Goal: Task Accomplishment & Management: Use online tool/utility

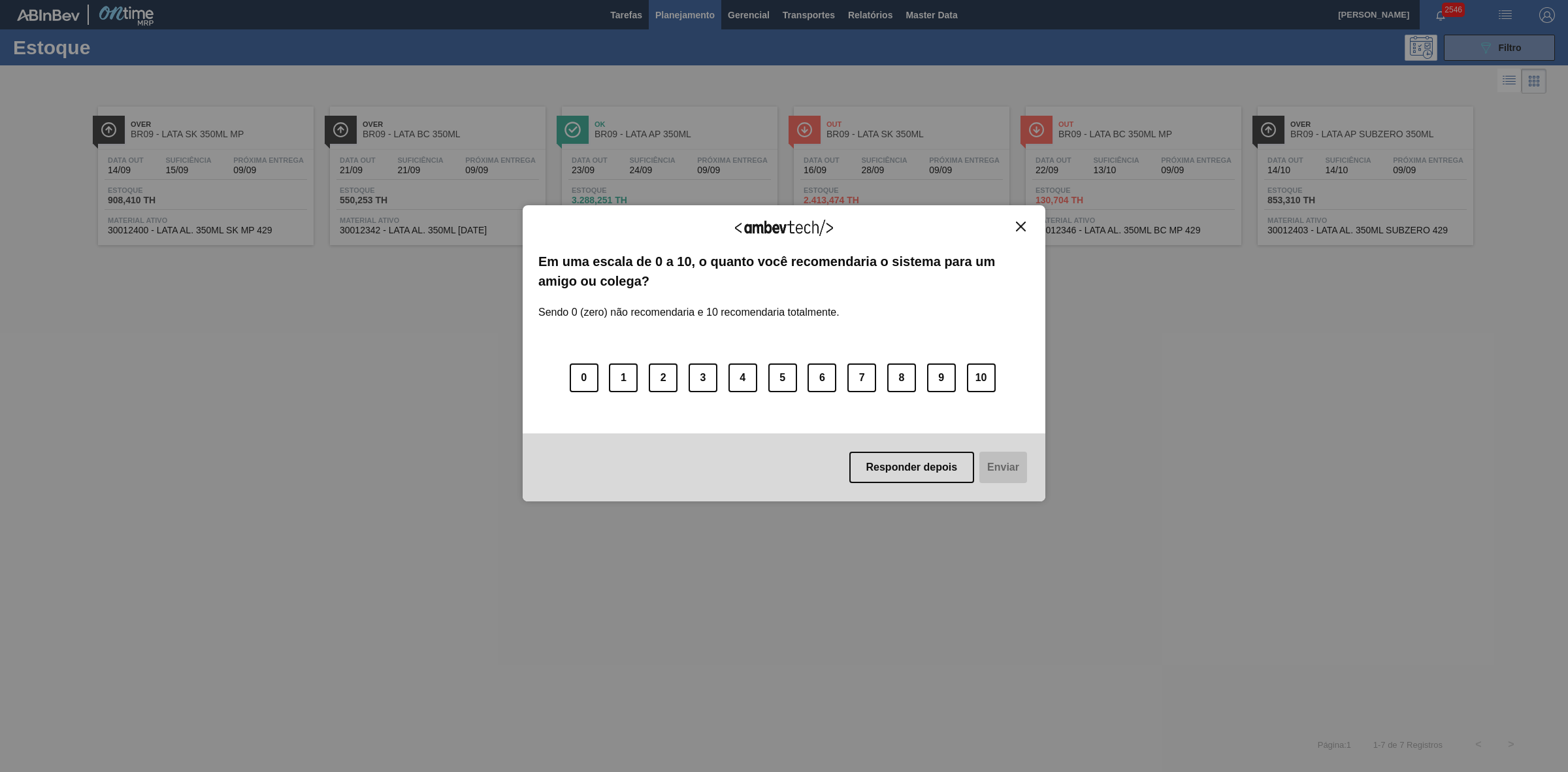
click at [1022, 224] on img "Close" at bounding box center [1020, 226] width 10 height 10
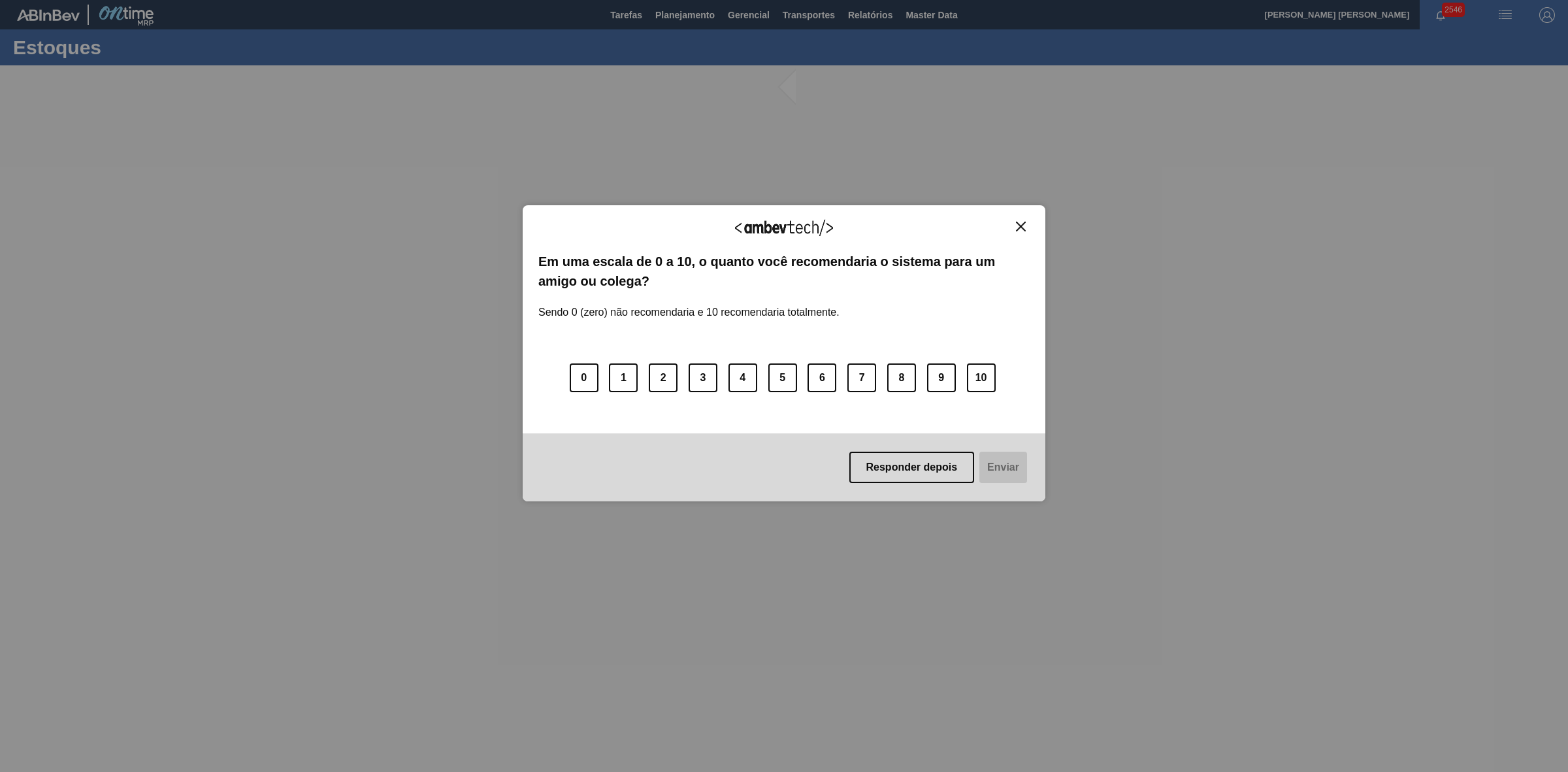
click at [1018, 227] on img "Close" at bounding box center [1020, 226] width 10 height 10
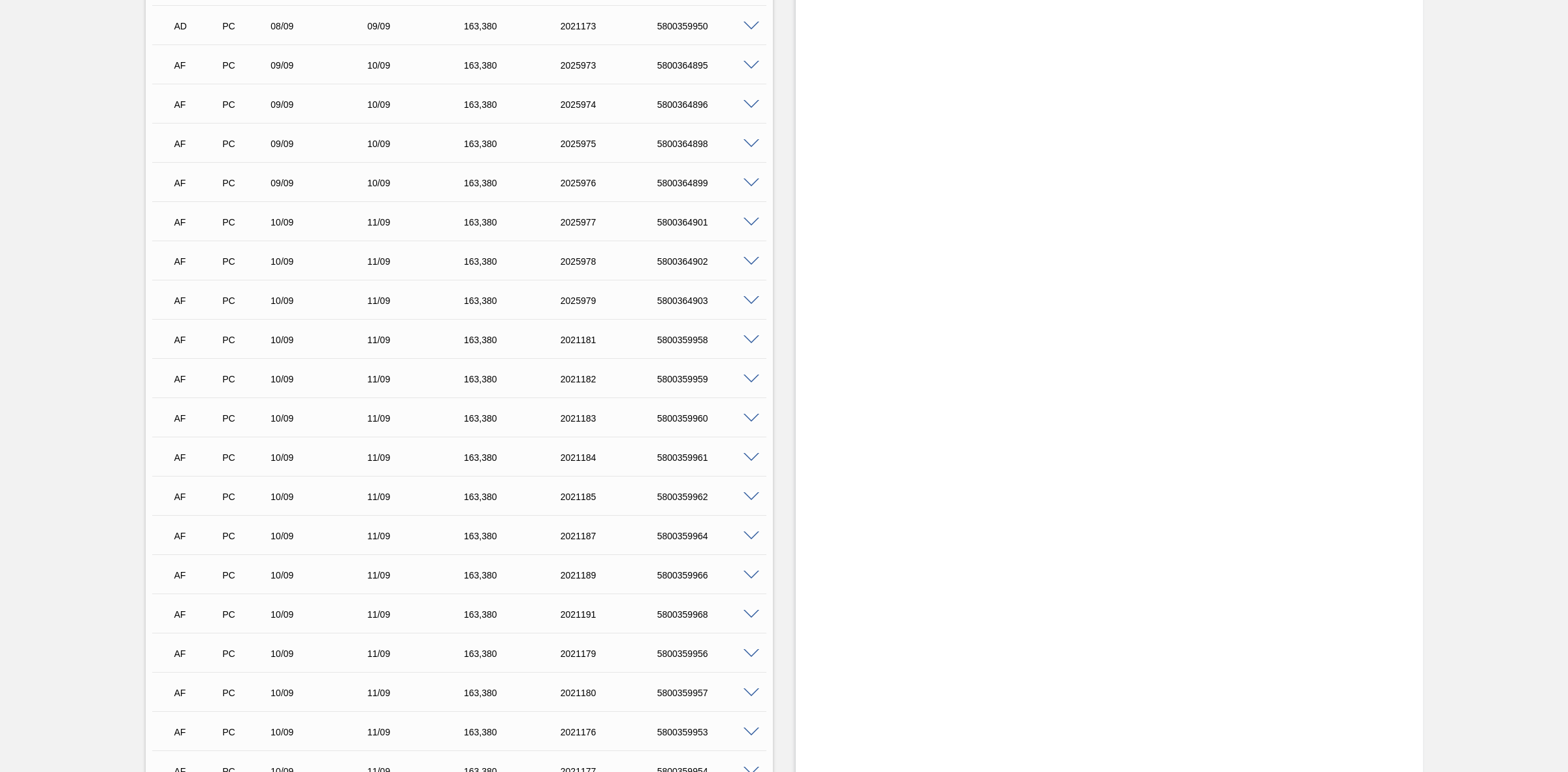
scroll to position [1307, 0]
click at [748, 223] on span at bounding box center [751, 220] width 16 height 10
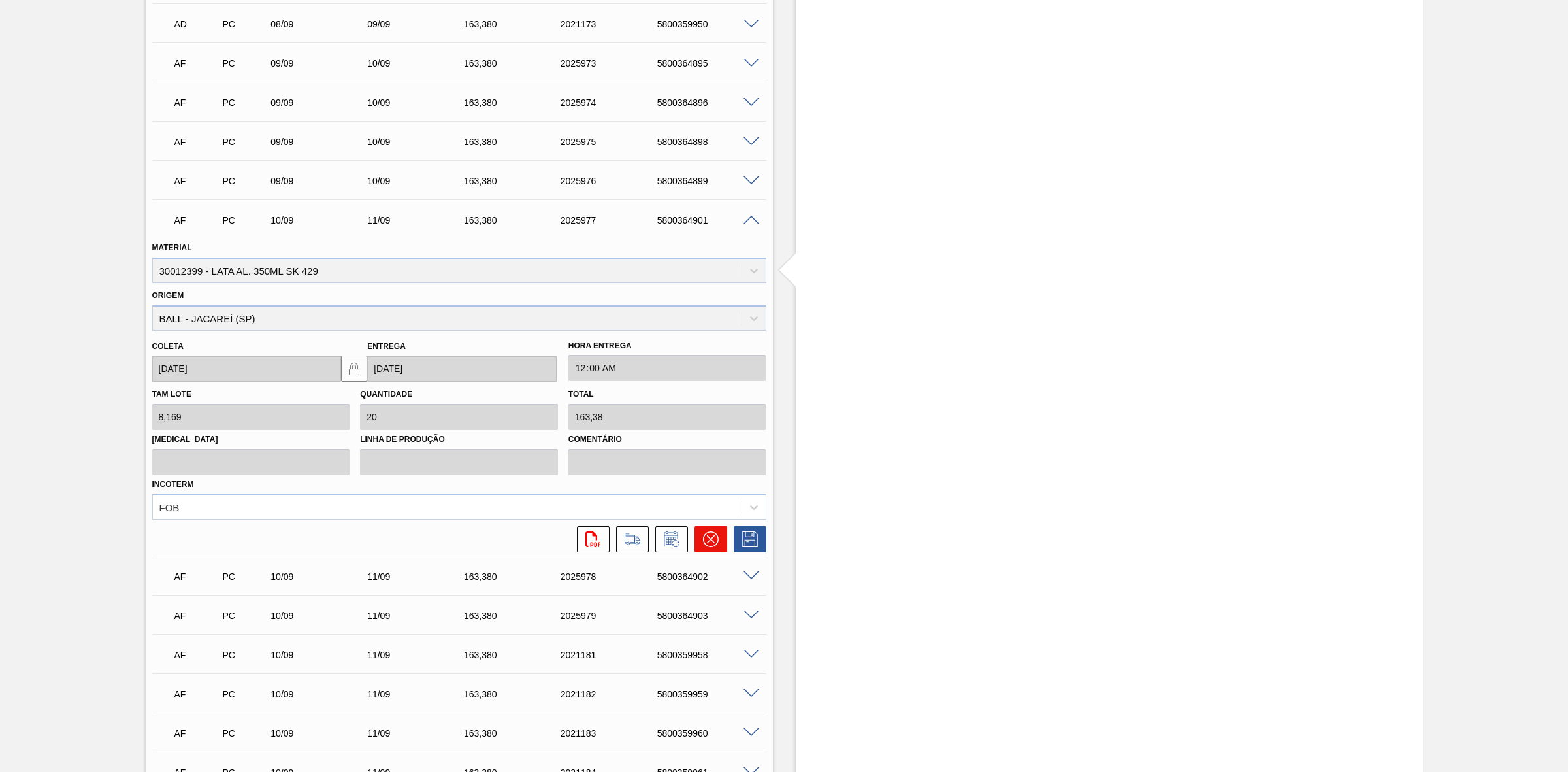
click at [712, 540] on icon at bounding box center [711, 540] width 16 height 16
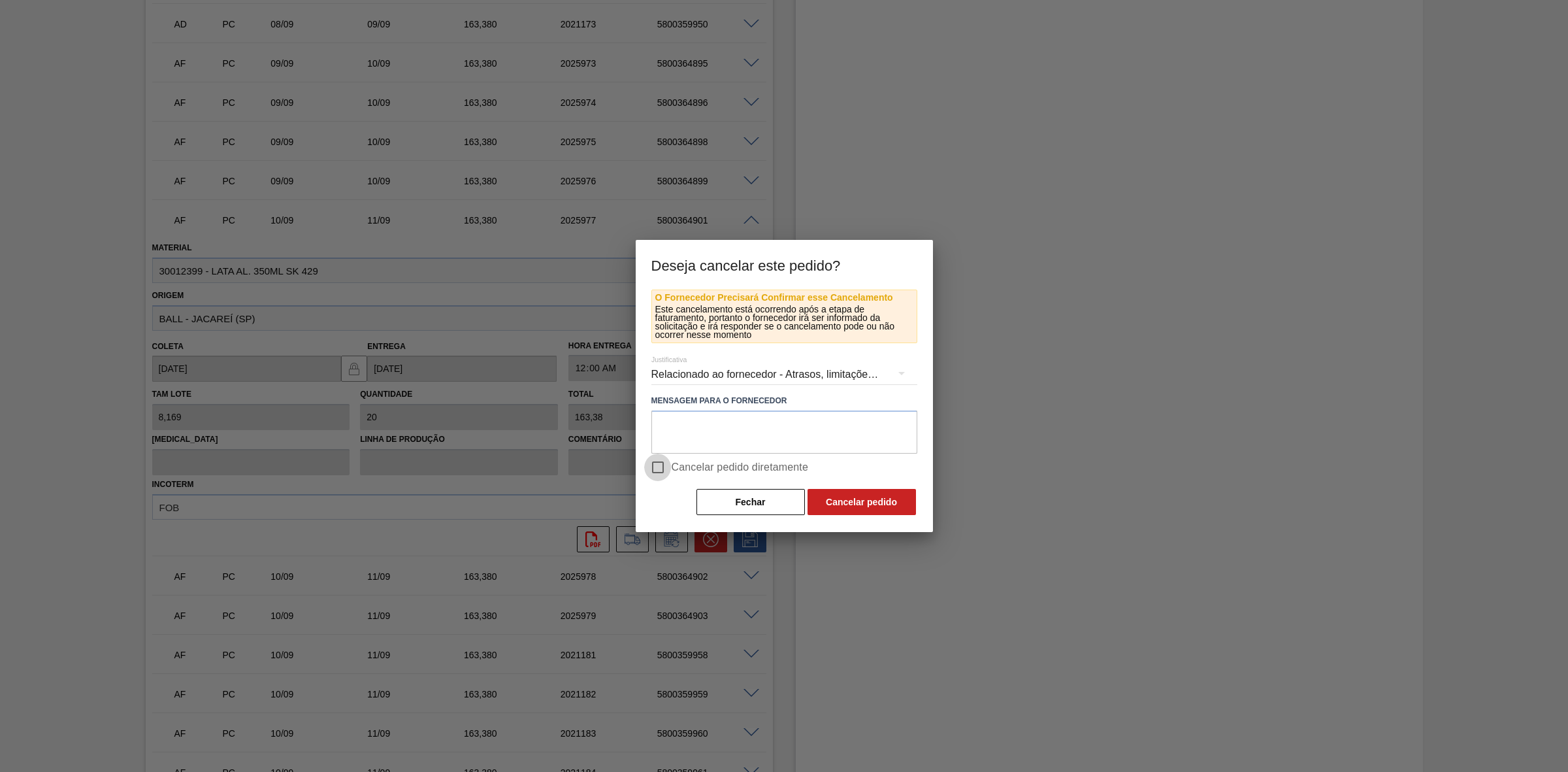
click at [659, 463] on input "Cancelar pedido diretamente" at bounding box center [658, 467] width 28 height 28
checkbox input "true"
click at [854, 505] on button "Cancelar pedido" at bounding box center [861, 501] width 109 height 26
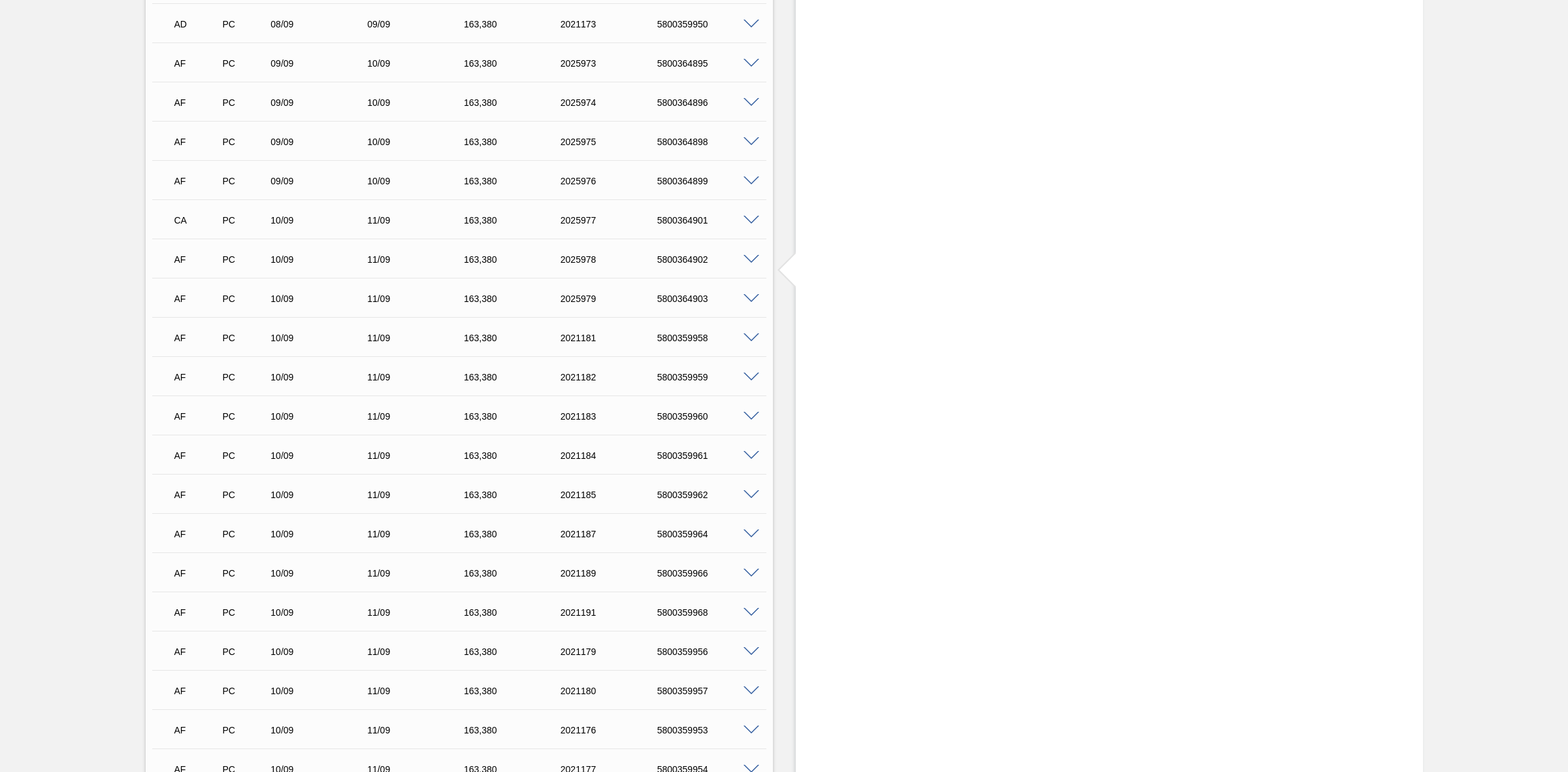
click at [750, 260] on span at bounding box center [751, 259] width 16 height 10
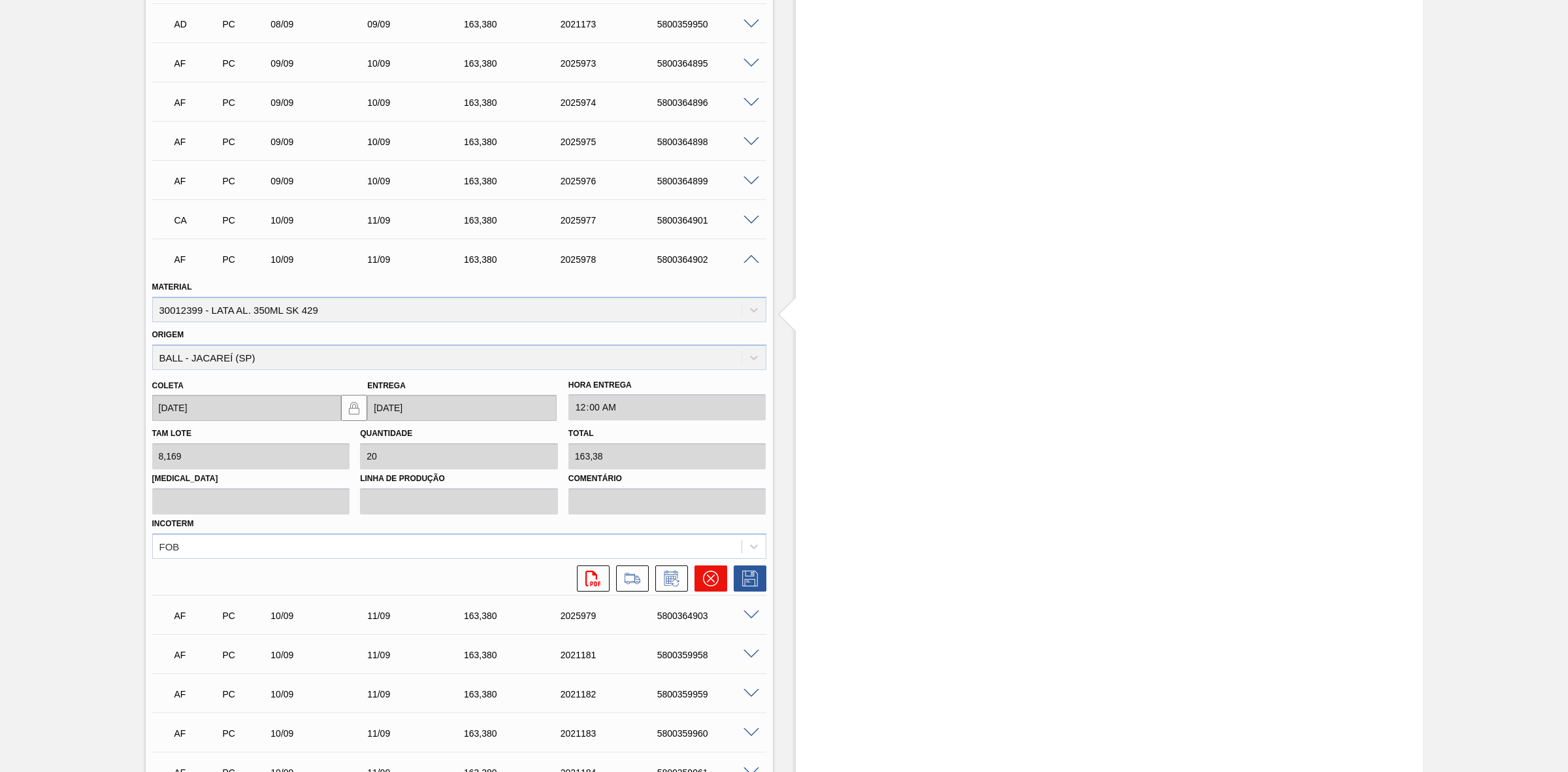
click at [704, 579] on icon at bounding box center [711, 579] width 16 height 16
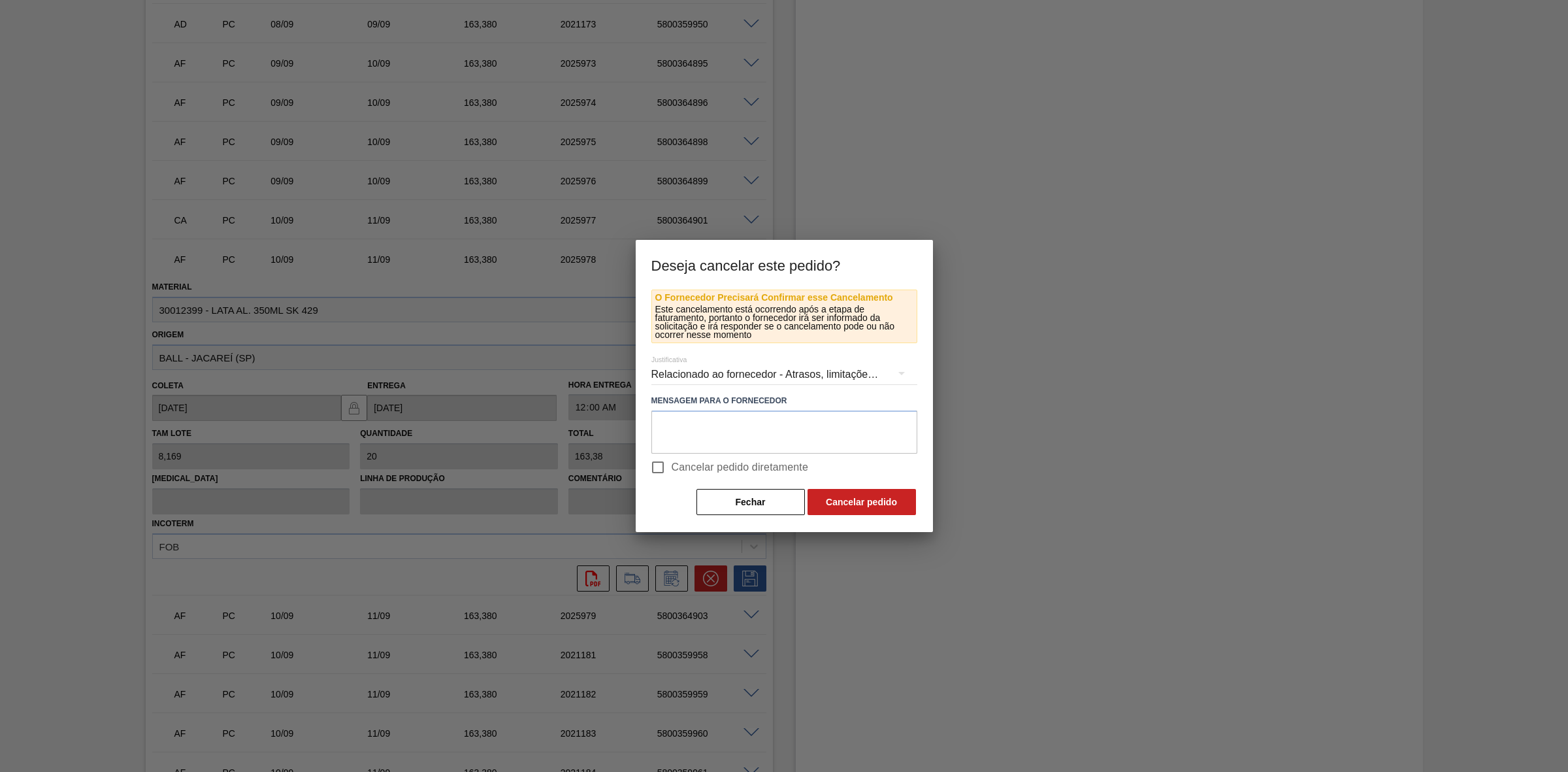
click at [681, 466] on span "Cancelar pedido diretamente" at bounding box center [740, 467] width 137 height 16
click at [672, 466] on input "Cancelar pedido diretamente" at bounding box center [658, 467] width 28 height 28
checkbox input "true"
click at [837, 493] on button "Cancelar pedido" at bounding box center [861, 501] width 109 height 26
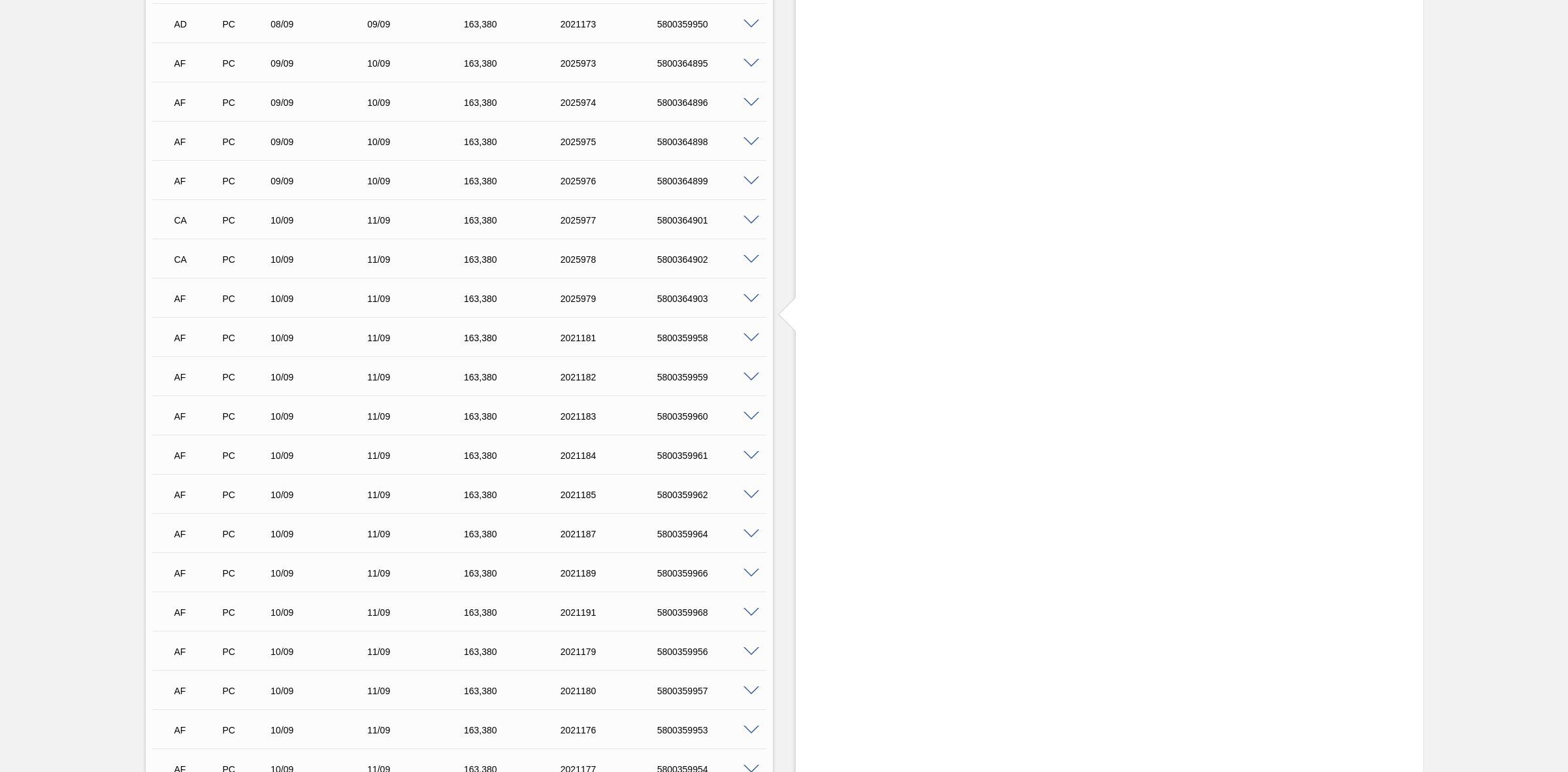
click at [748, 301] on span at bounding box center [751, 298] width 16 height 10
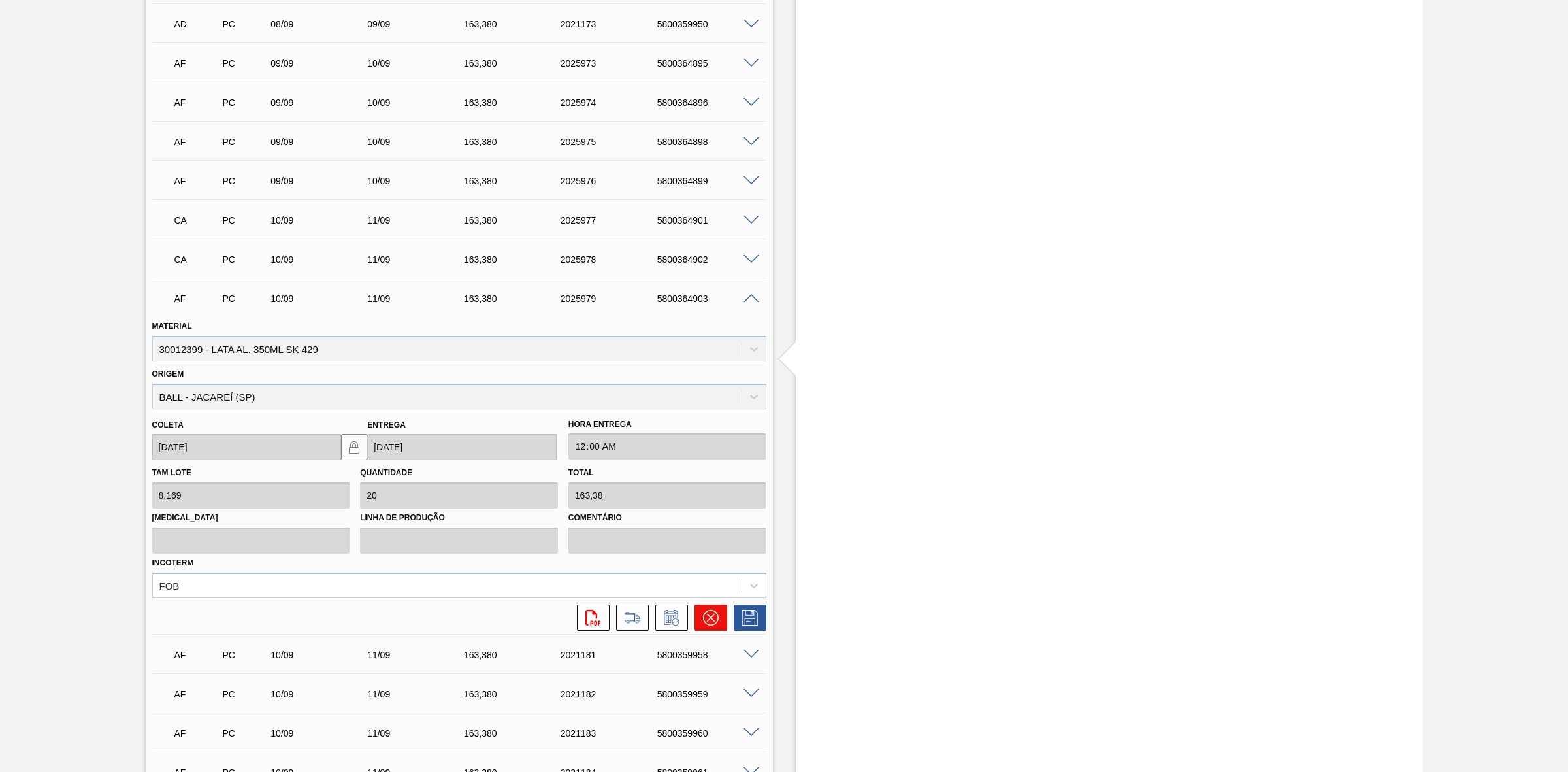
click at [715, 615] on icon at bounding box center [711, 618] width 16 height 16
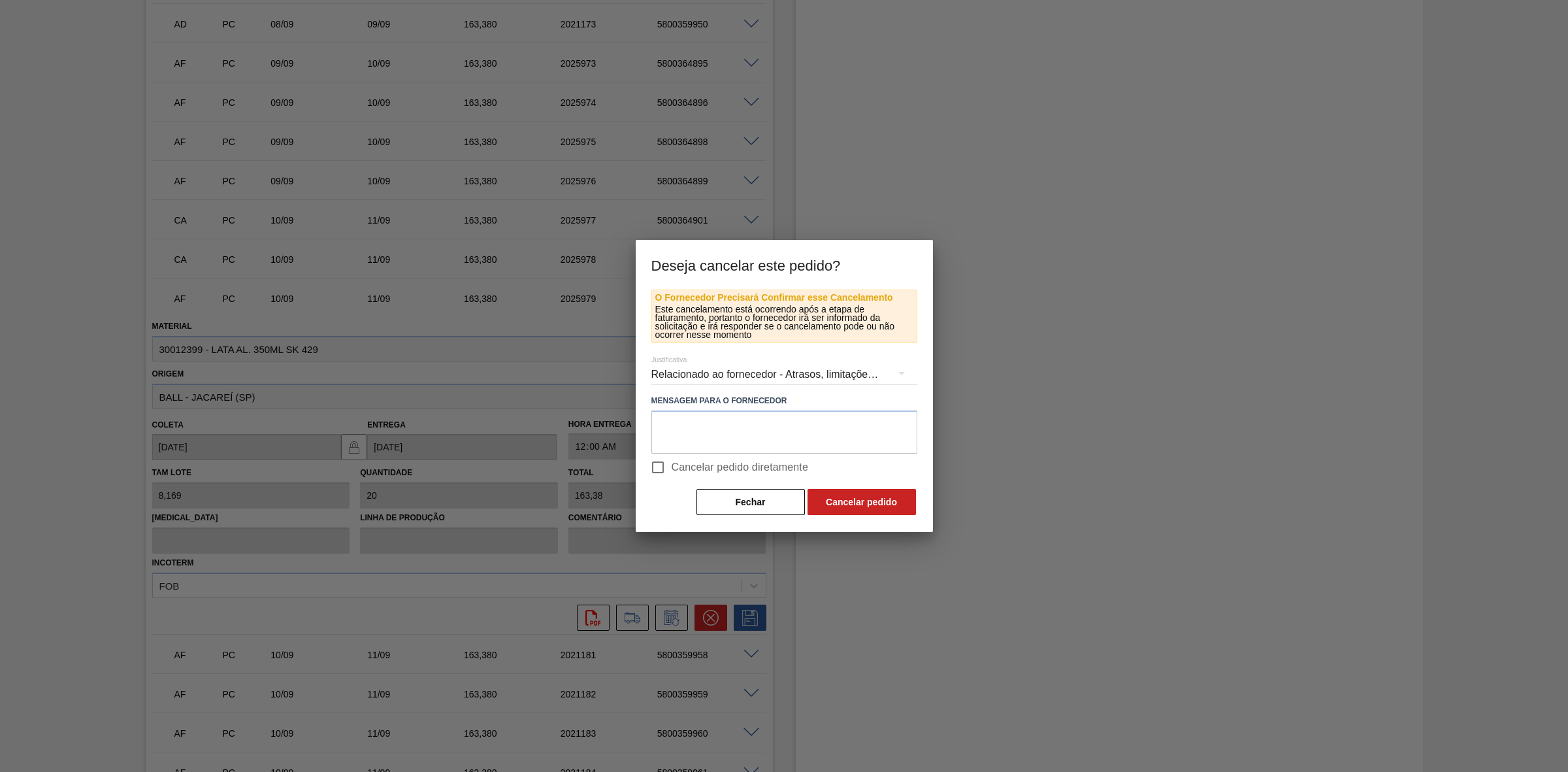
click at [696, 464] on span "Cancelar pedido diretamente" at bounding box center [740, 467] width 137 height 16
click at [672, 464] on input "Cancelar pedido diretamente" at bounding box center [658, 467] width 28 height 28
checkbox input "true"
click at [830, 495] on button "Cancelar pedido" at bounding box center [861, 501] width 109 height 26
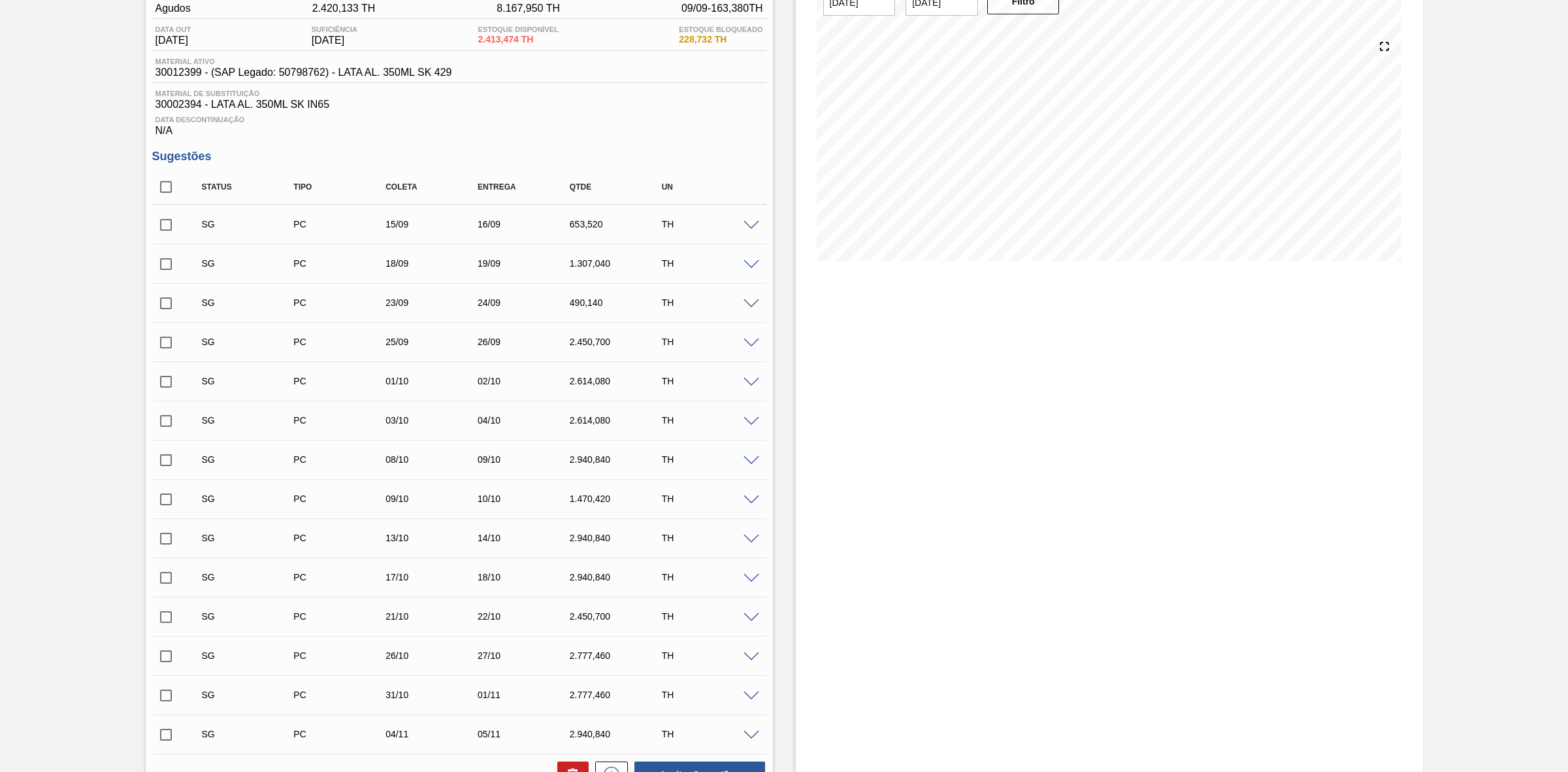
scroll to position [0, 0]
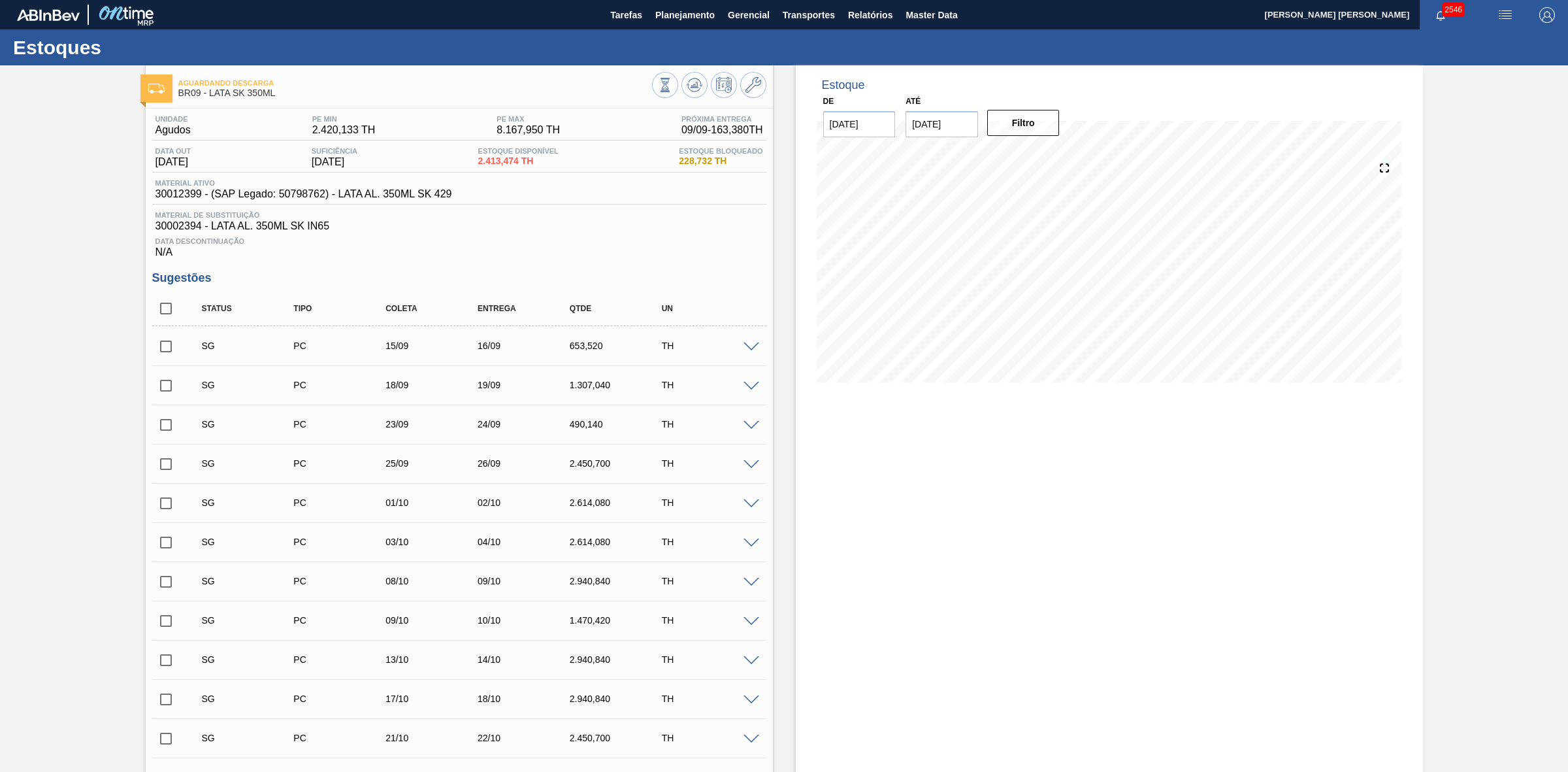
click at [1504, 9] on img "button" at bounding box center [1505, 15] width 16 height 16
click at [1464, 39] on li "Pedido Contingência" at bounding box center [1497, 46] width 119 height 23
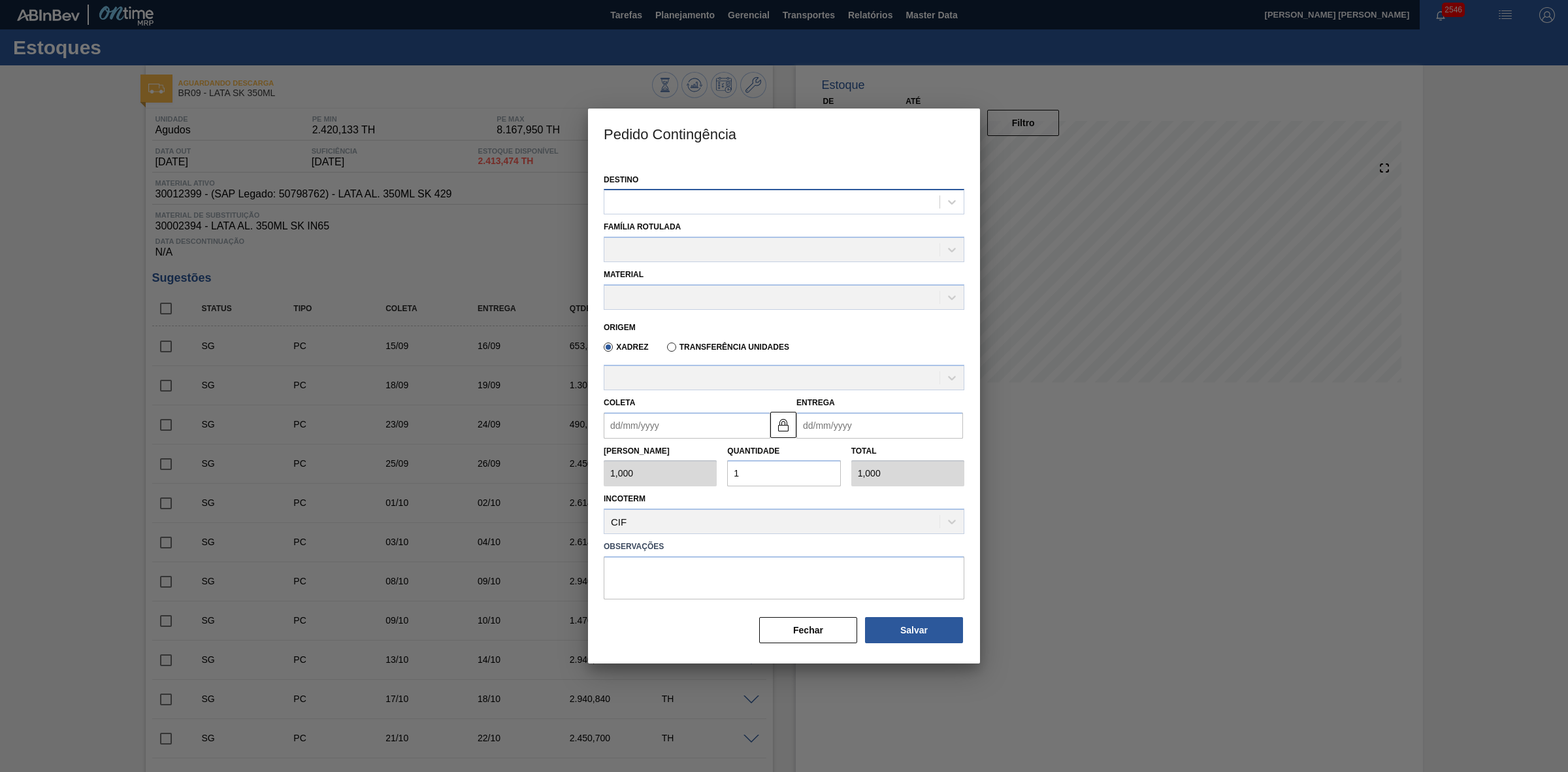
click at [714, 205] on div at bounding box center [772, 202] width 335 height 19
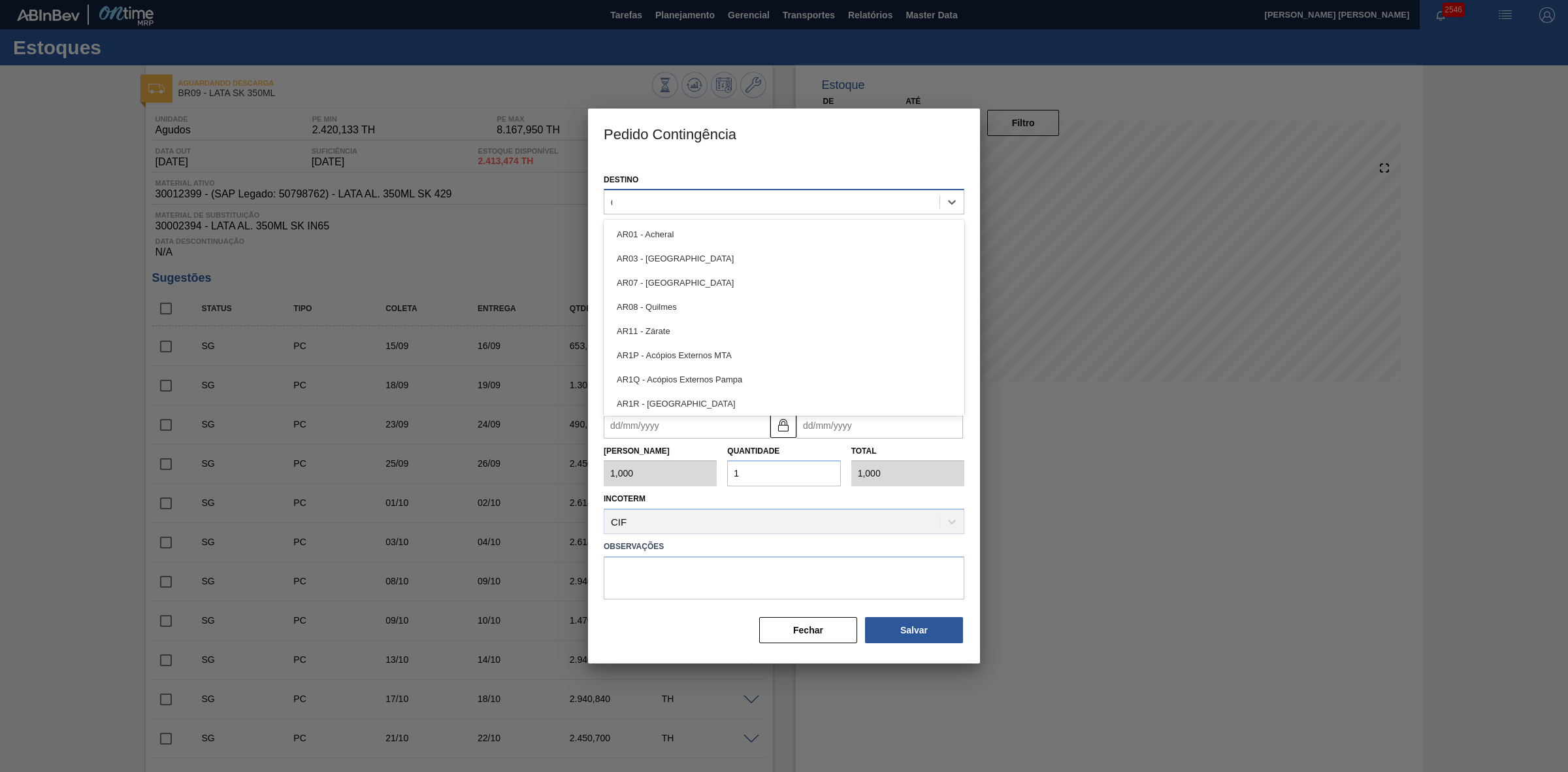
type input "09"
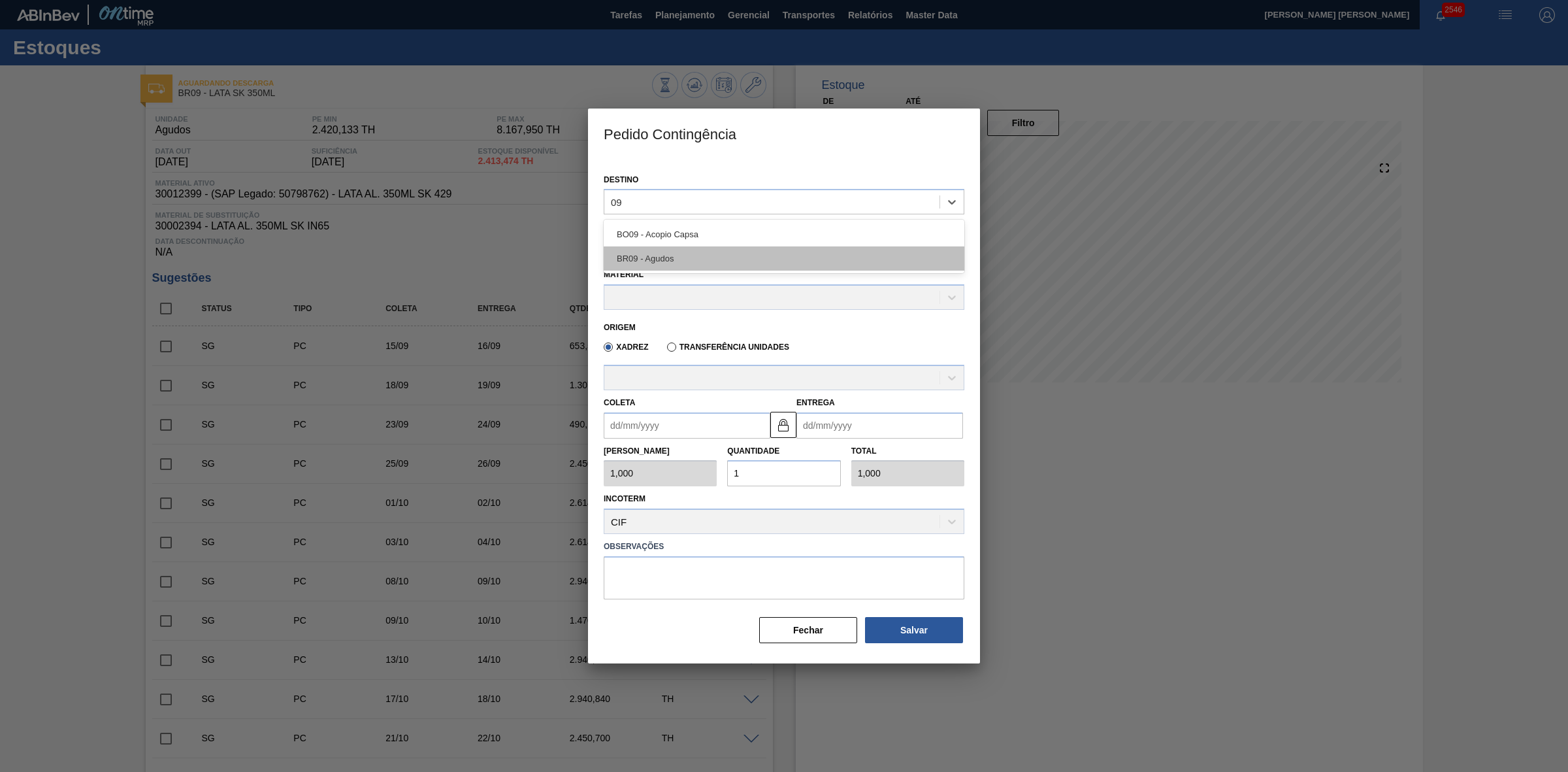
click at [667, 254] on div "BR09 - Agudos" at bounding box center [783, 258] width 360 height 24
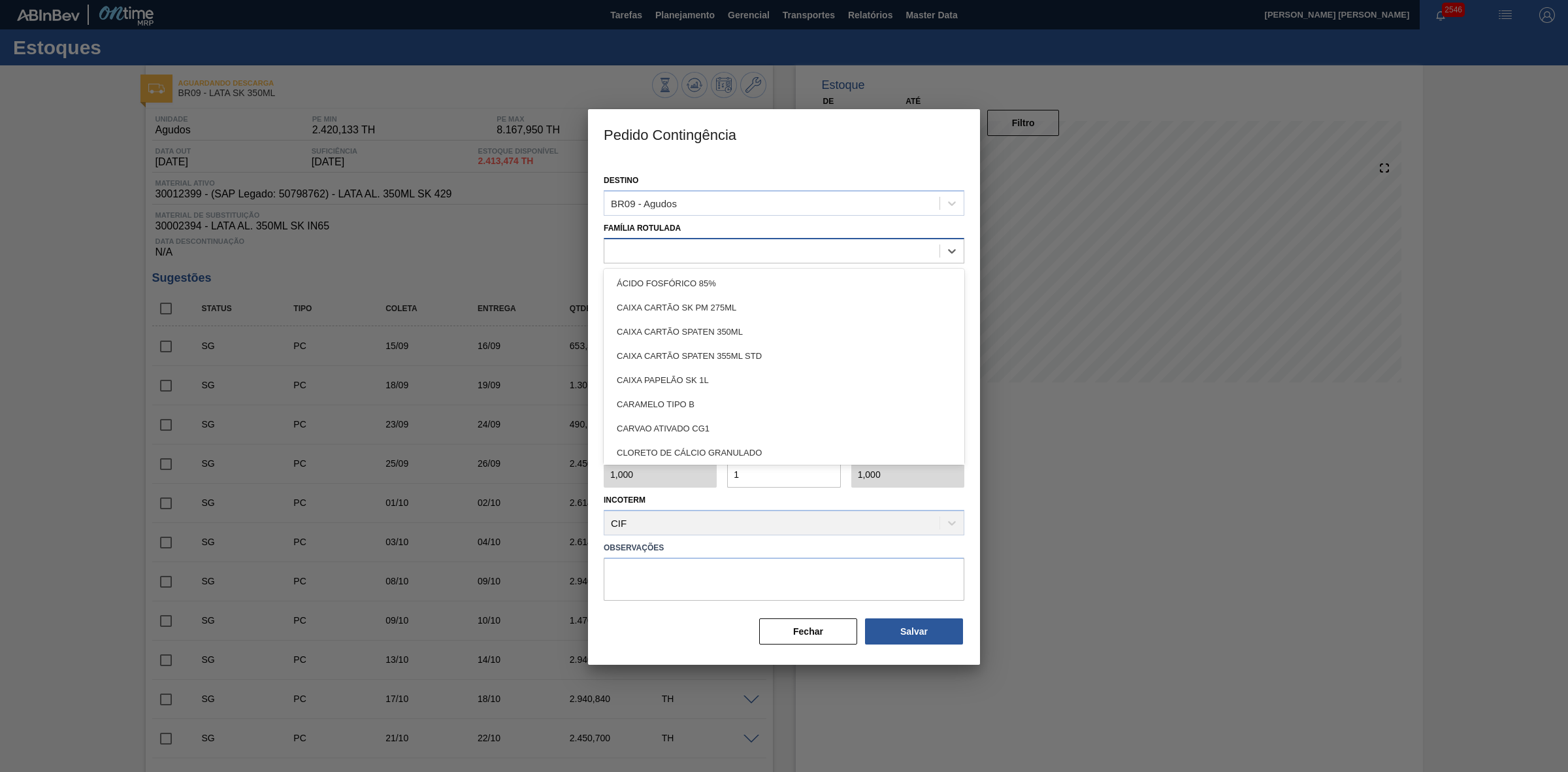
click at [676, 247] on div at bounding box center [772, 250] width 335 height 19
type Rotulada "lata"
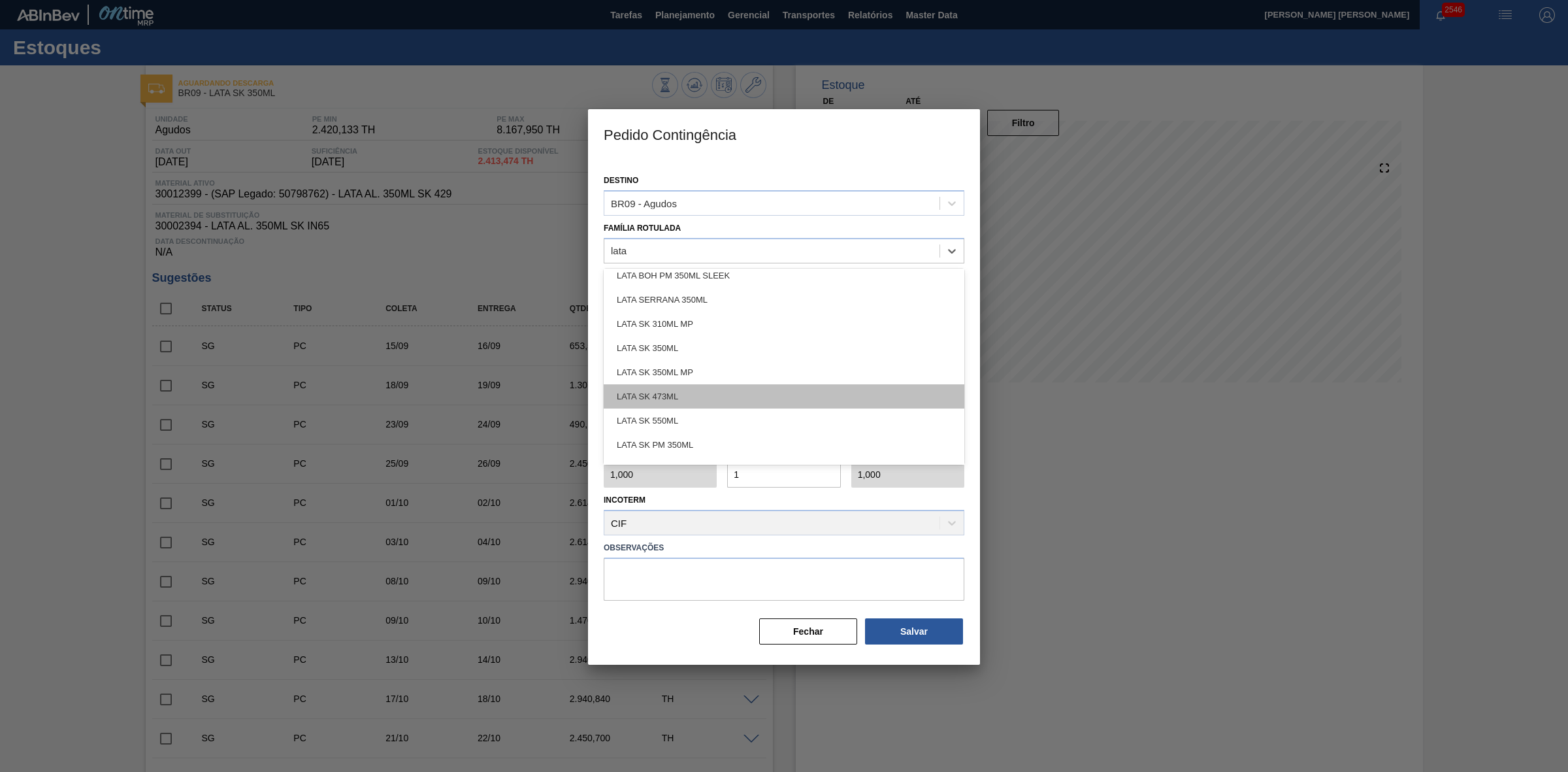
scroll to position [327, 0]
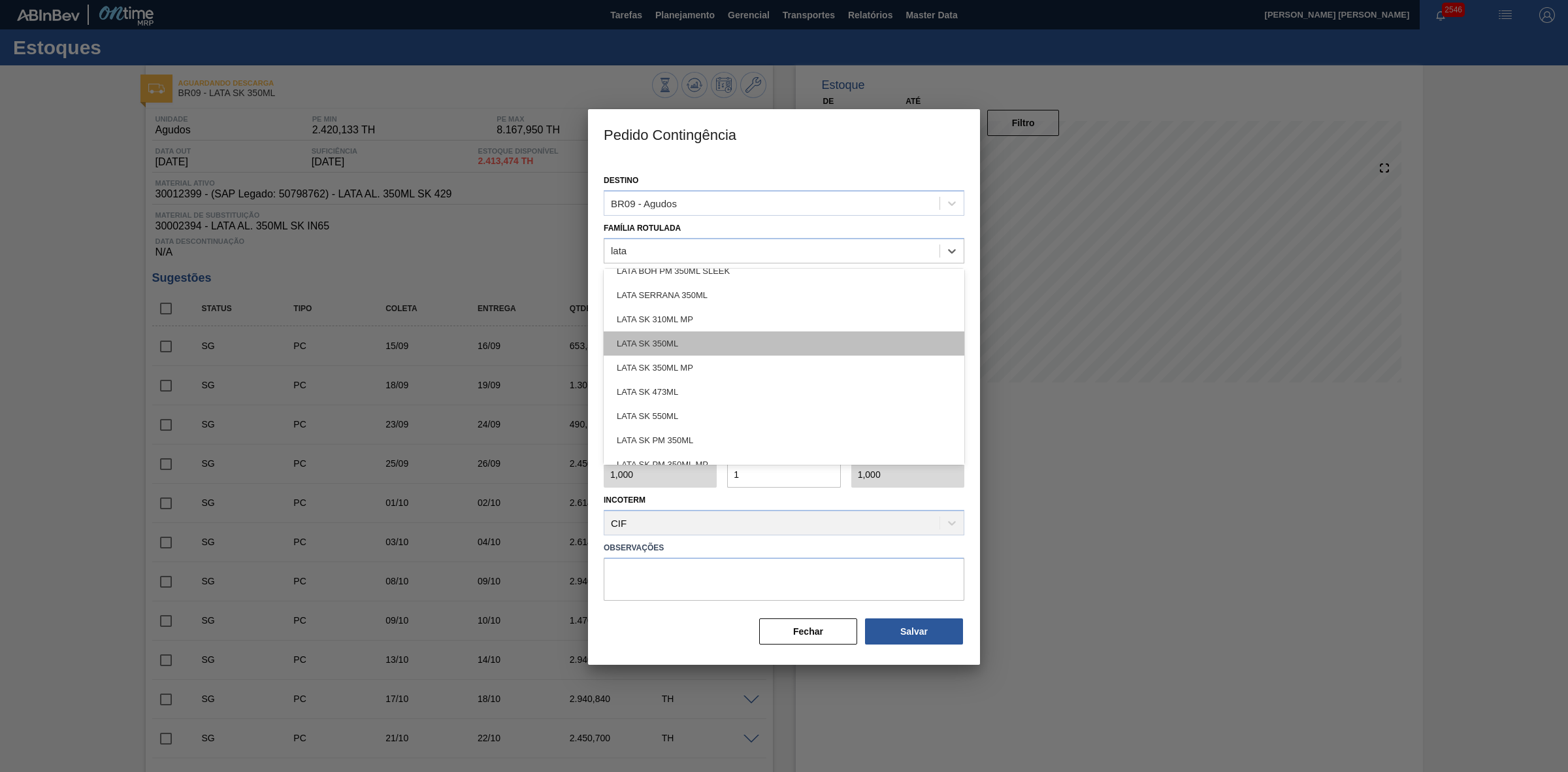
click at [673, 338] on div "LATA SK 350ML" at bounding box center [783, 343] width 360 height 24
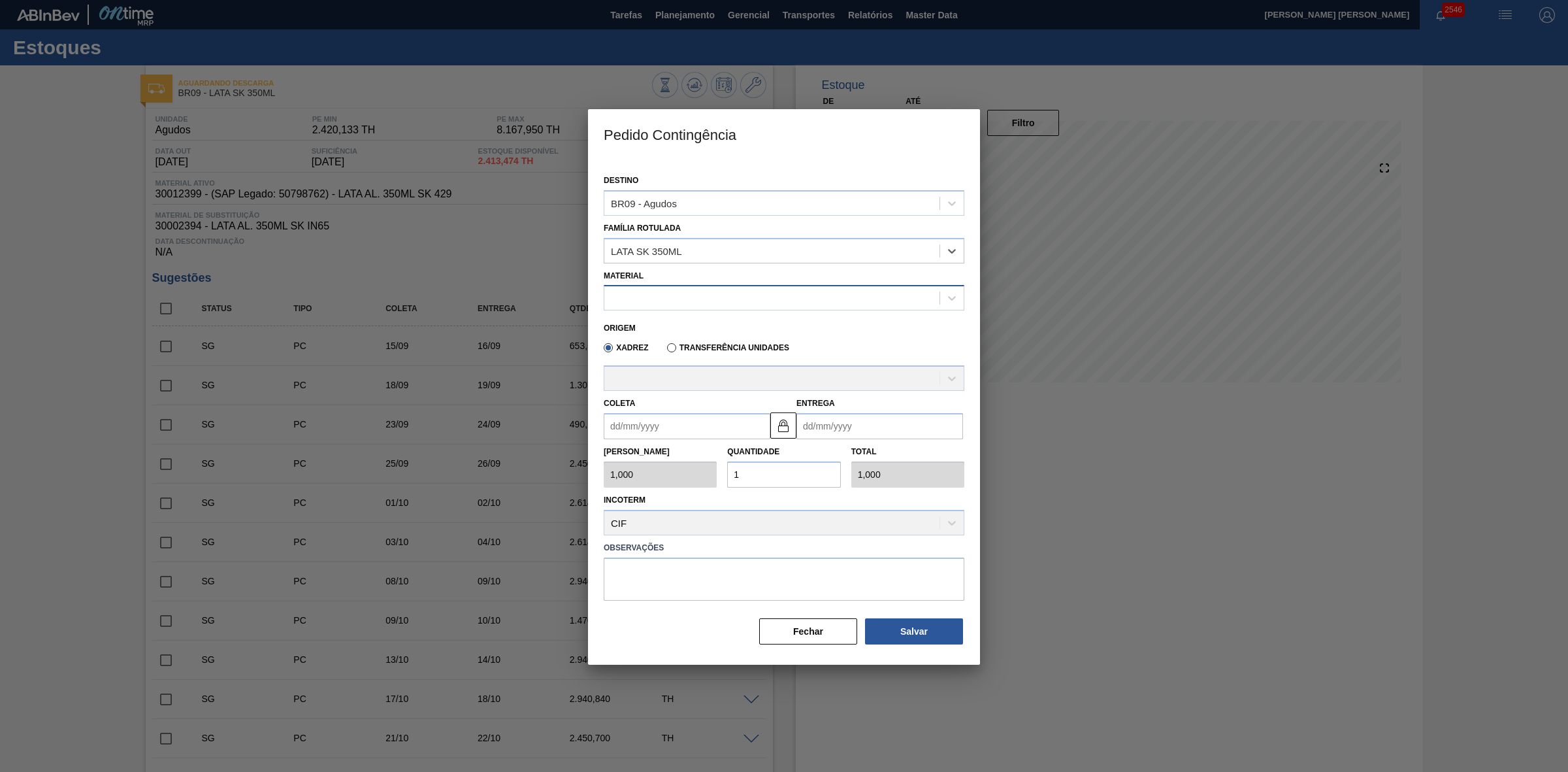
click at [681, 299] on div at bounding box center [772, 297] width 335 height 19
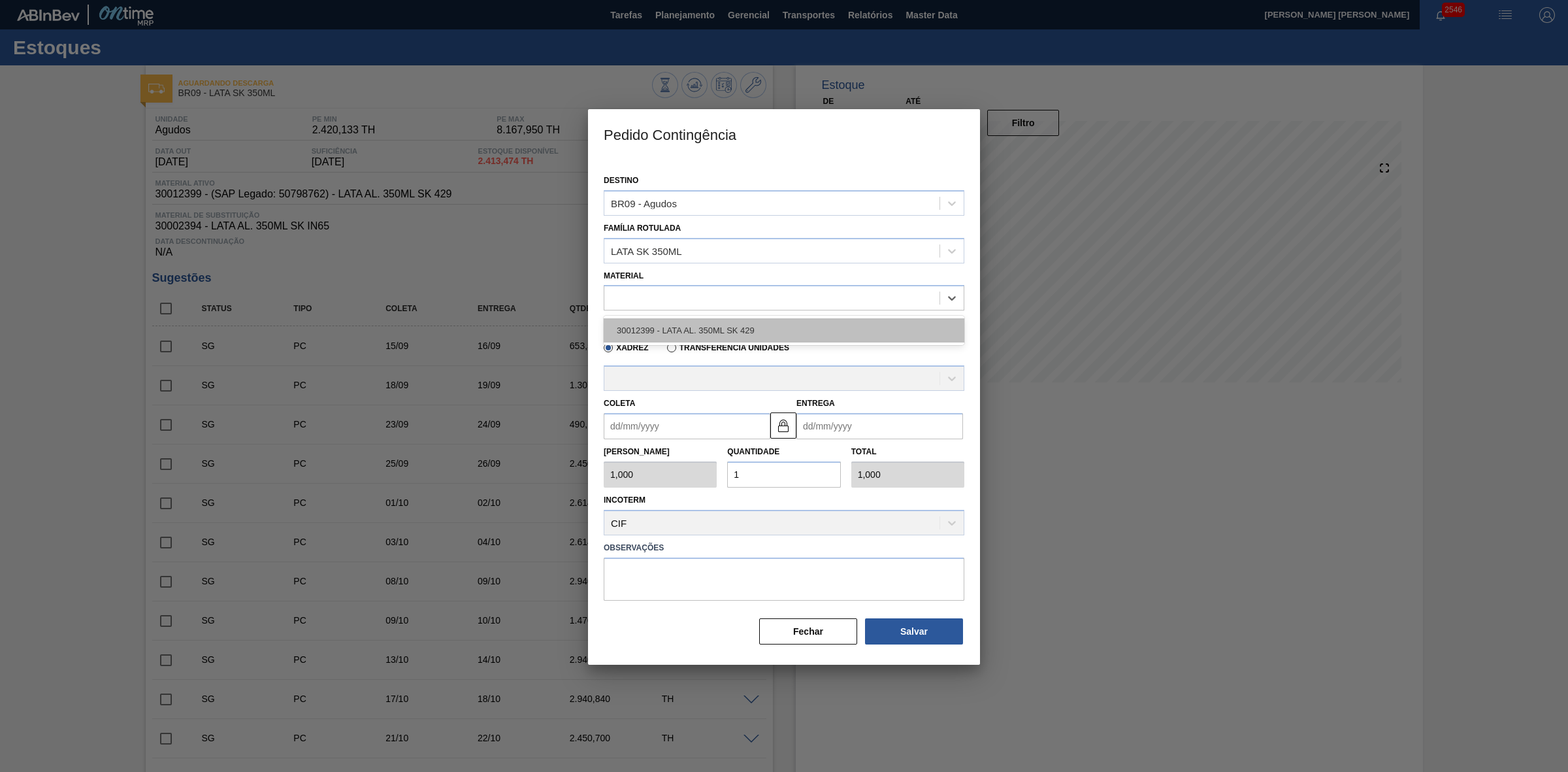
click at [715, 327] on div "30012399 - LATA AL. 350ML SK 429" at bounding box center [783, 329] width 360 height 24
type input "8,169"
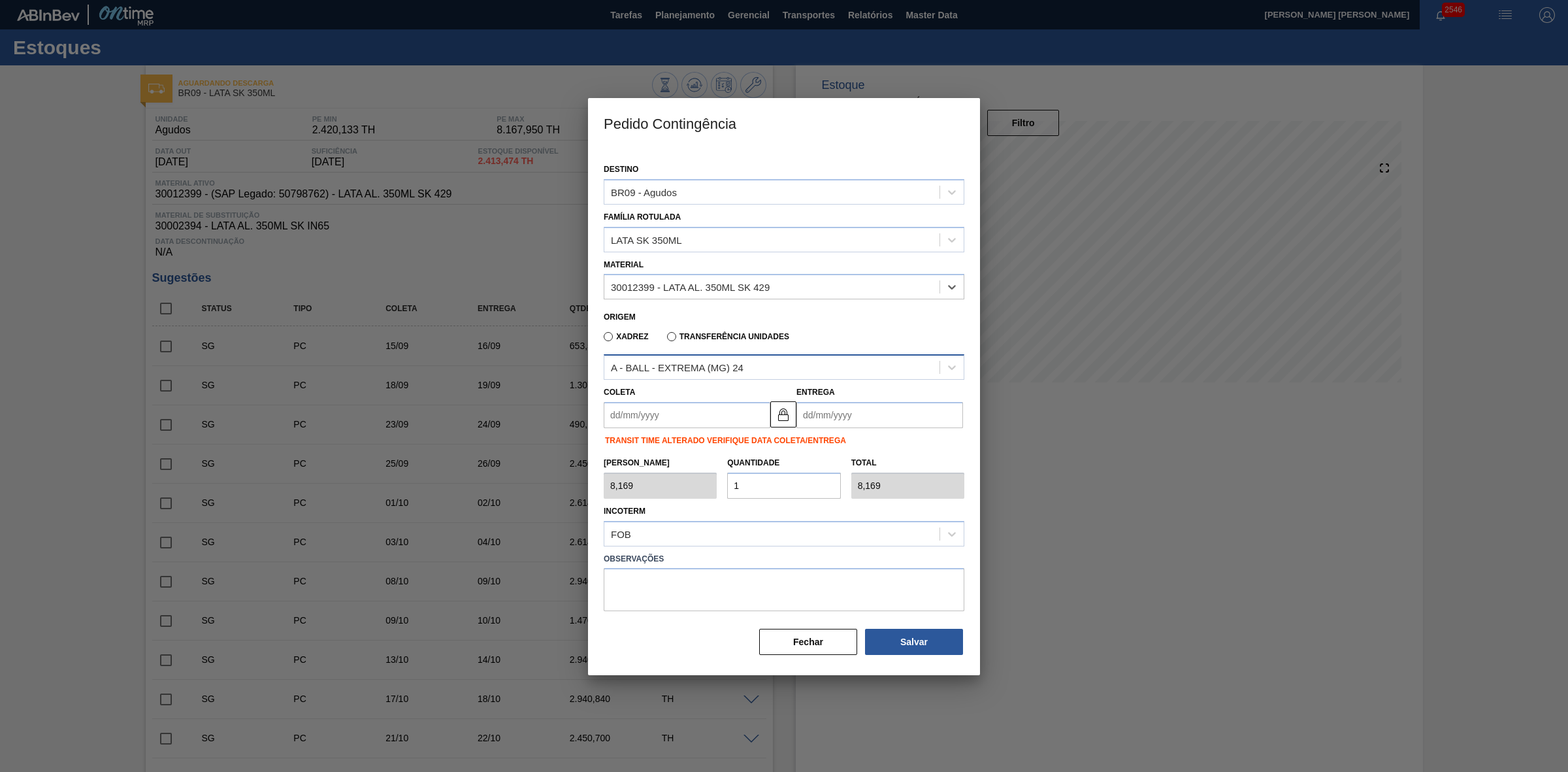
click at [761, 365] on div "A - BALL - EXTREMA (MG) 24" at bounding box center [772, 367] width 335 height 19
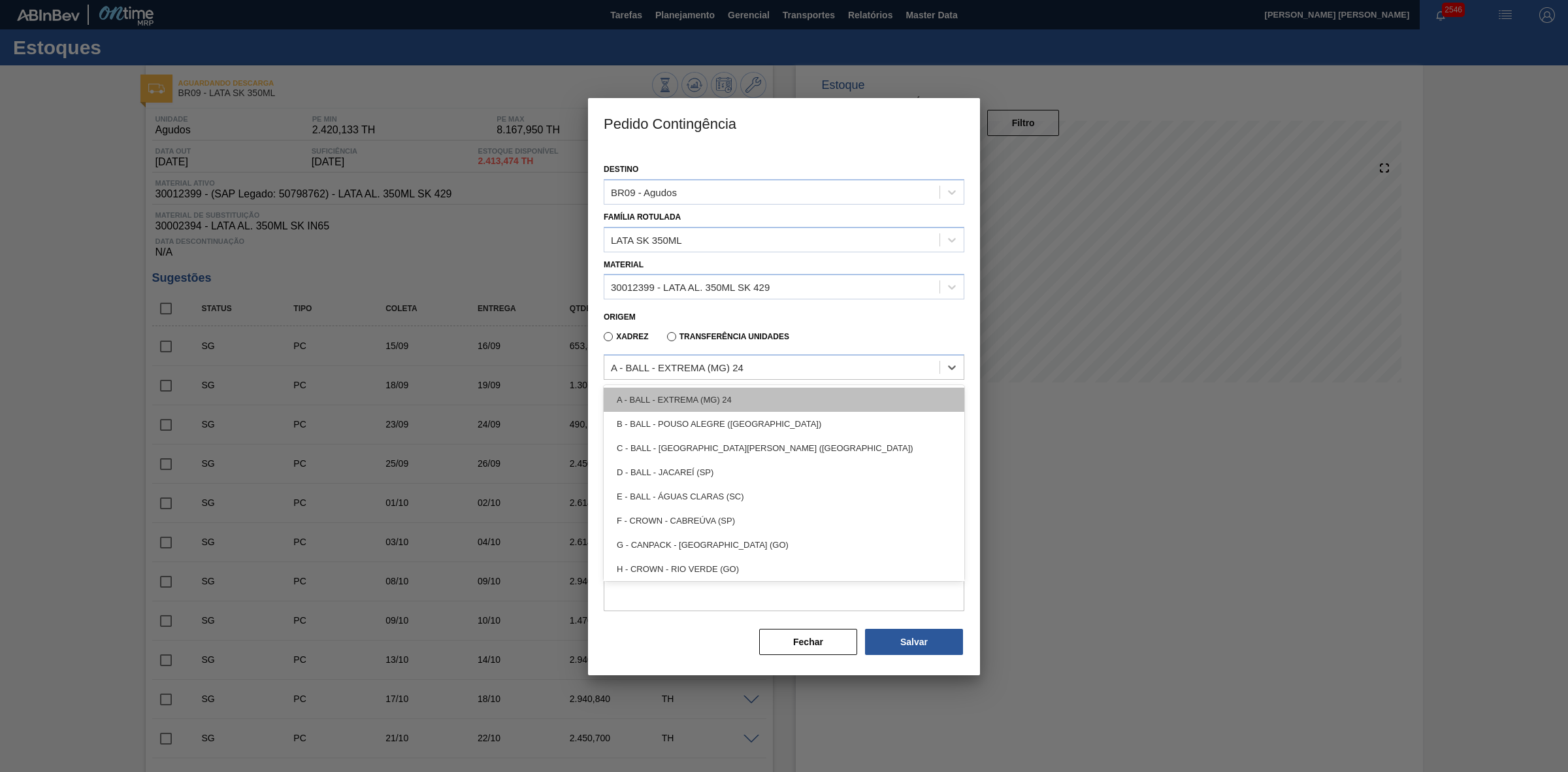
click at [723, 402] on div "A - BALL - EXTREMA (MG) 24" at bounding box center [783, 399] width 360 height 24
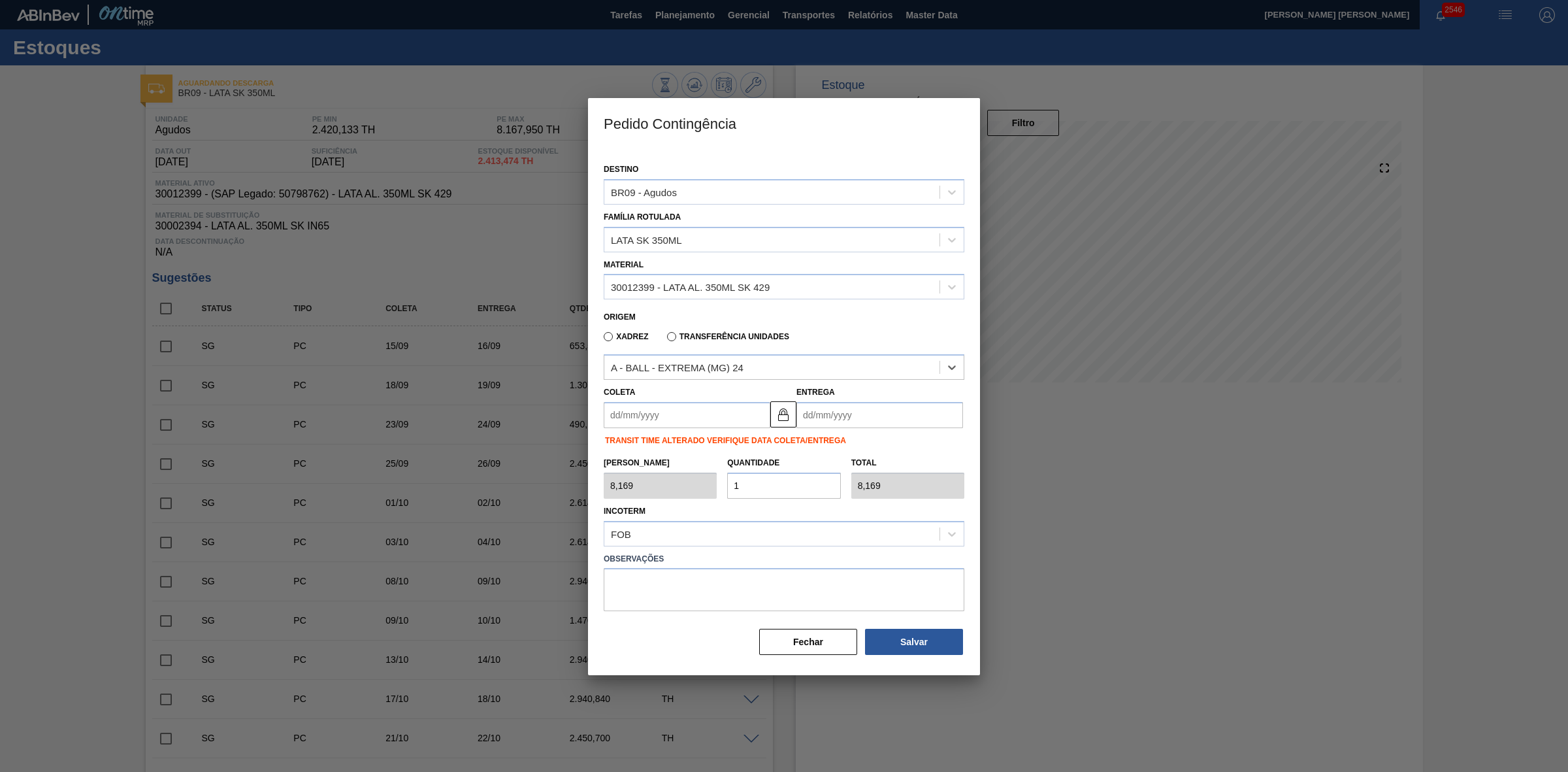
click at [707, 419] on input "Coleta" at bounding box center [686, 414] width 166 height 26
click at [626, 445] on div "setembro 2025" at bounding box center [683, 446] width 157 height 11
click at [679, 508] on div "10" at bounding box center [683, 509] width 18 height 18
type input "[DATE]"
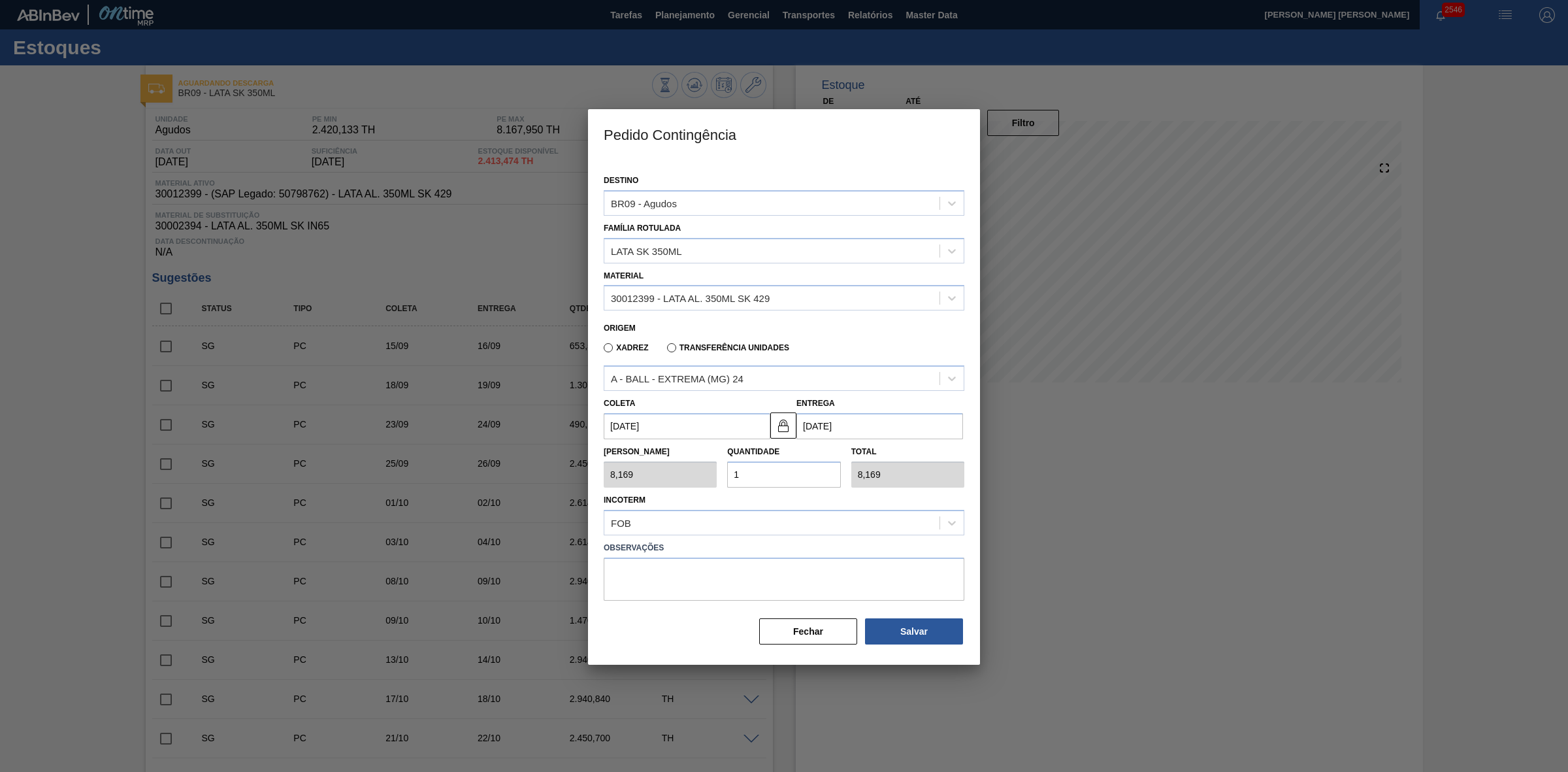
click at [691, 475] on div "Tam Lote 8,169 Quantidade 1 Total 8,169" at bounding box center [783, 463] width 371 height 48
type input "2"
type input "16,338"
type input "20"
type input "163,380"
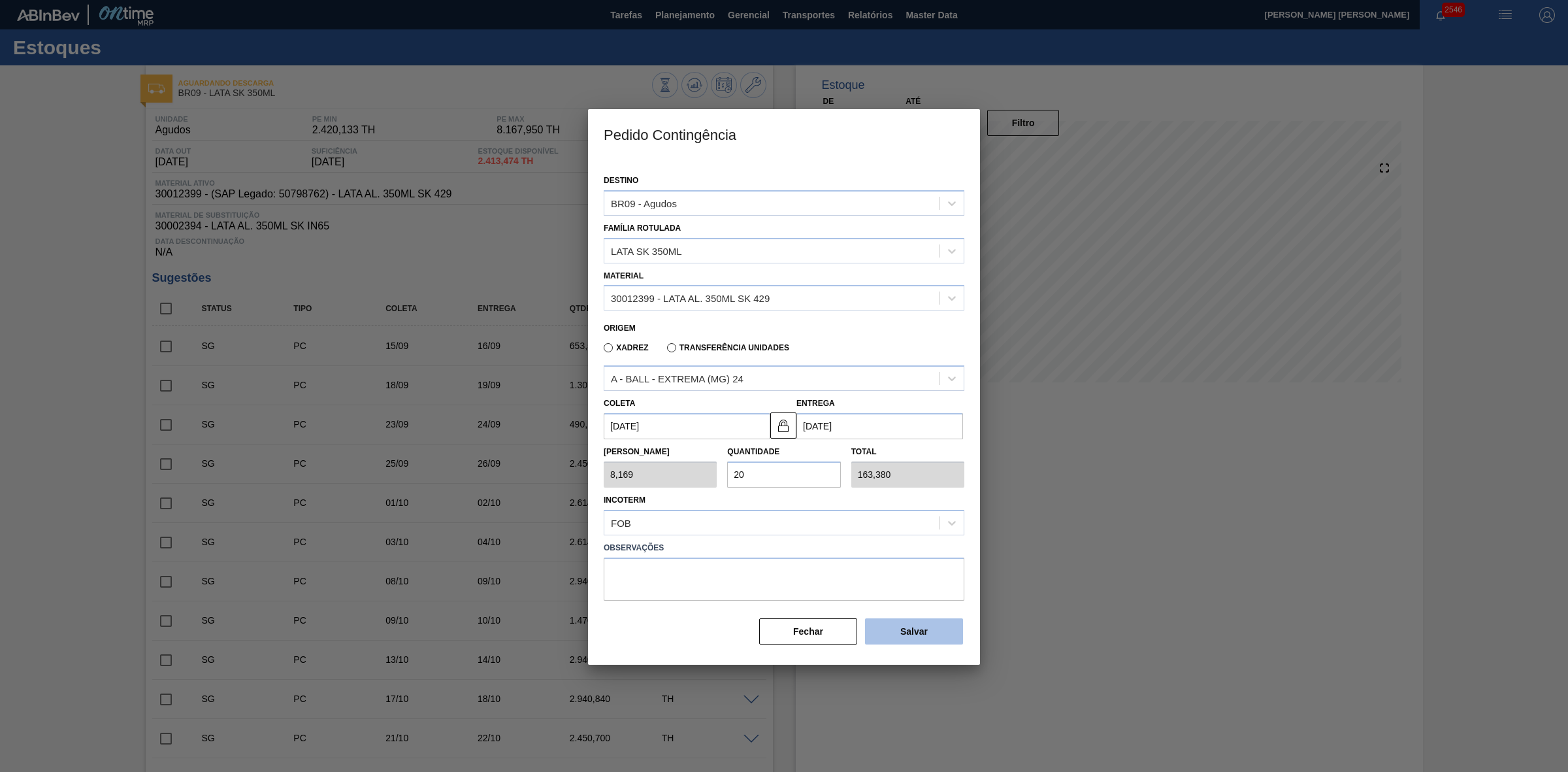
type input "20"
click at [918, 634] on button "Salvar" at bounding box center [914, 630] width 98 height 26
type input "1,000"
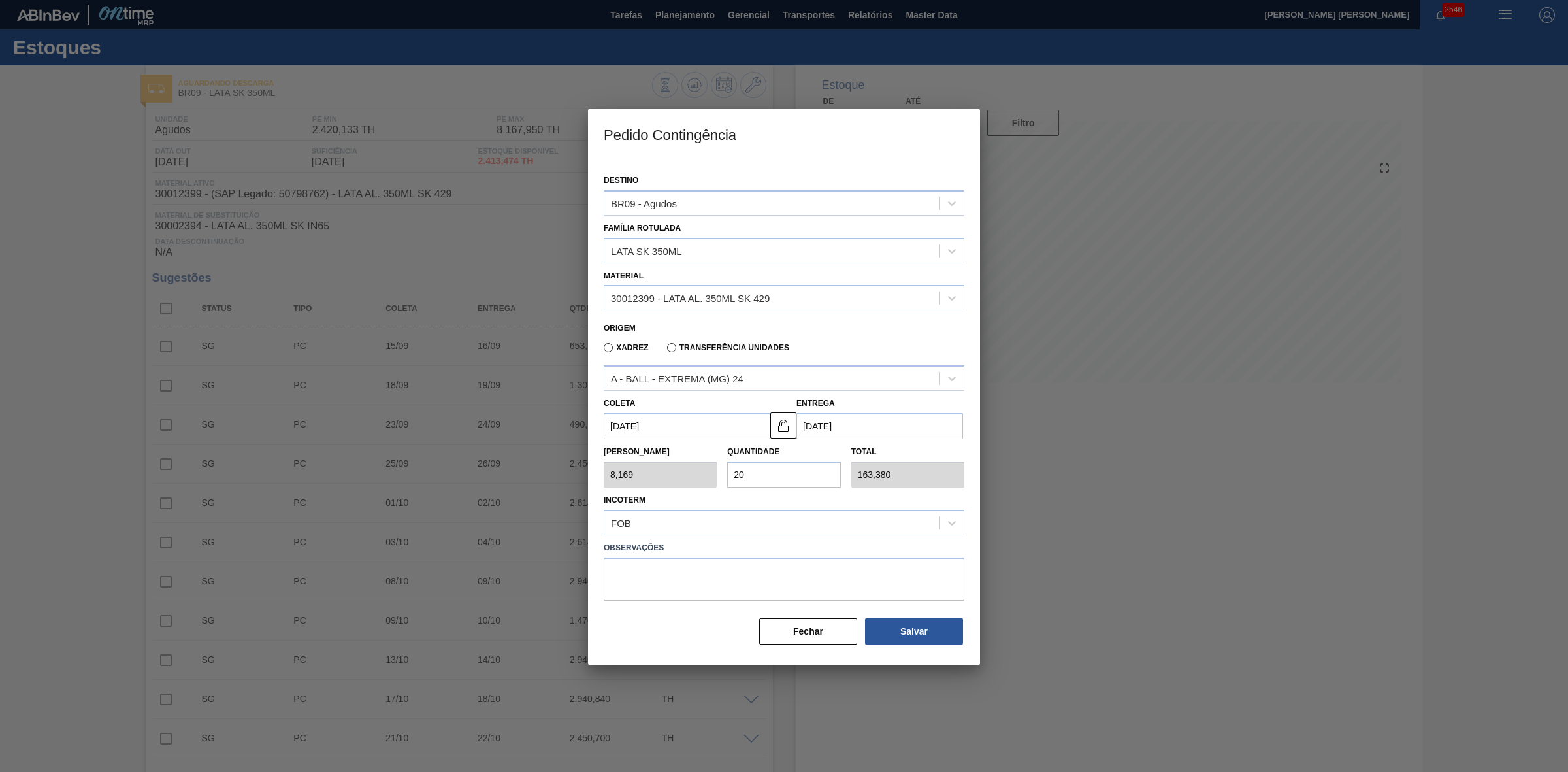
type input "1"
type input "1,000"
click at [1070, 522] on div at bounding box center [784, 386] width 1568 height 772
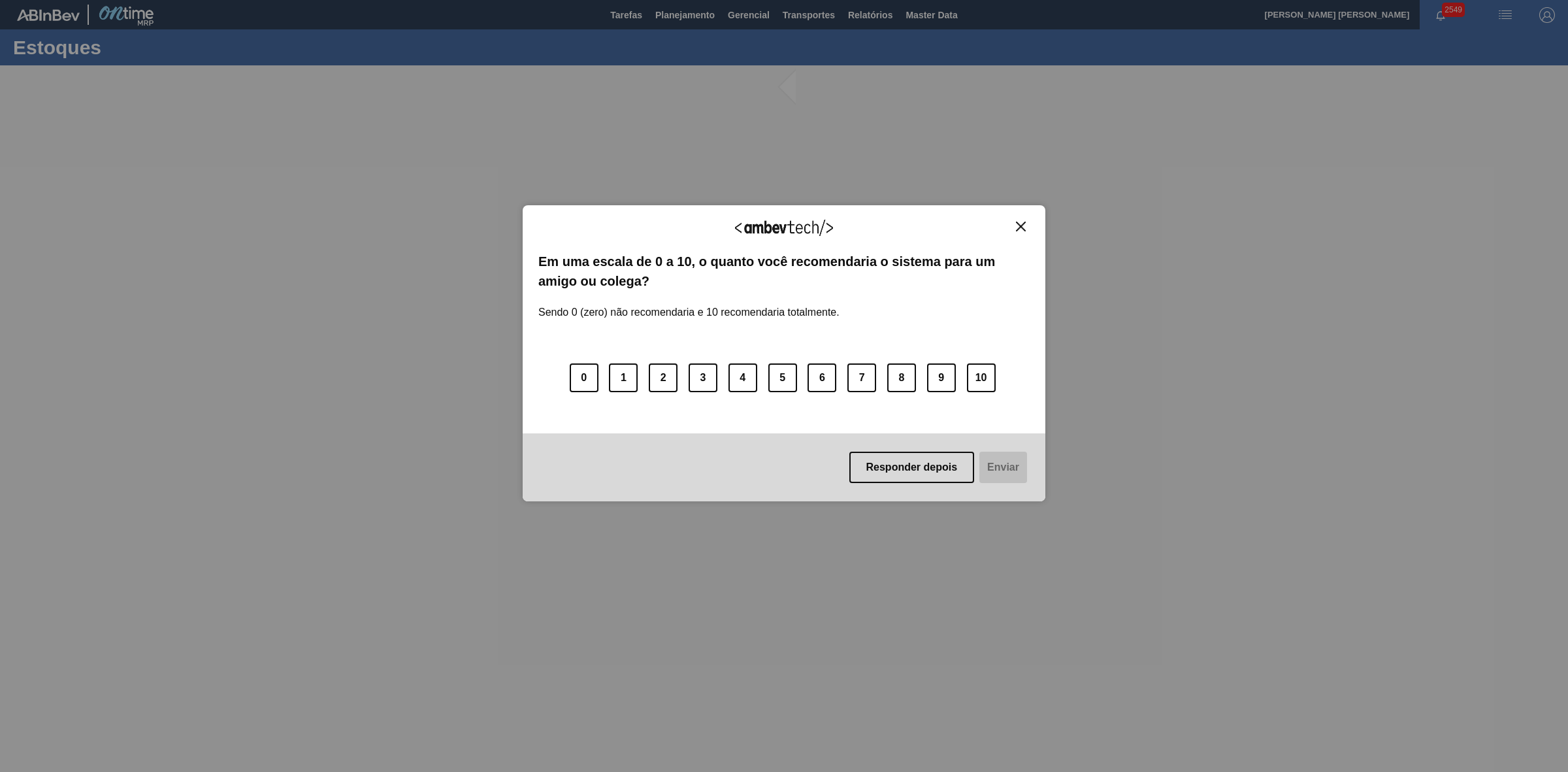
click at [1020, 229] on img "Close" at bounding box center [1020, 226] width 10 height 10
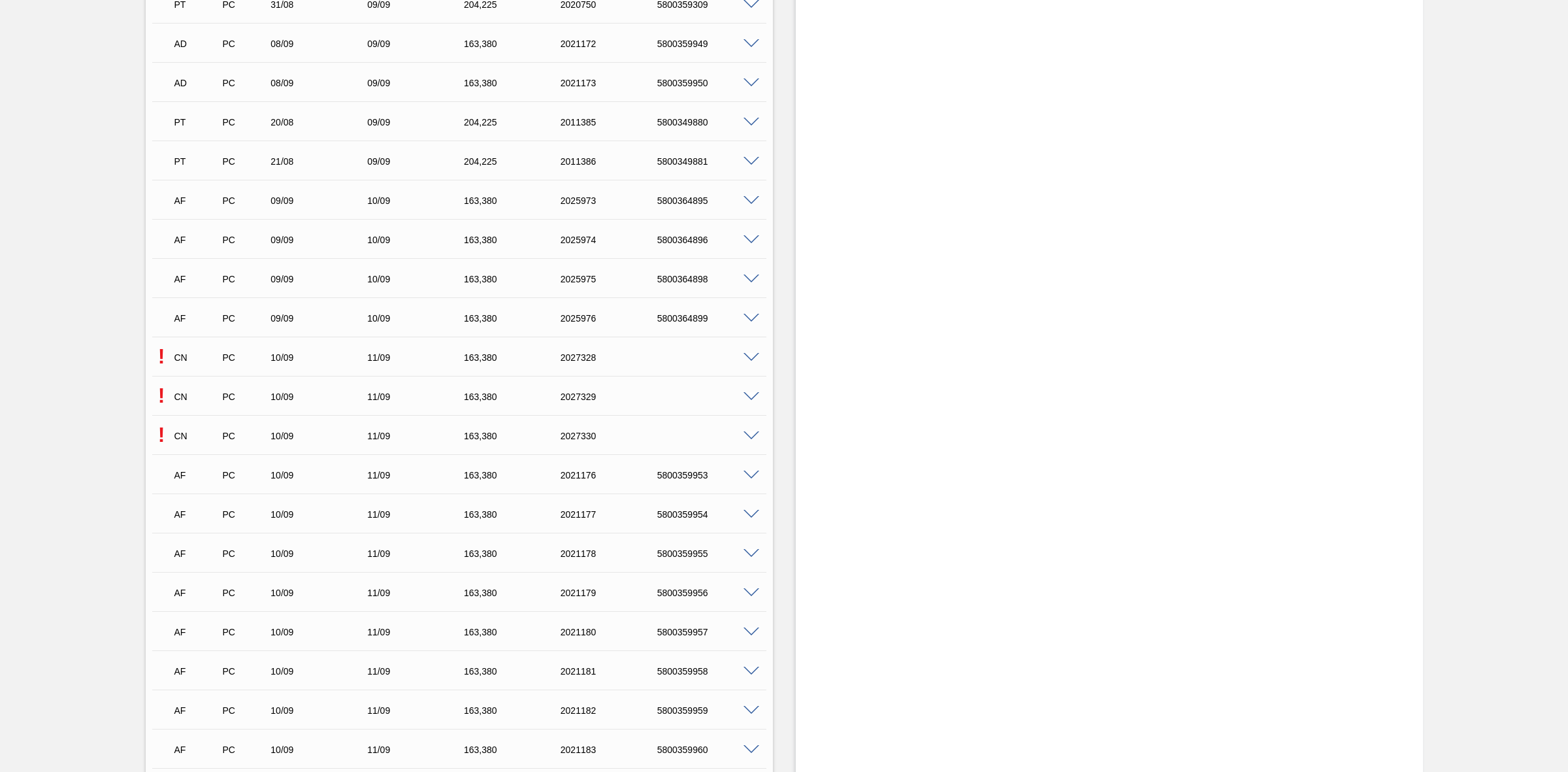
scroll to position [1225, 0]
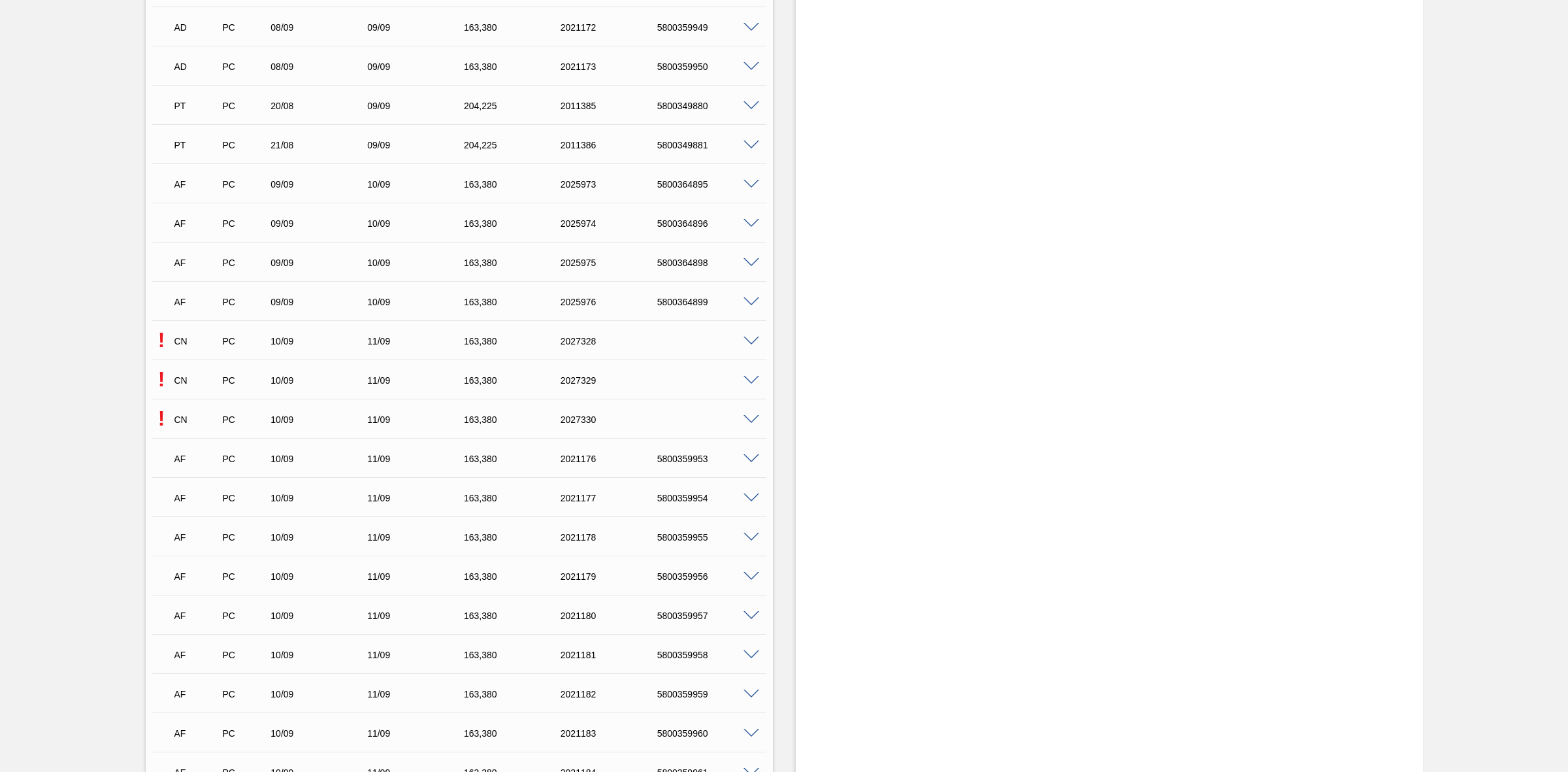
click at [748, 340] on span at bounding box center [751, 341] width 16 height 10
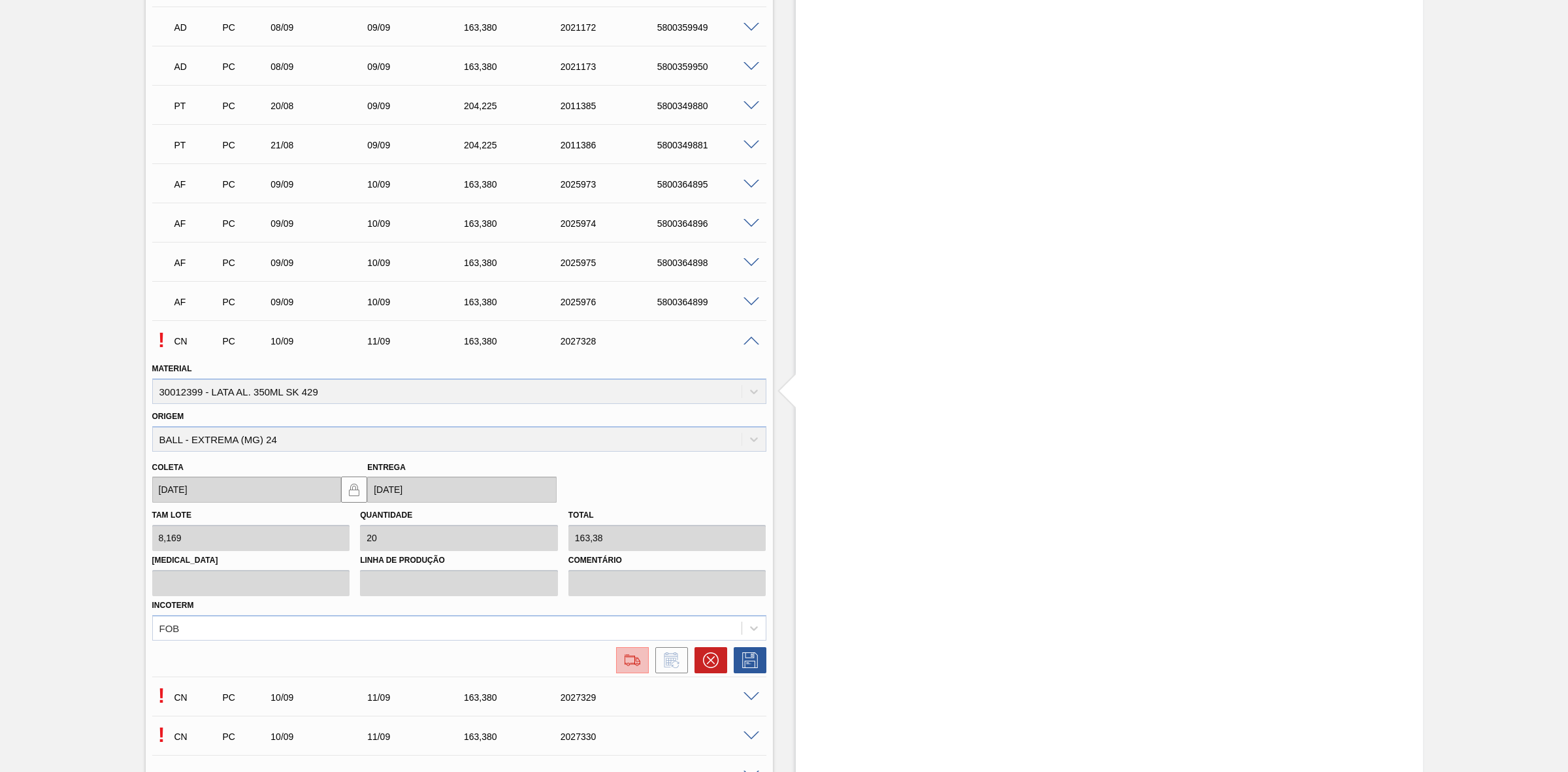
click at [637, 662] on img at bounding box center [632, 661] width 20 height 16
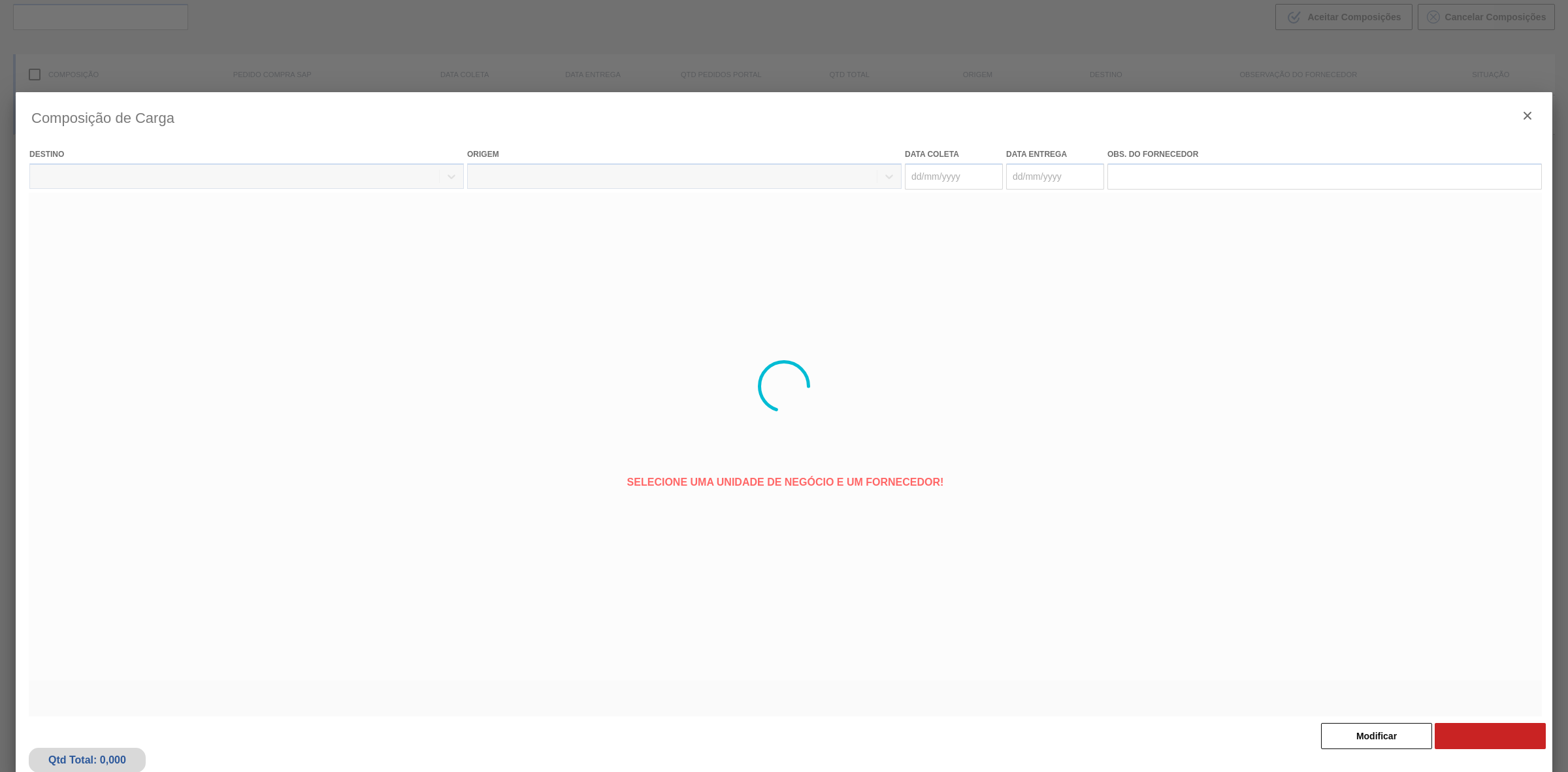
type coleta "[DATE]"
type entrega "[DATE]"
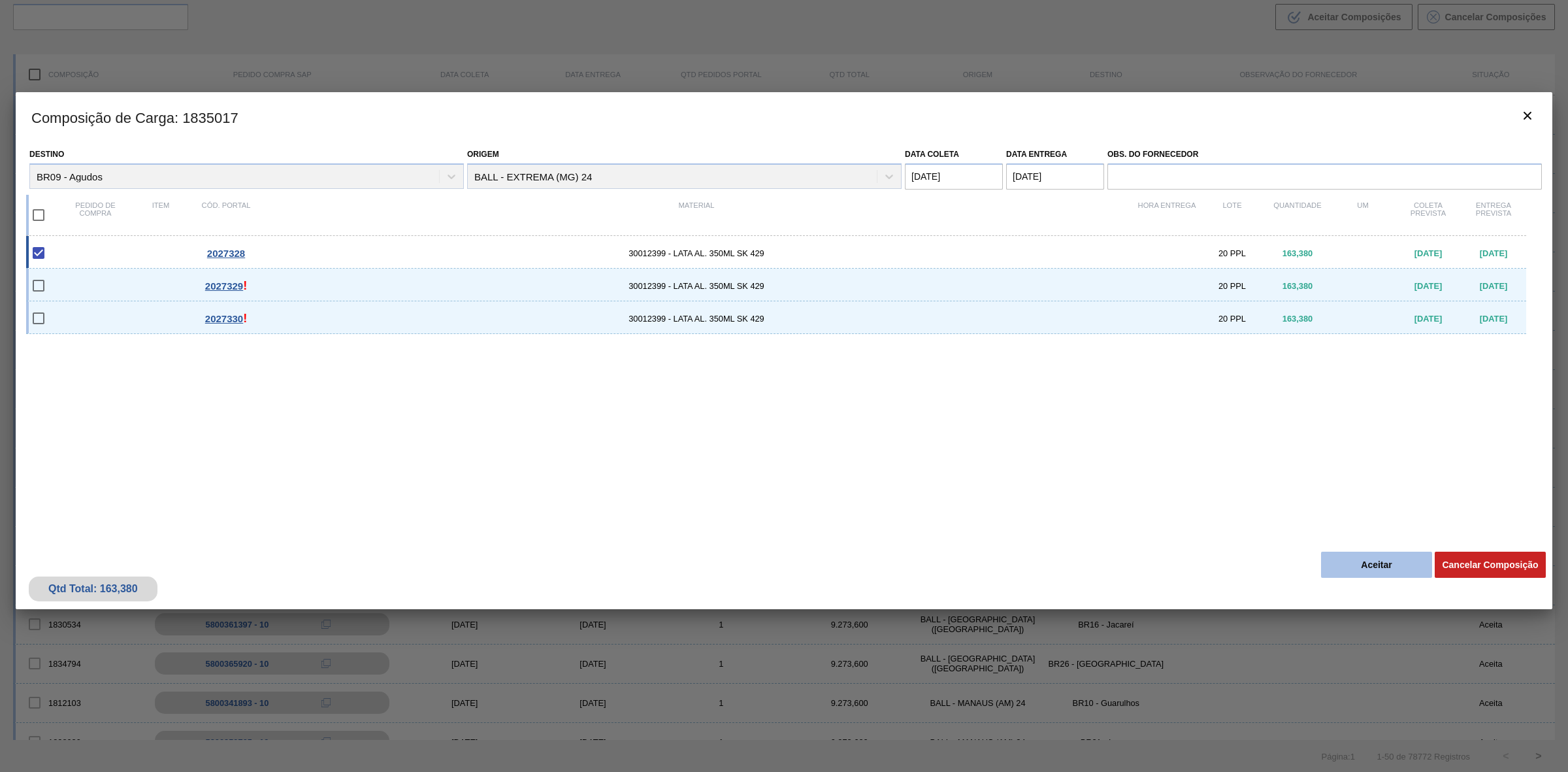
click at [1337, 559] on button "Aceitar" at bounding box center [1376, 564] width 111 height 26
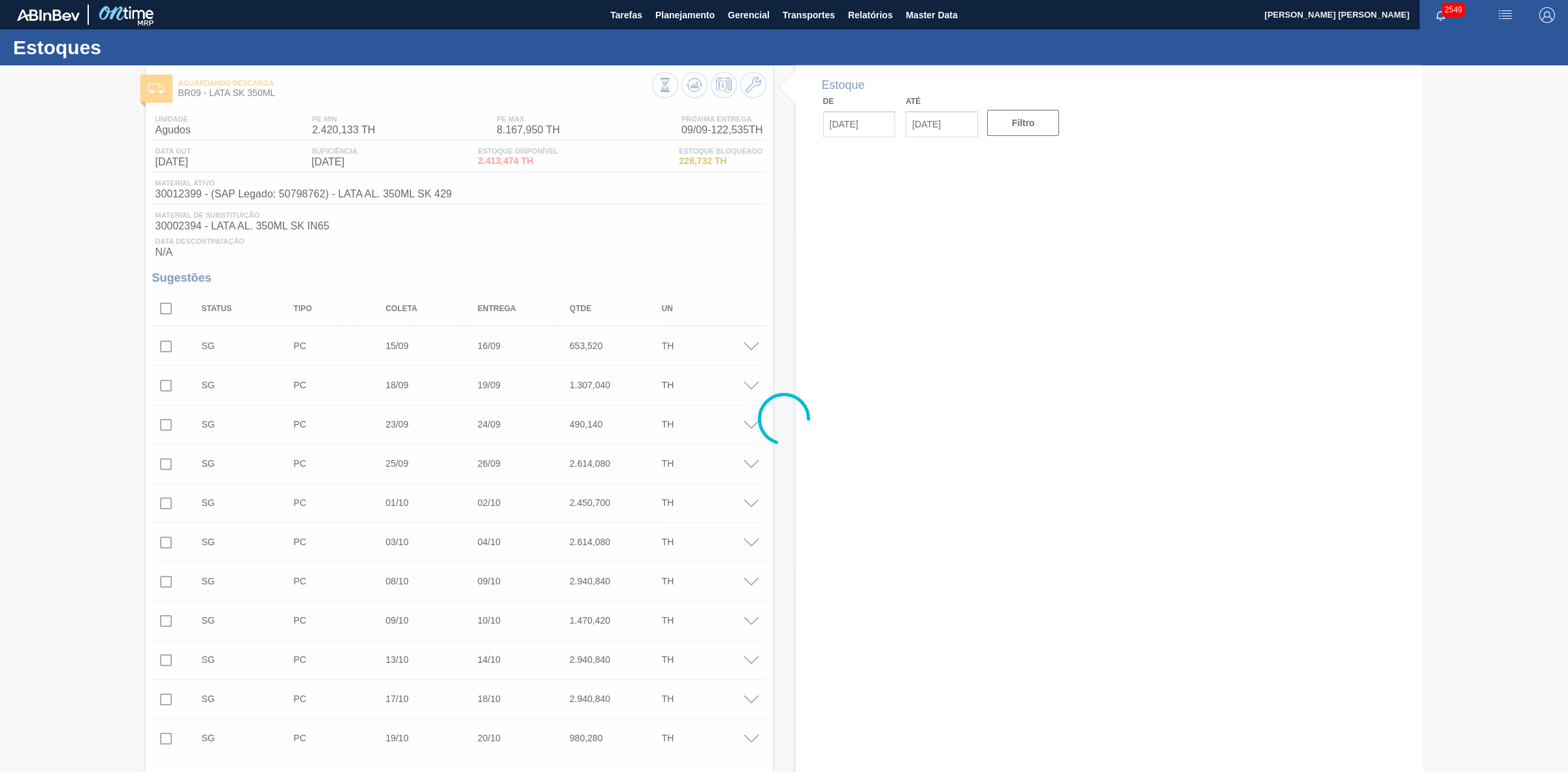
type input "[DATE]"
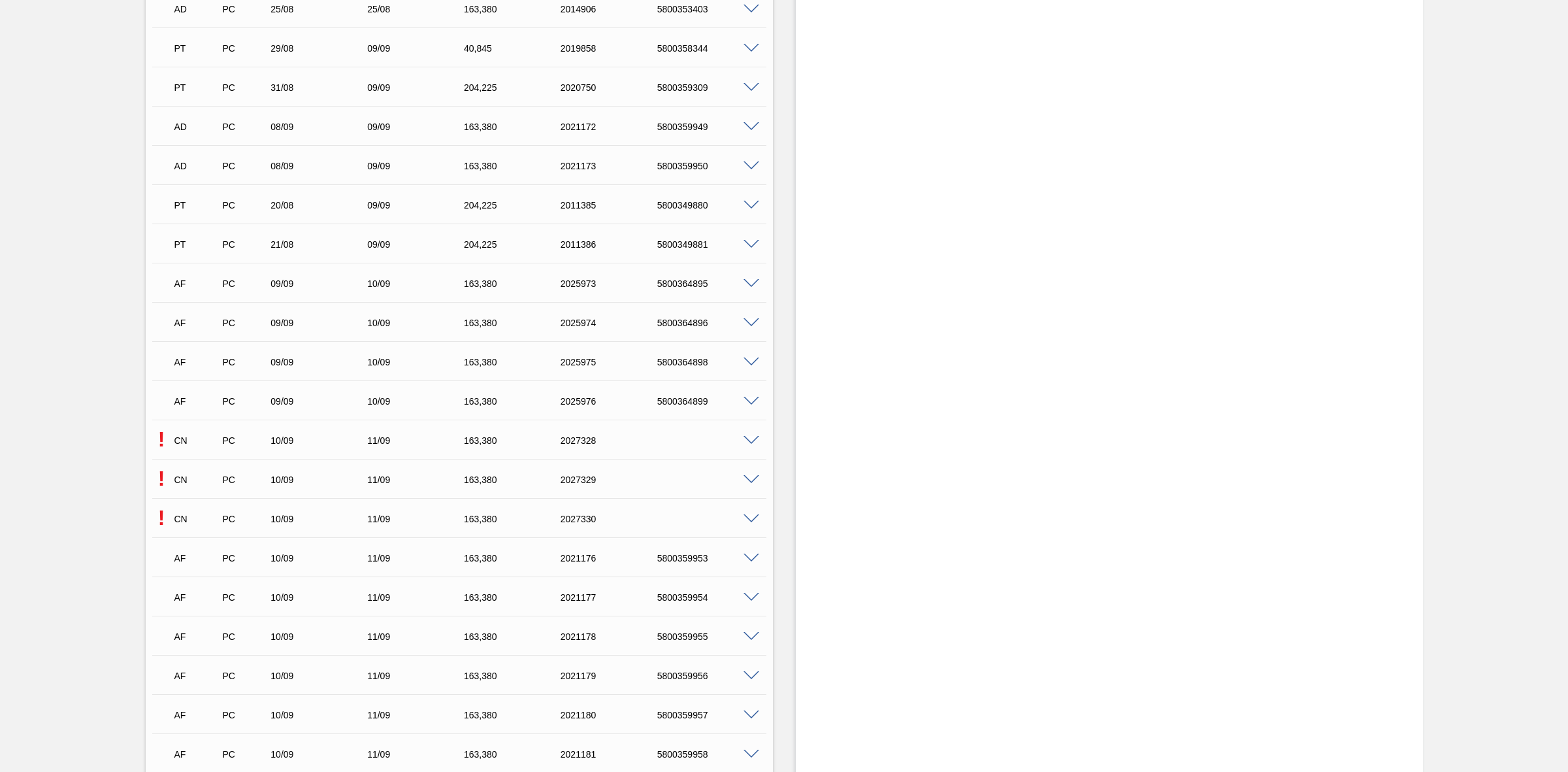
scroll to position [1225, 0]
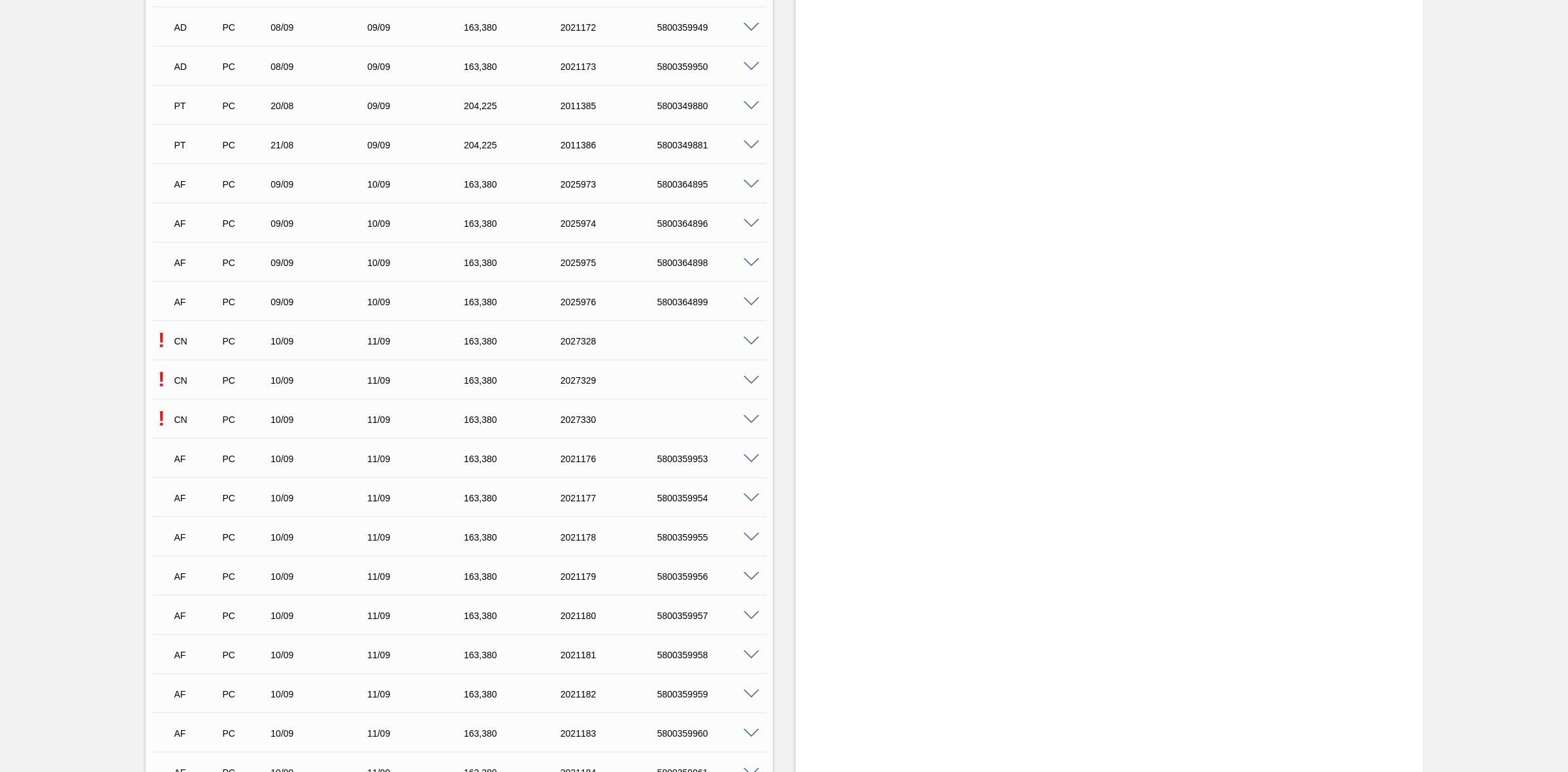
click at [750, 382] on span at bounding box center [751, 380] width 16 height 10
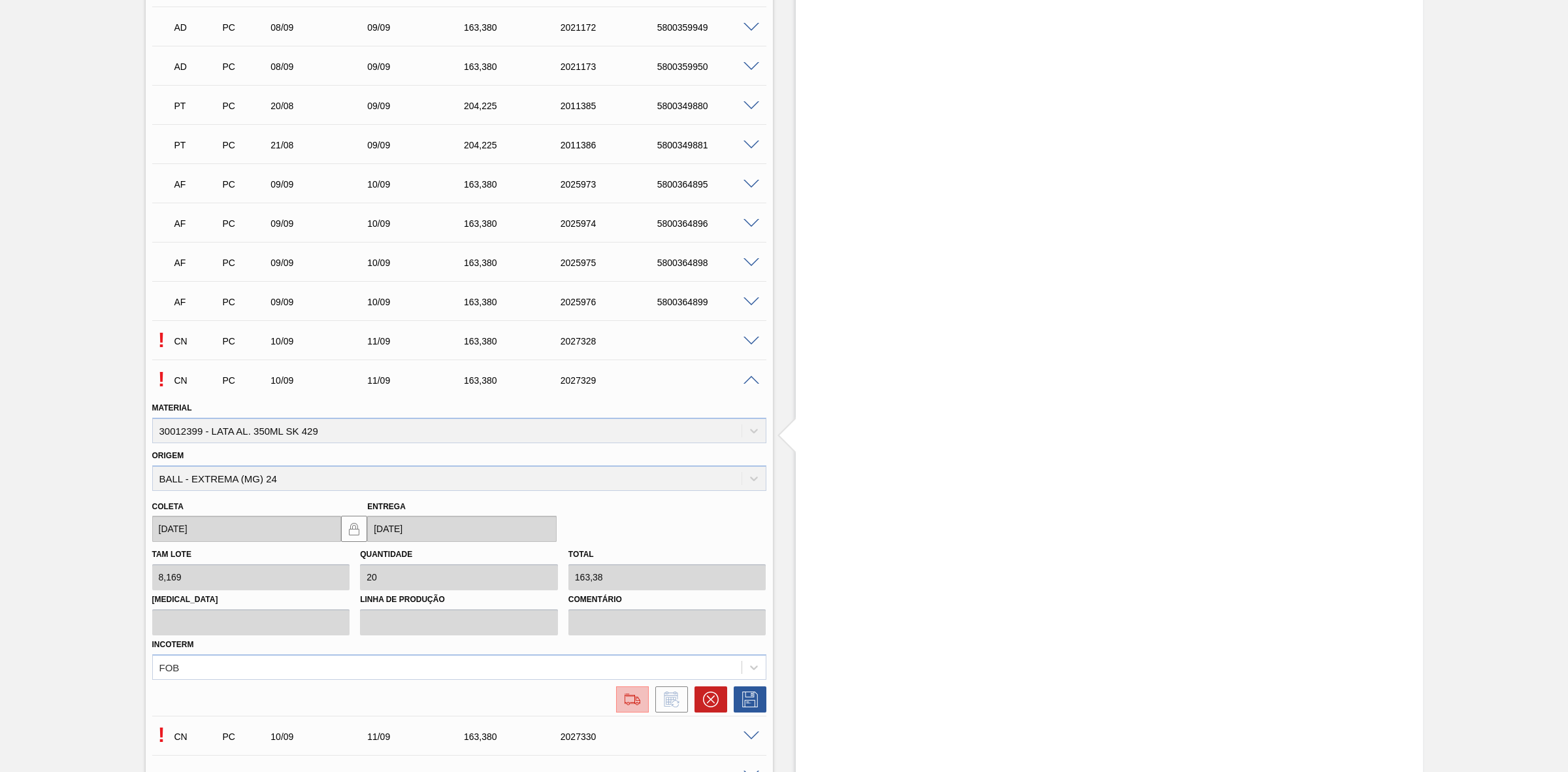
click at [622, 698] on img at bounding box center [632, 700] width 20 height 16
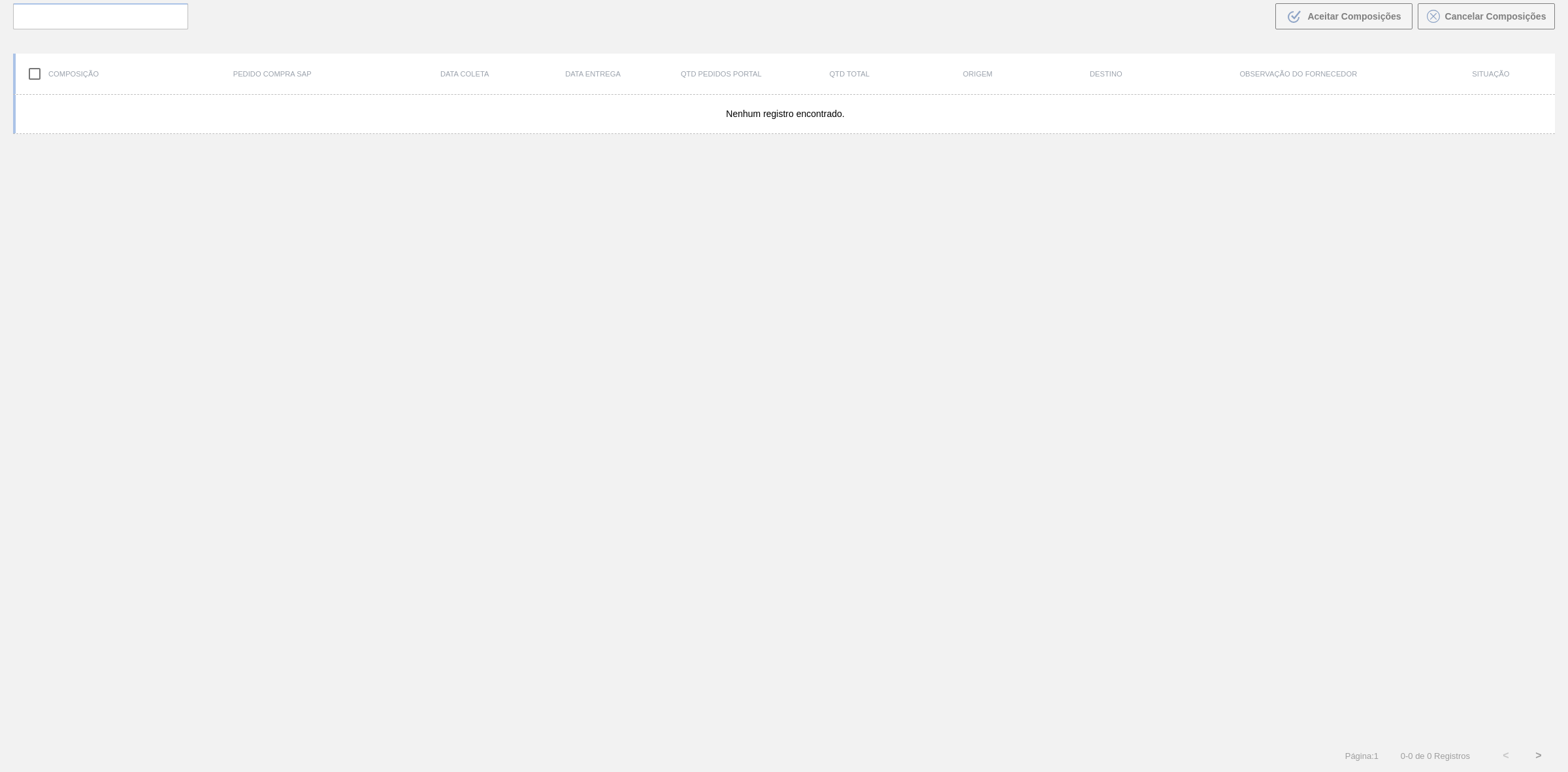
scroll to position [93, 0]
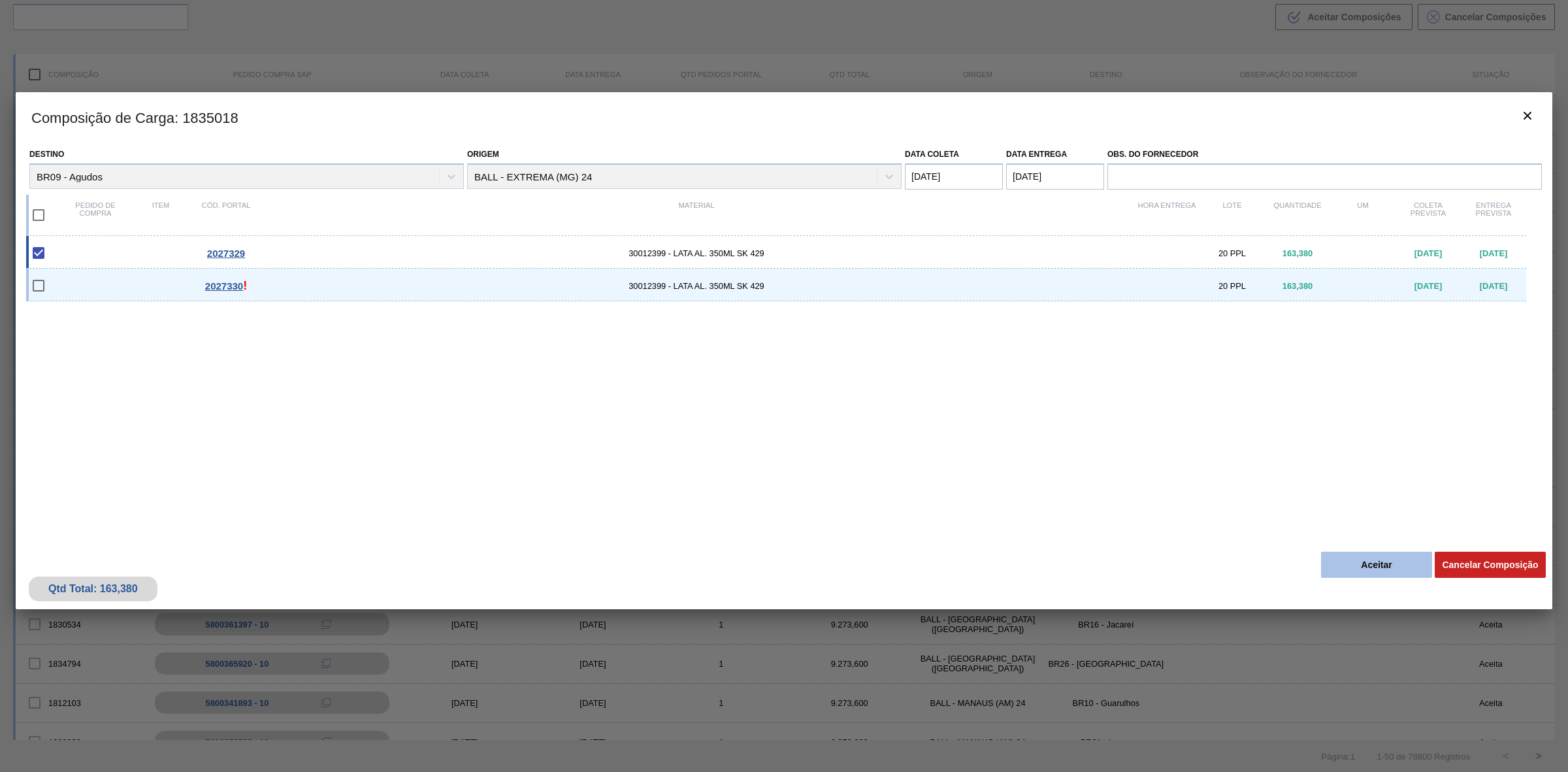
click at [1376, 727] on div at bounding box center [784, 386] width 1568 height 772
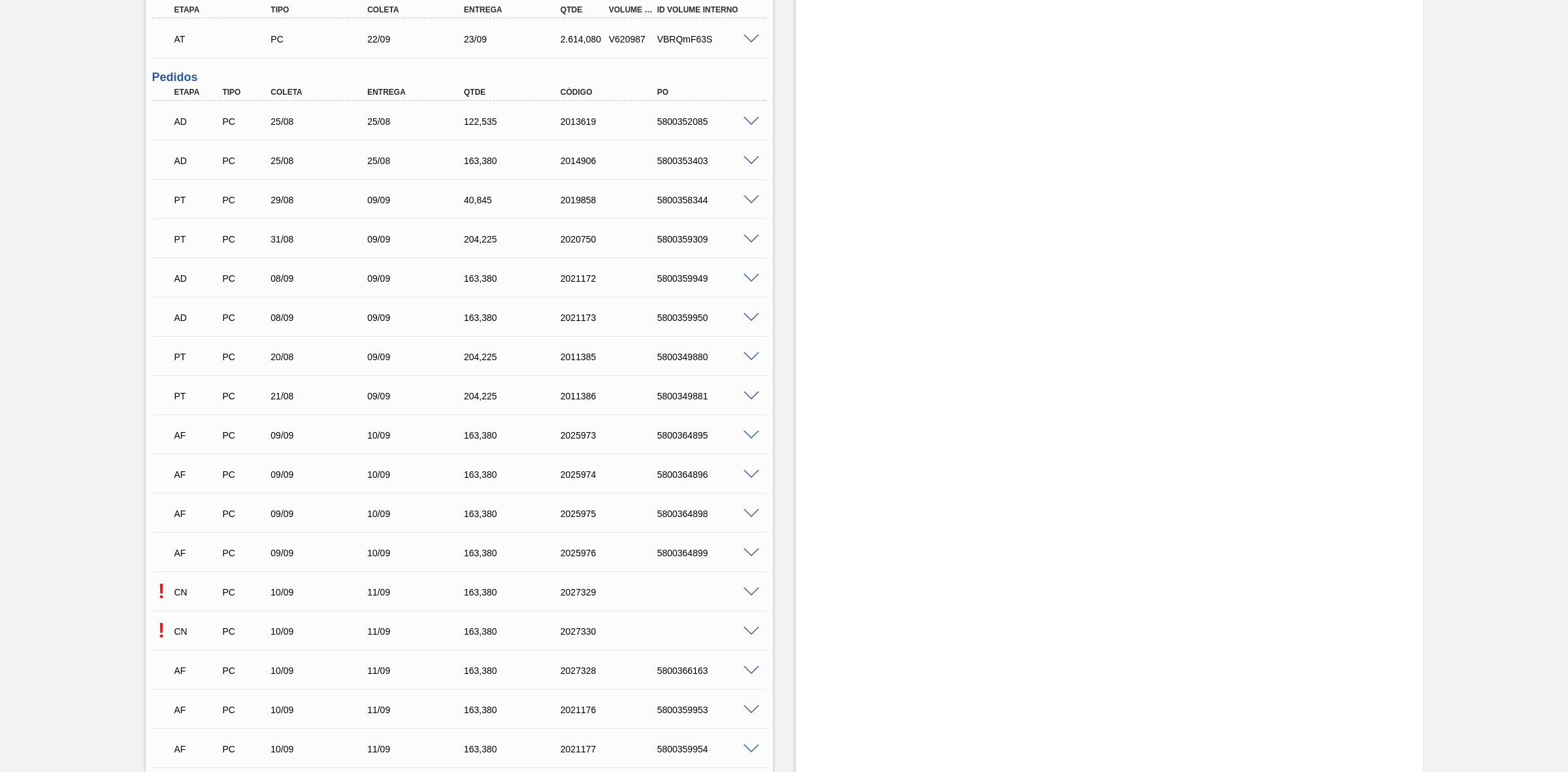
scroll to position [1143, 0]
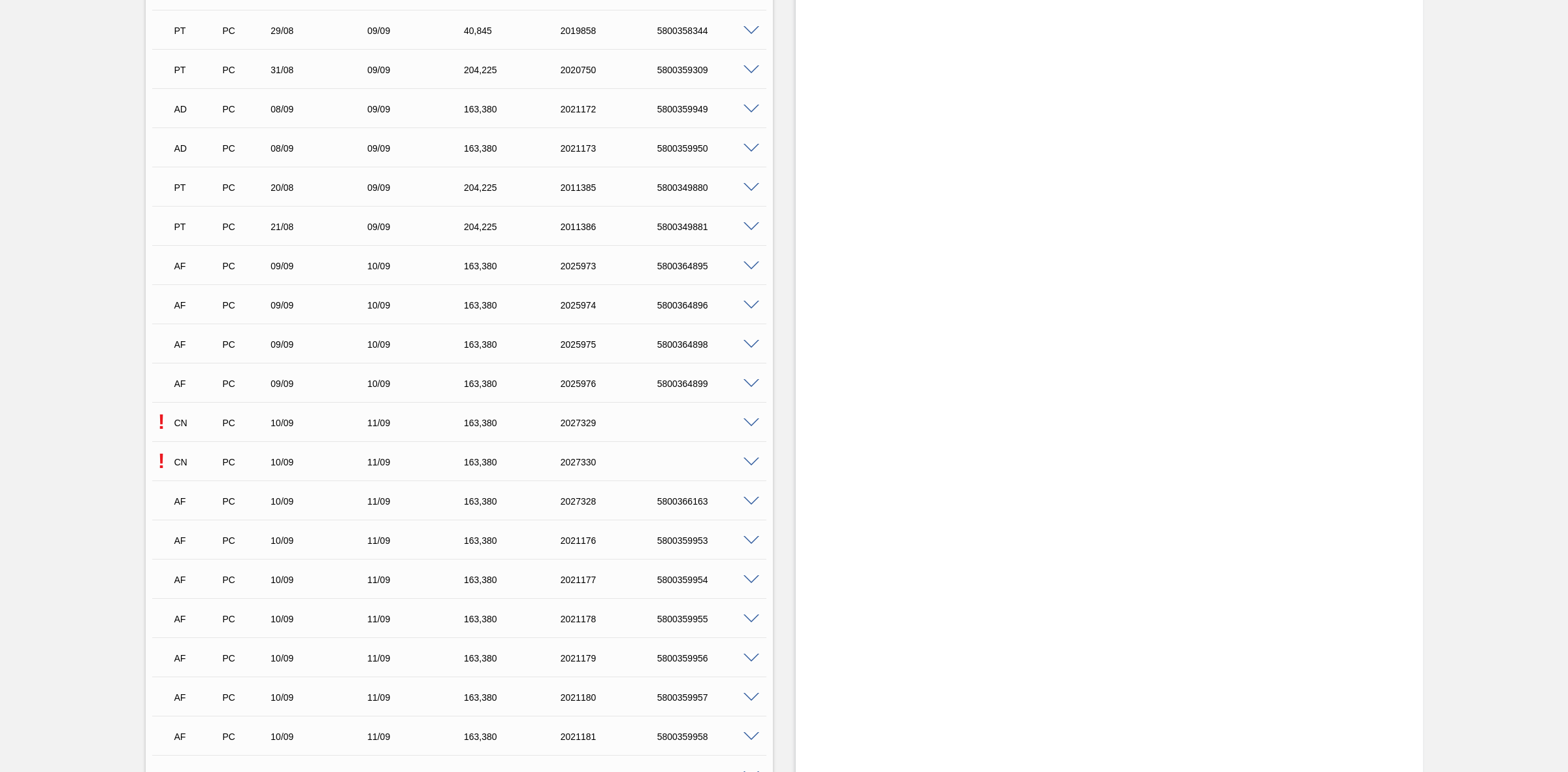
click at [750, 460] on span at bounding box center [751, 462] width 16 height 10
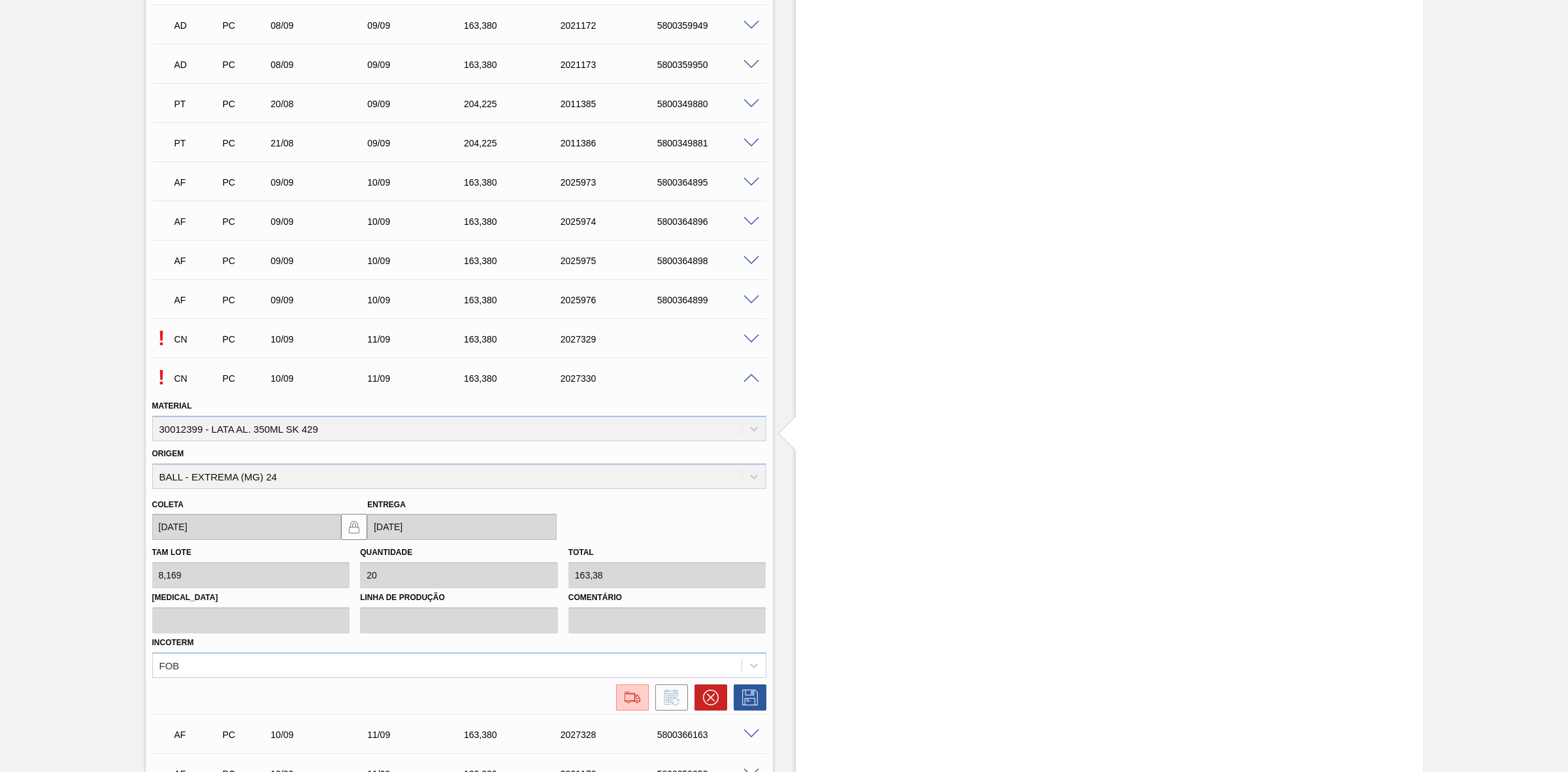
scroll to position [1389, 0]
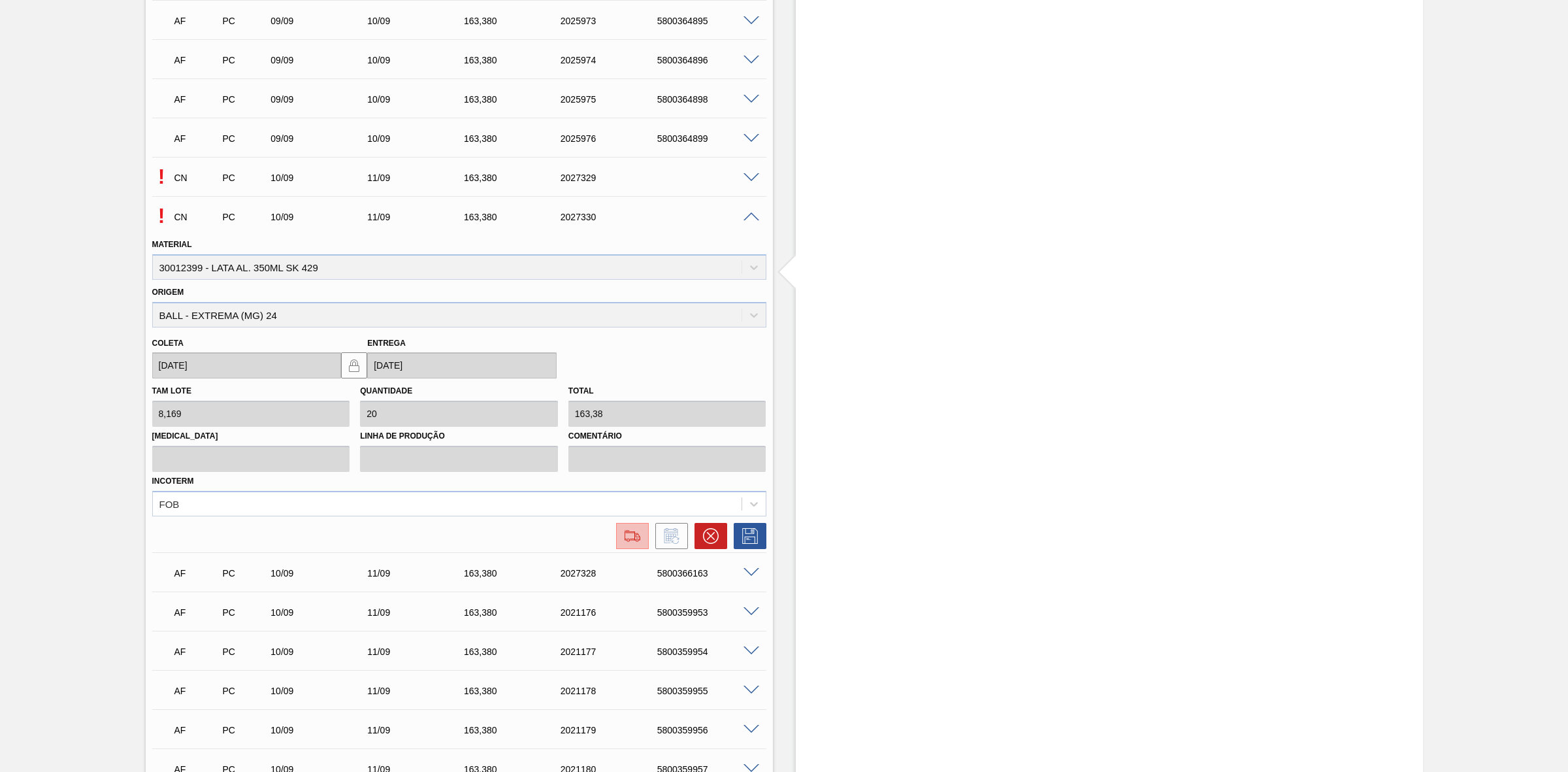
click at [632, 538] on img at bounding box center [632, 536] width 20 height 16
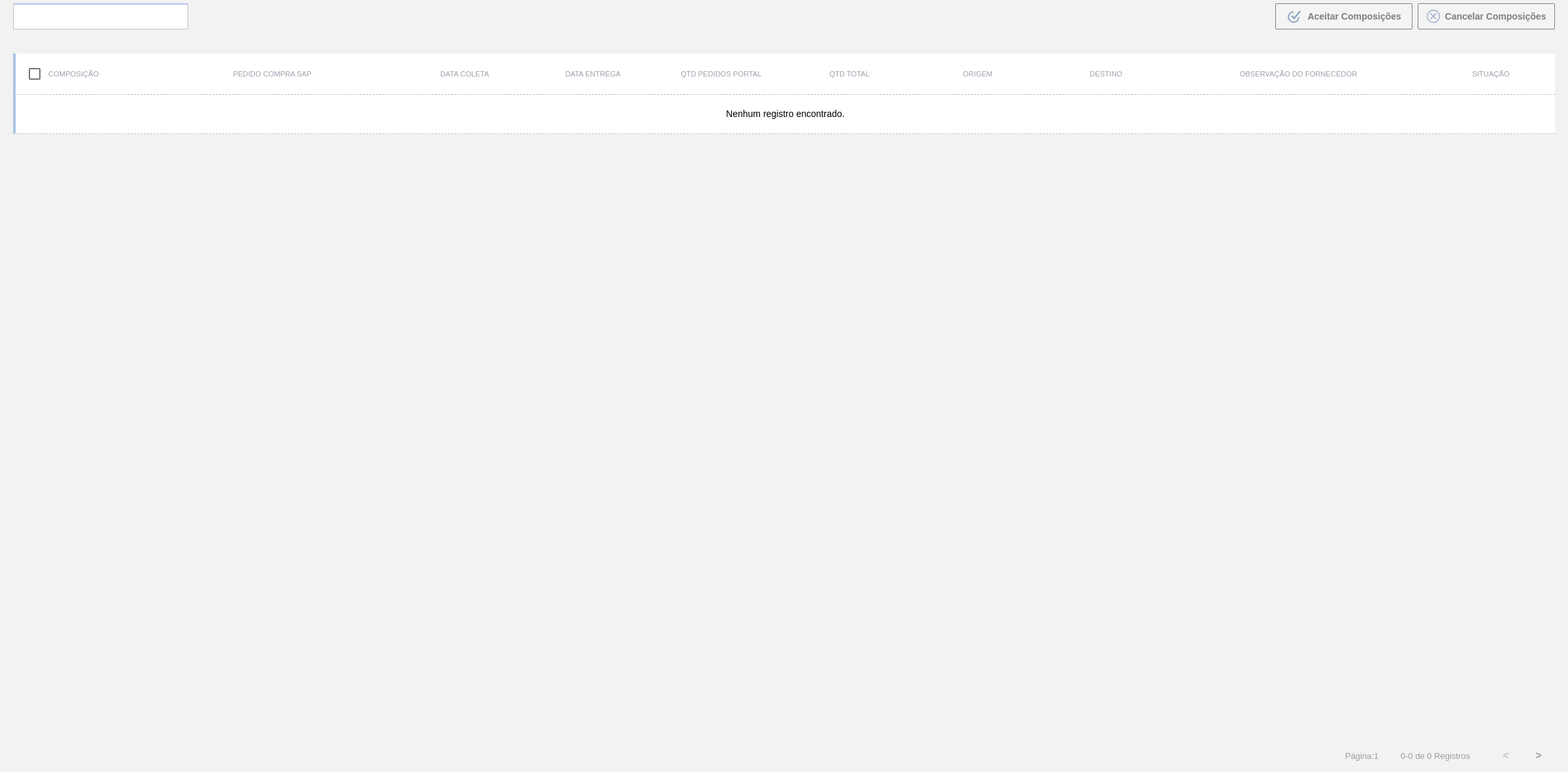
scroll to position [93, 0]
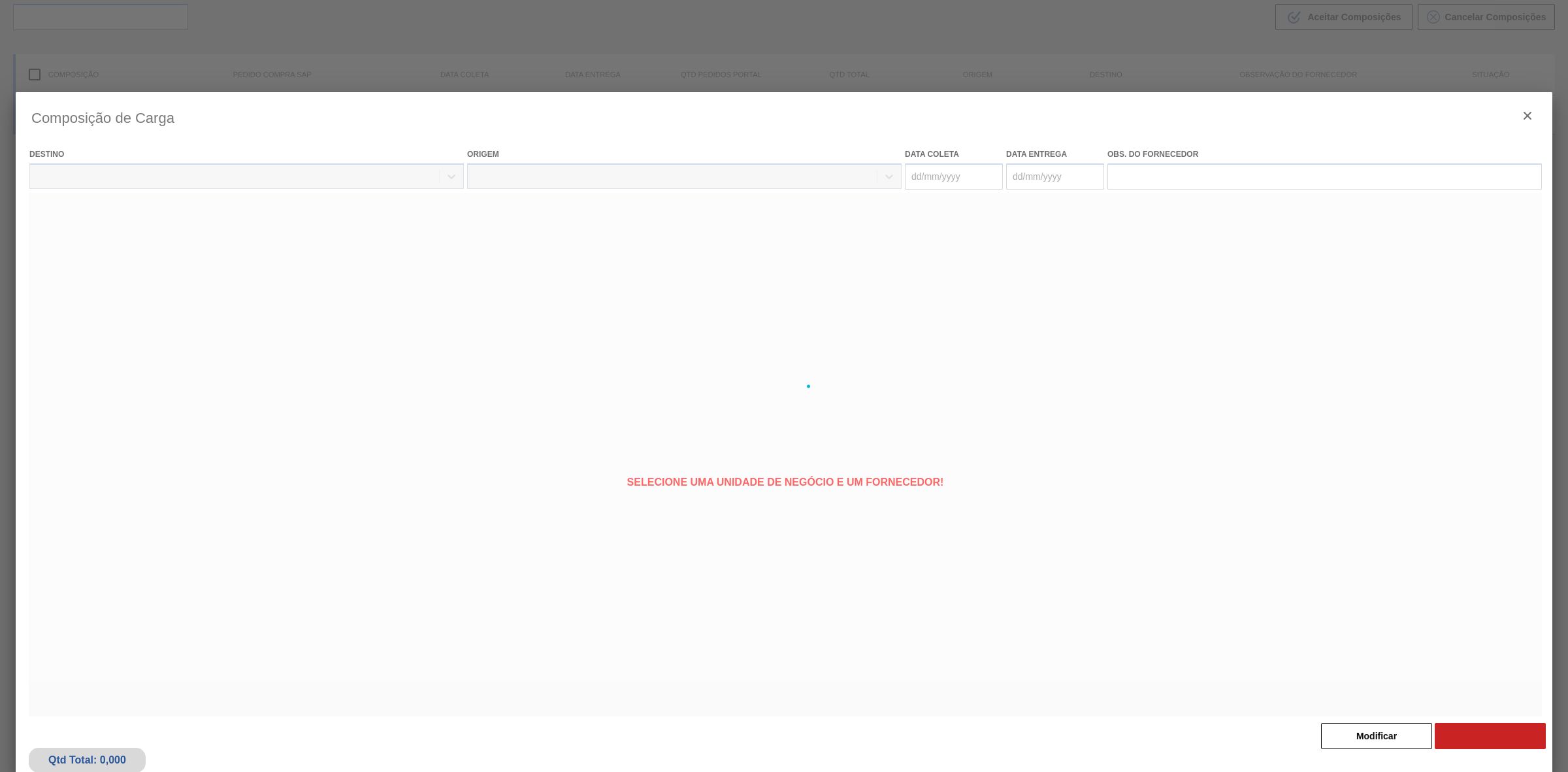
type coleta "[DATE]"
type entrega "[DATE]"
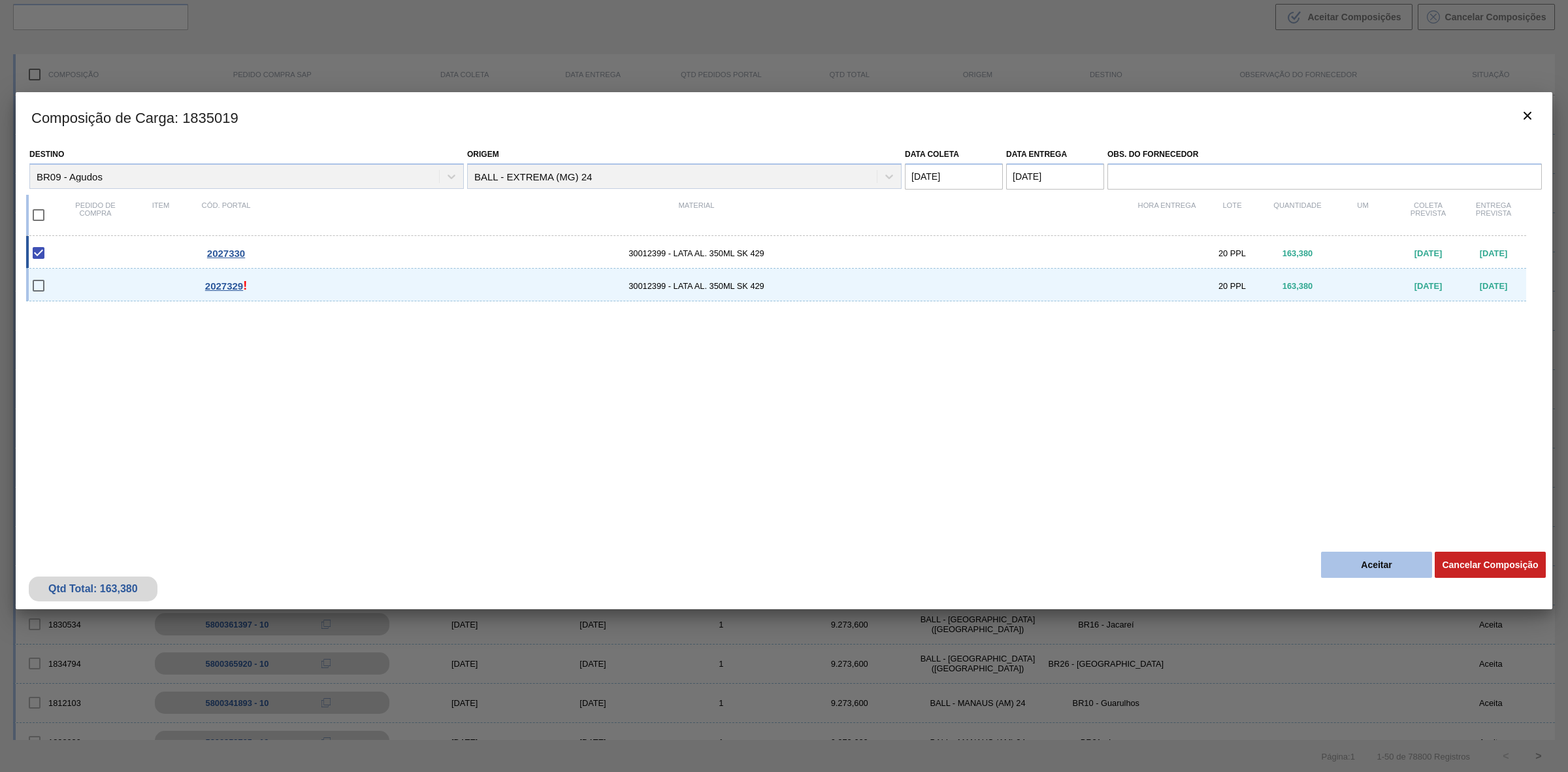
click at [1366, 566] on button "Aceitar" at bounding box center [1376, 564] width 111 height 26
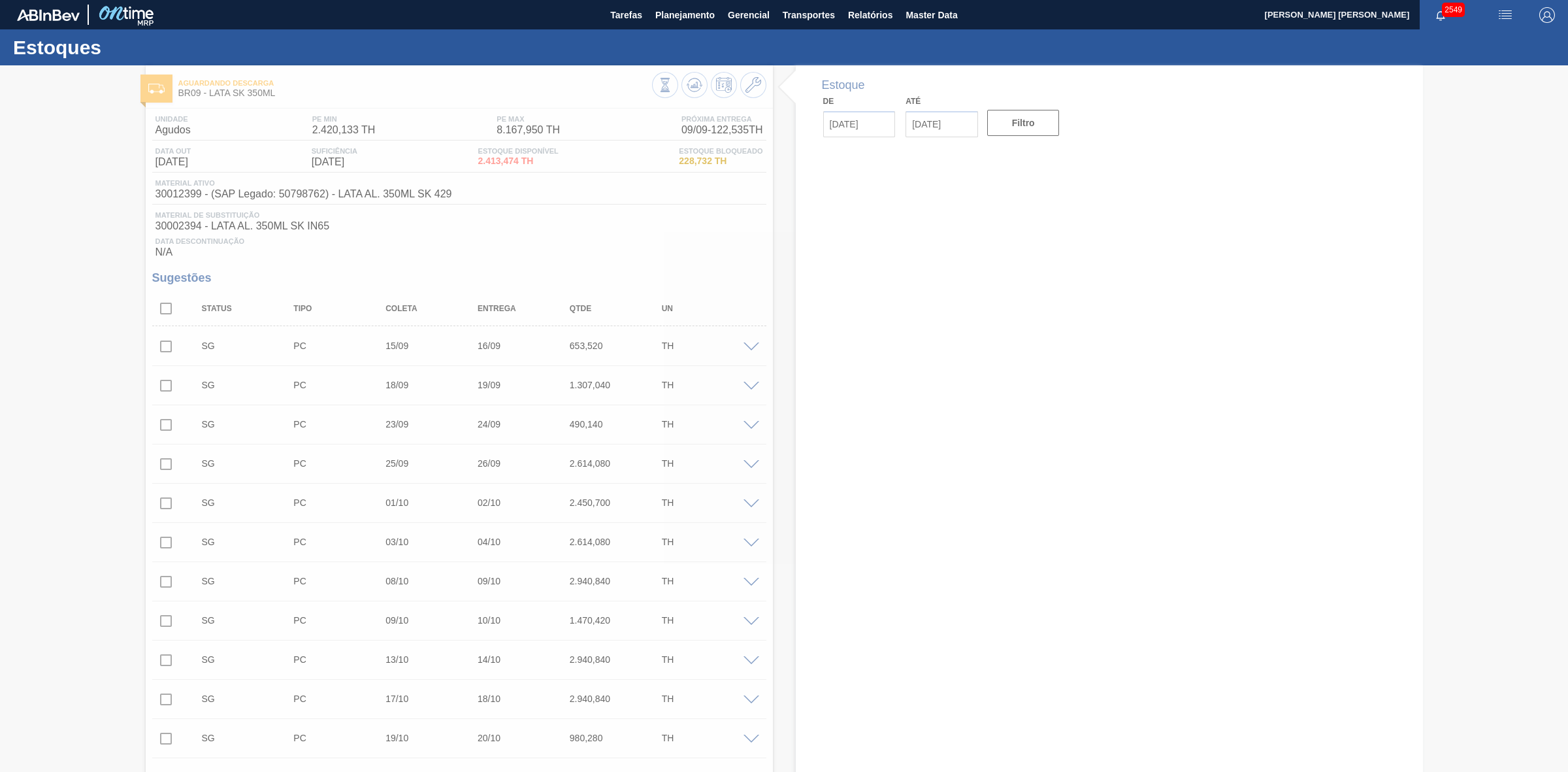
type input "[DATE]"
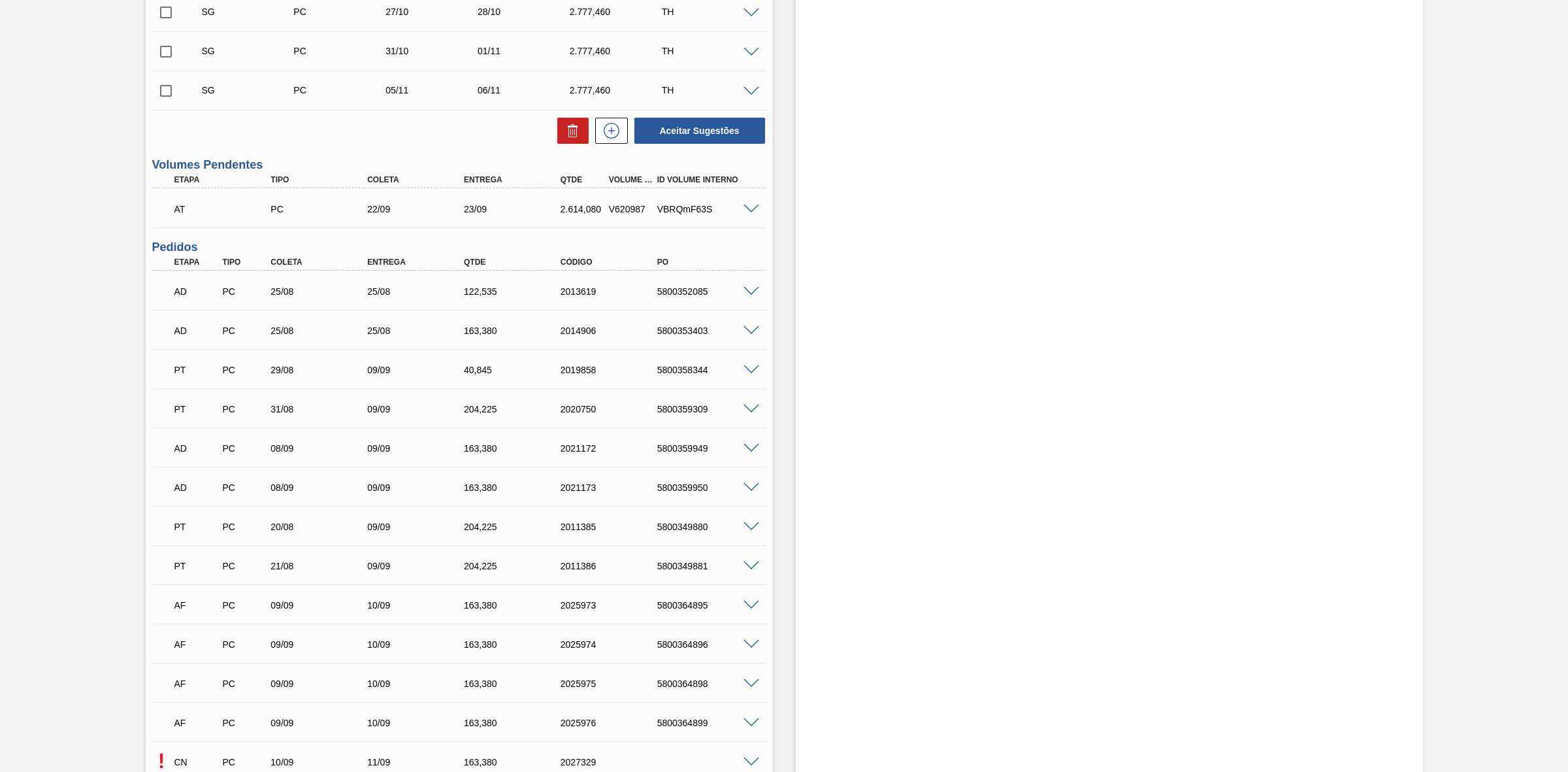
scroll to position [980, 0]
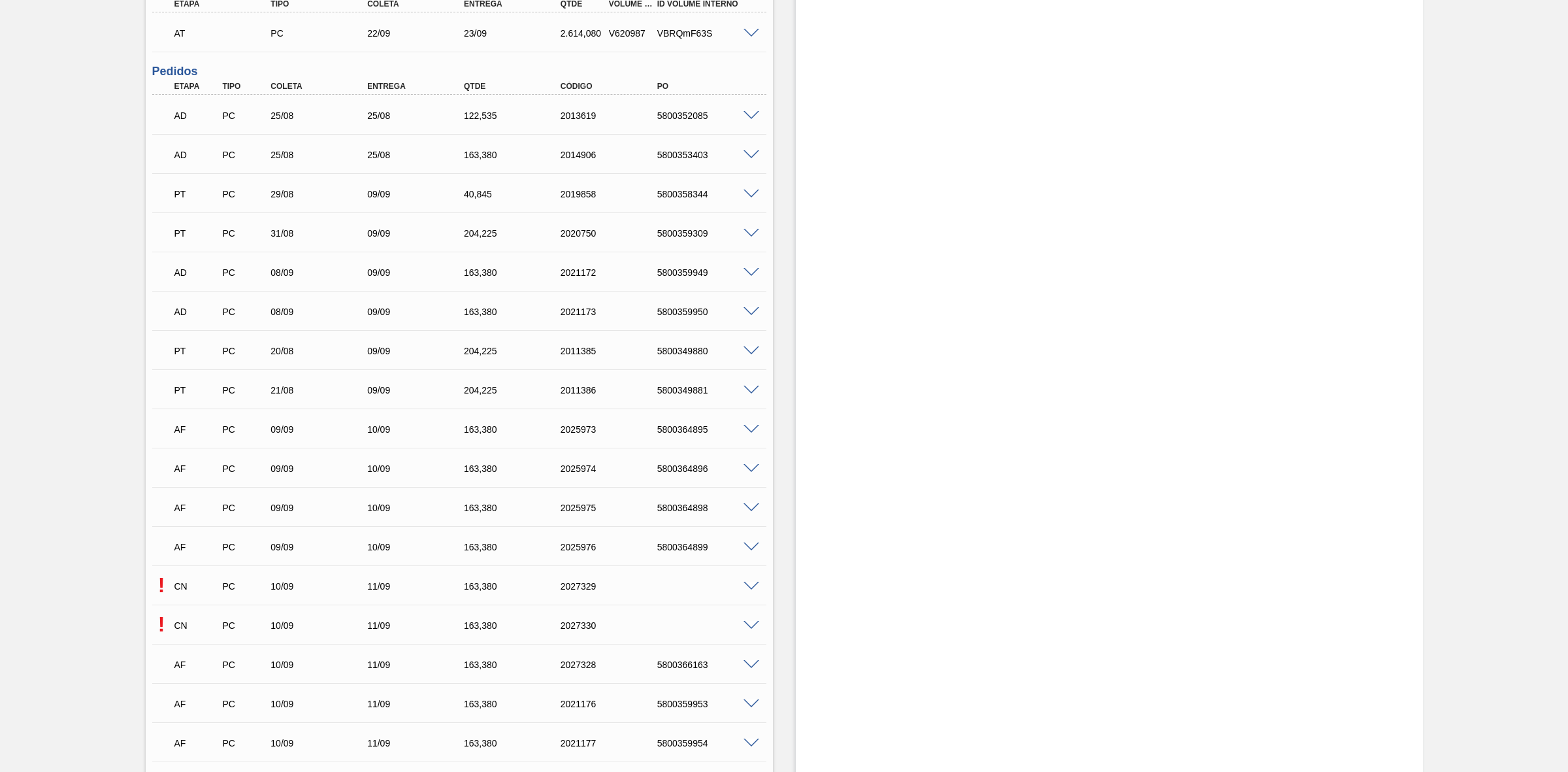
click at [751, 589] on span at bounding box center [751, 586] width 16 height 10
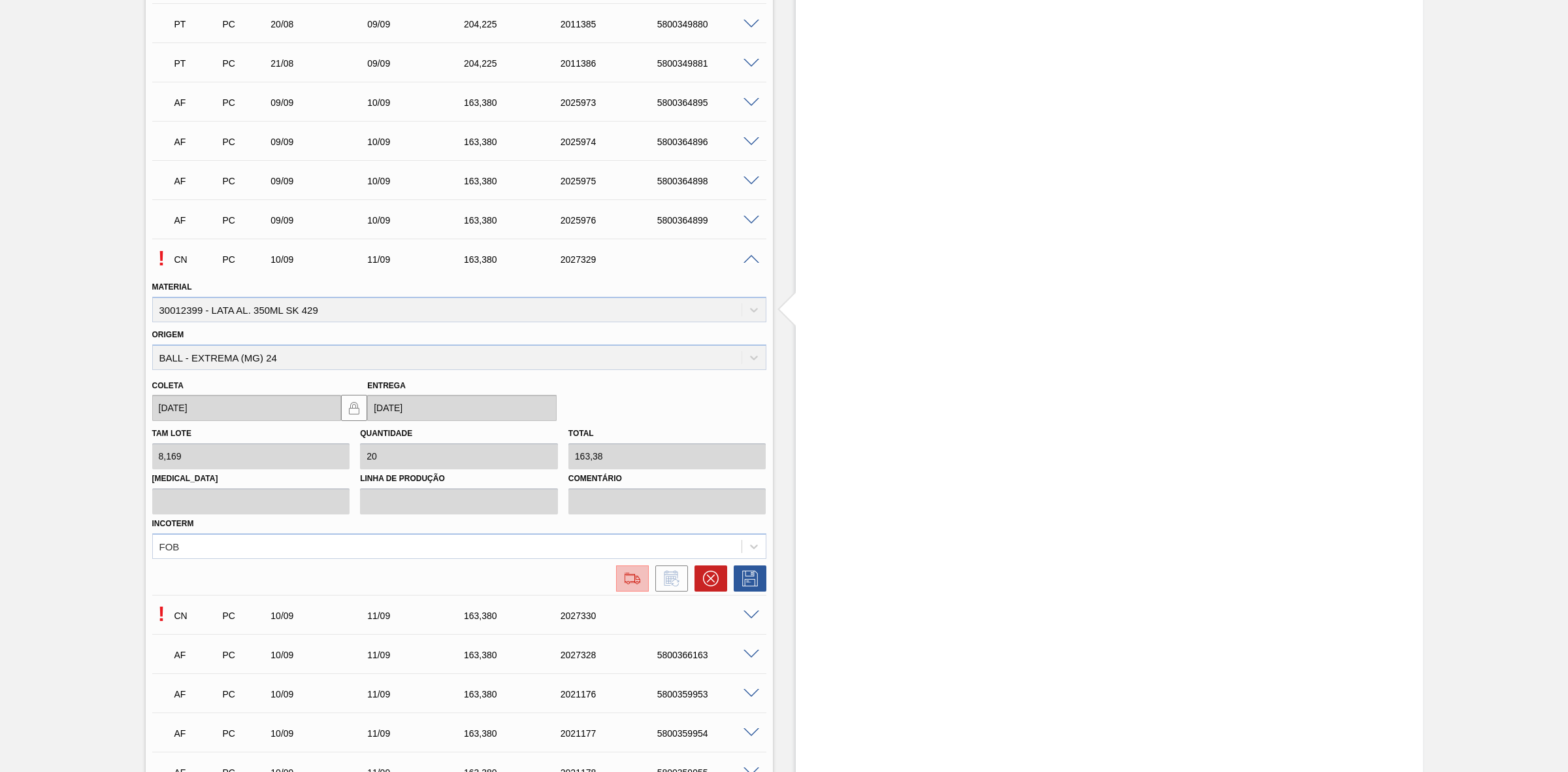
click at [628, 591] on button at bounding box center [632, 578] width 33 height 26
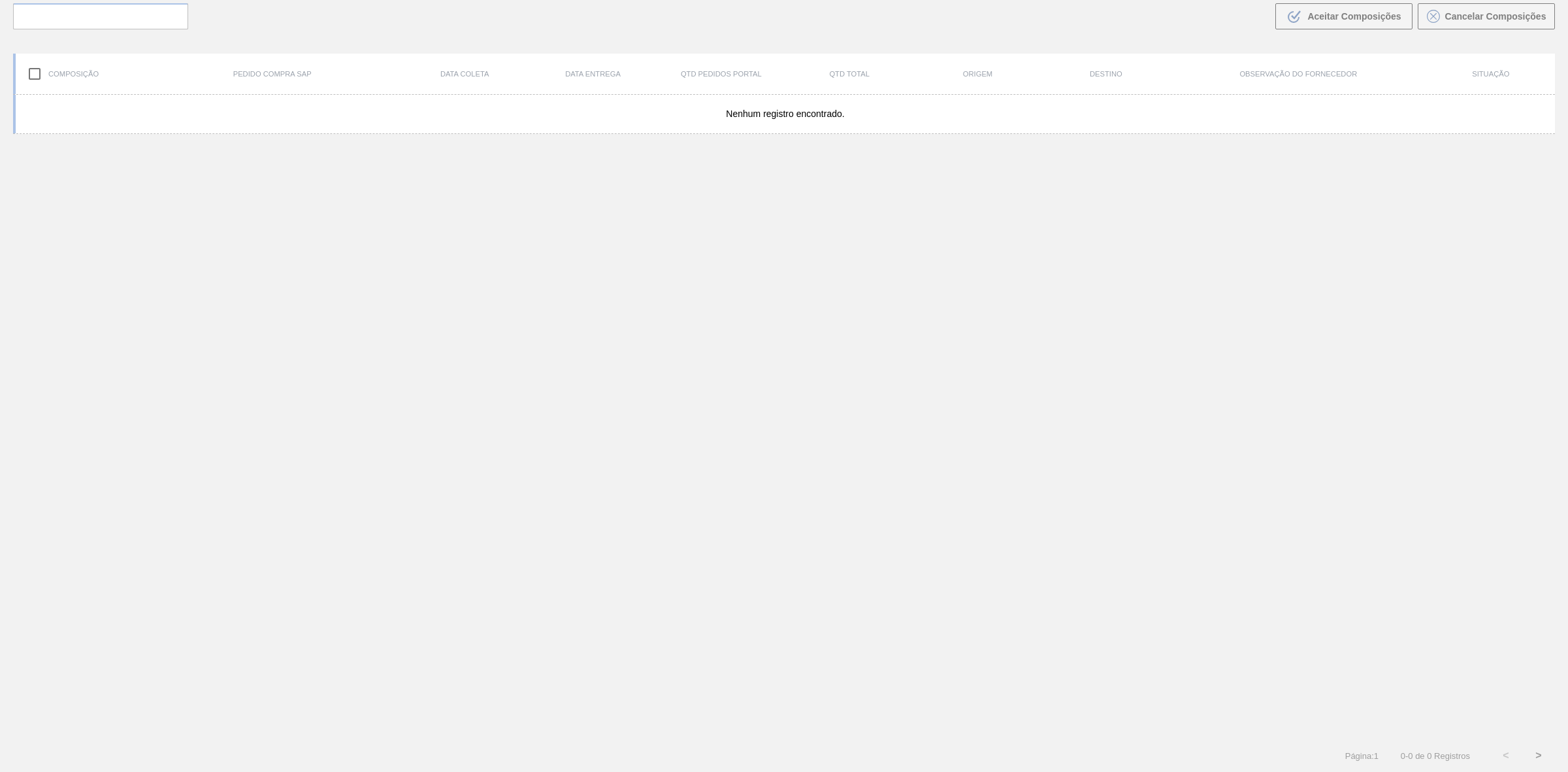
scroll to position [93, 0]
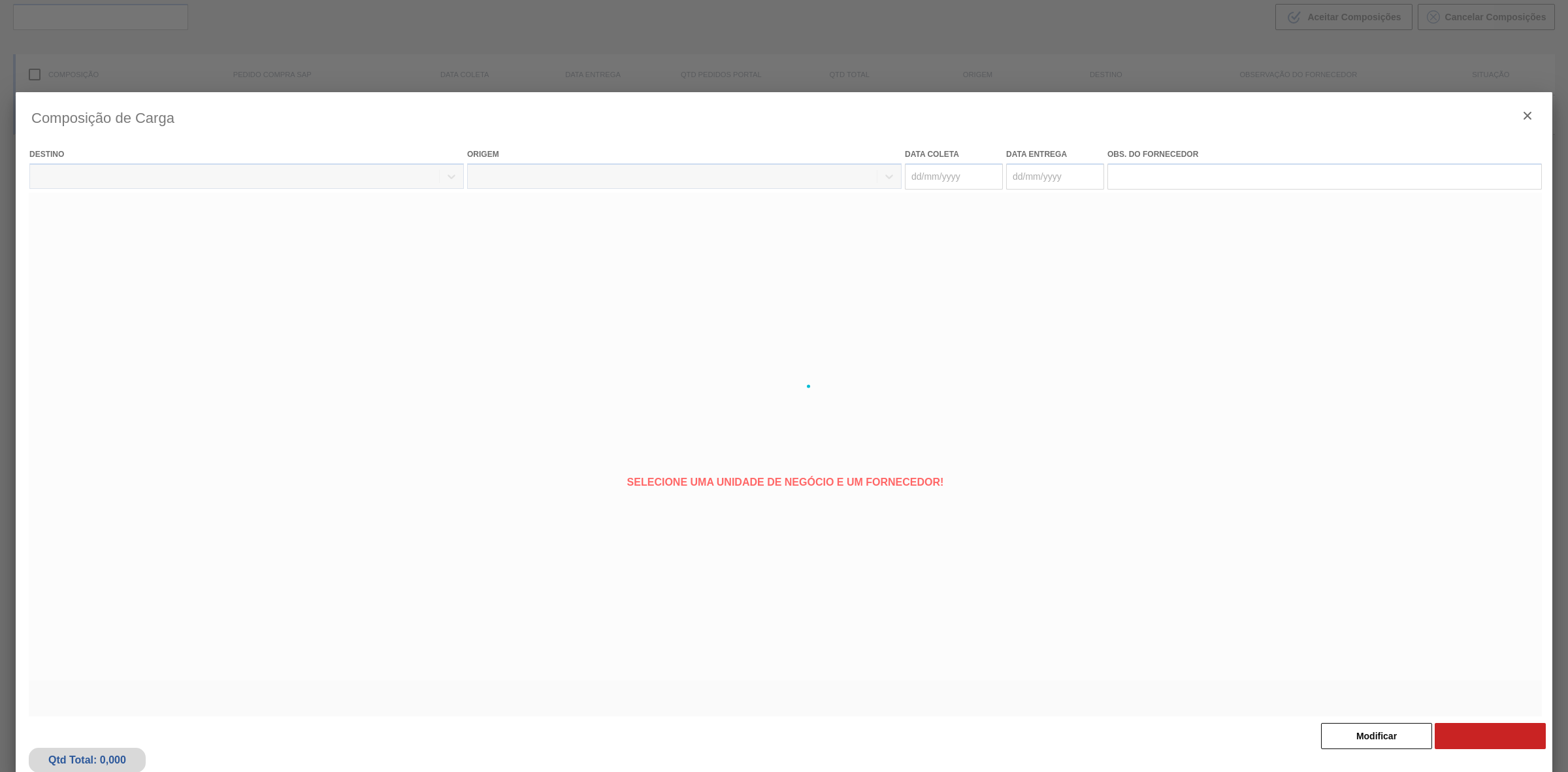
type coleta "[DATE]"
type entrega "[DATE]"
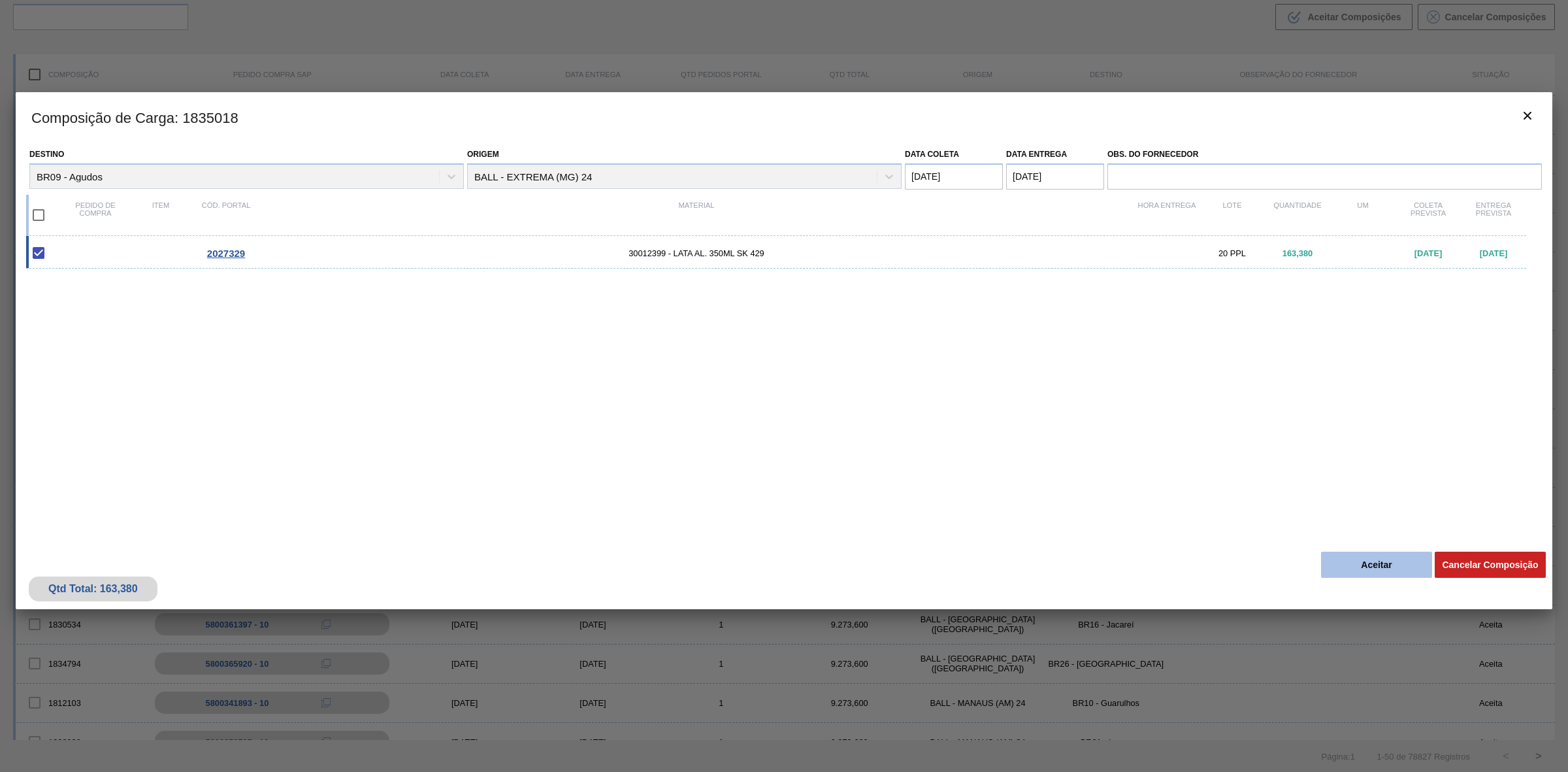
click at [1364, 562] on button "Aceitar" at bounding box center [1376, 564] width 111 height 26
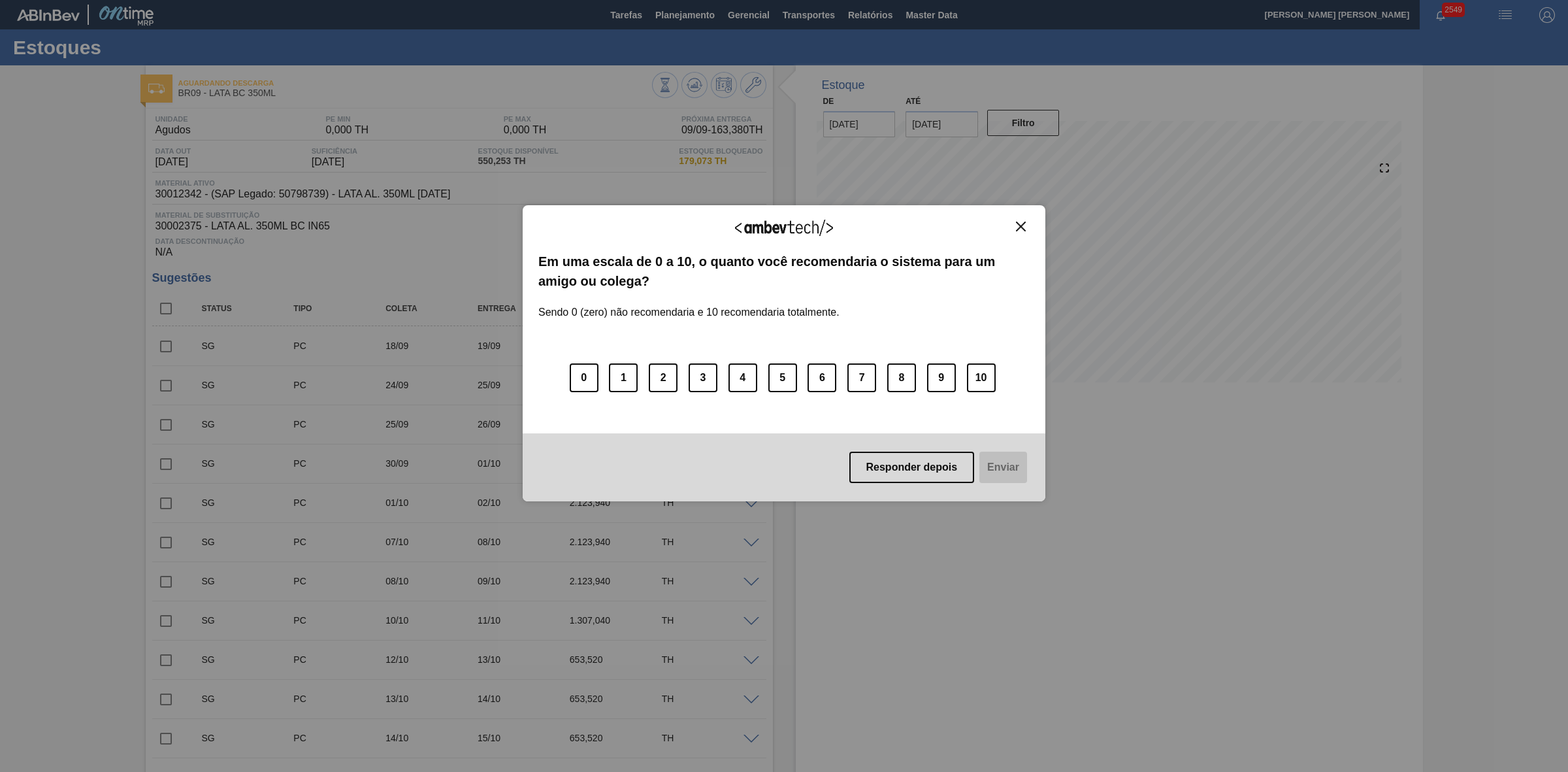
click at [1020, 226] on img "Close" at bounding box center [1020, 226] width 10 height 10
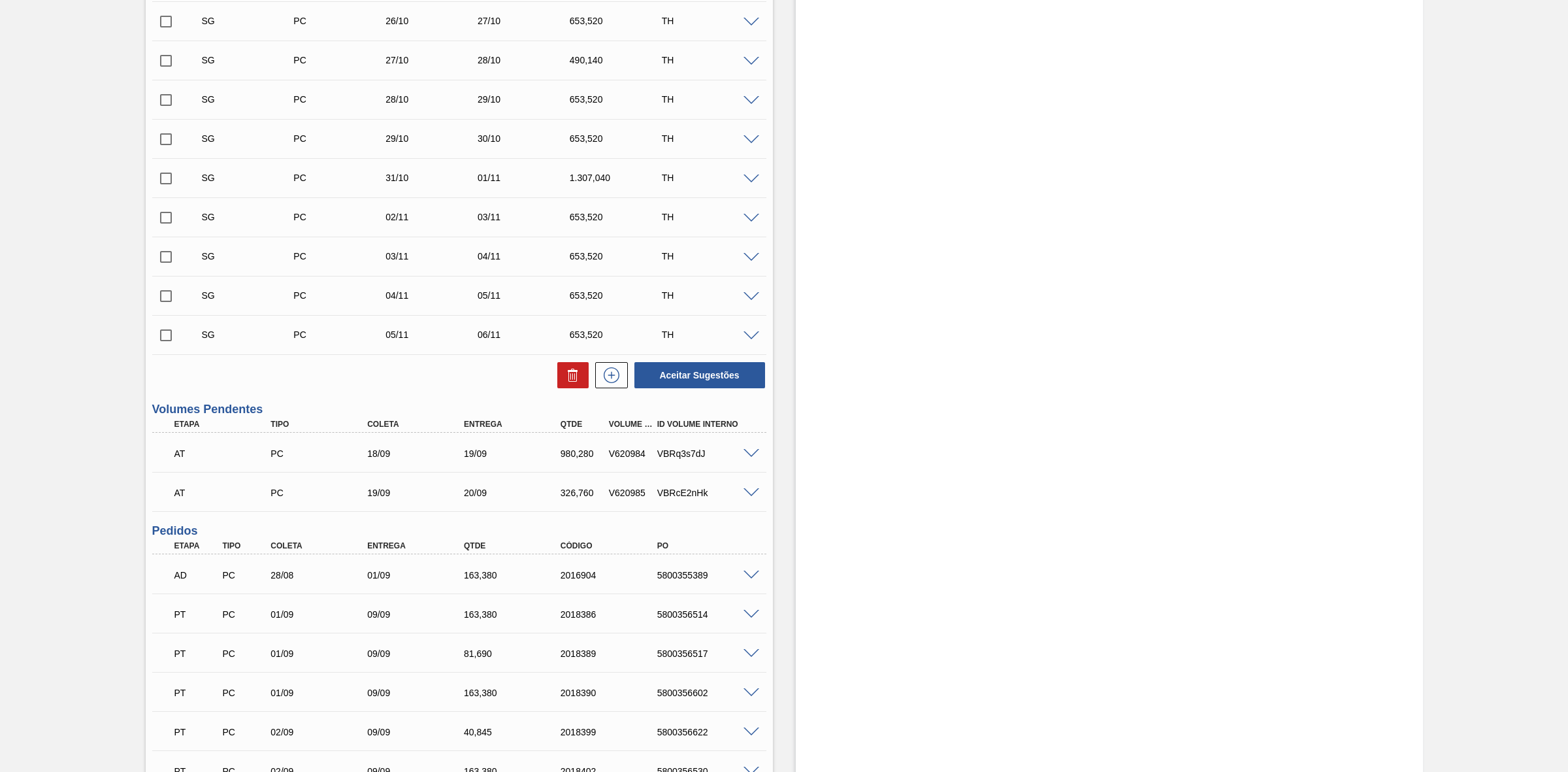
scroll to position [1030, 0]
click at [748, 455] on span at bounding box center [751, 454] width 16 height 10
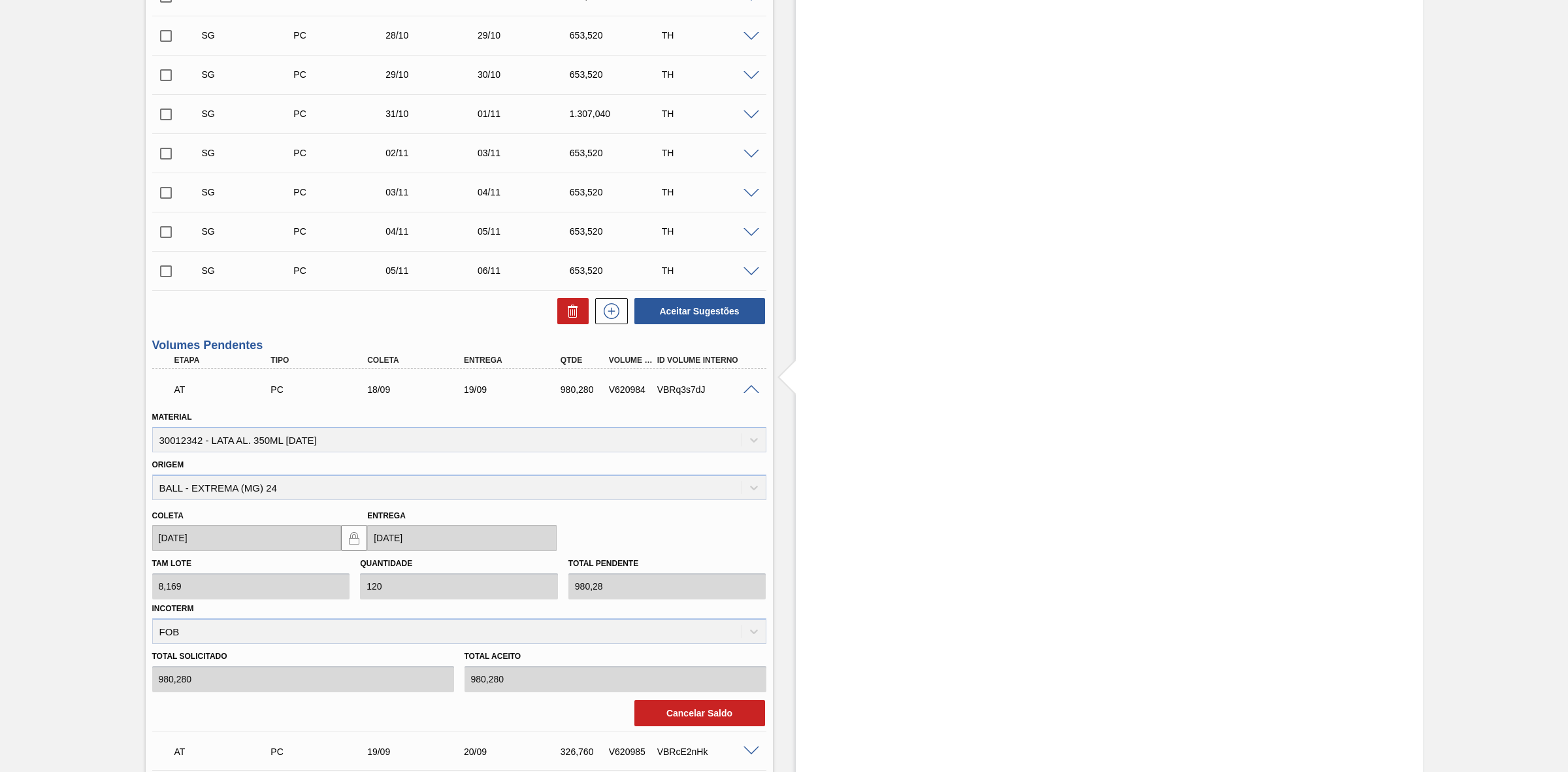
scroll to position [1275, 0]
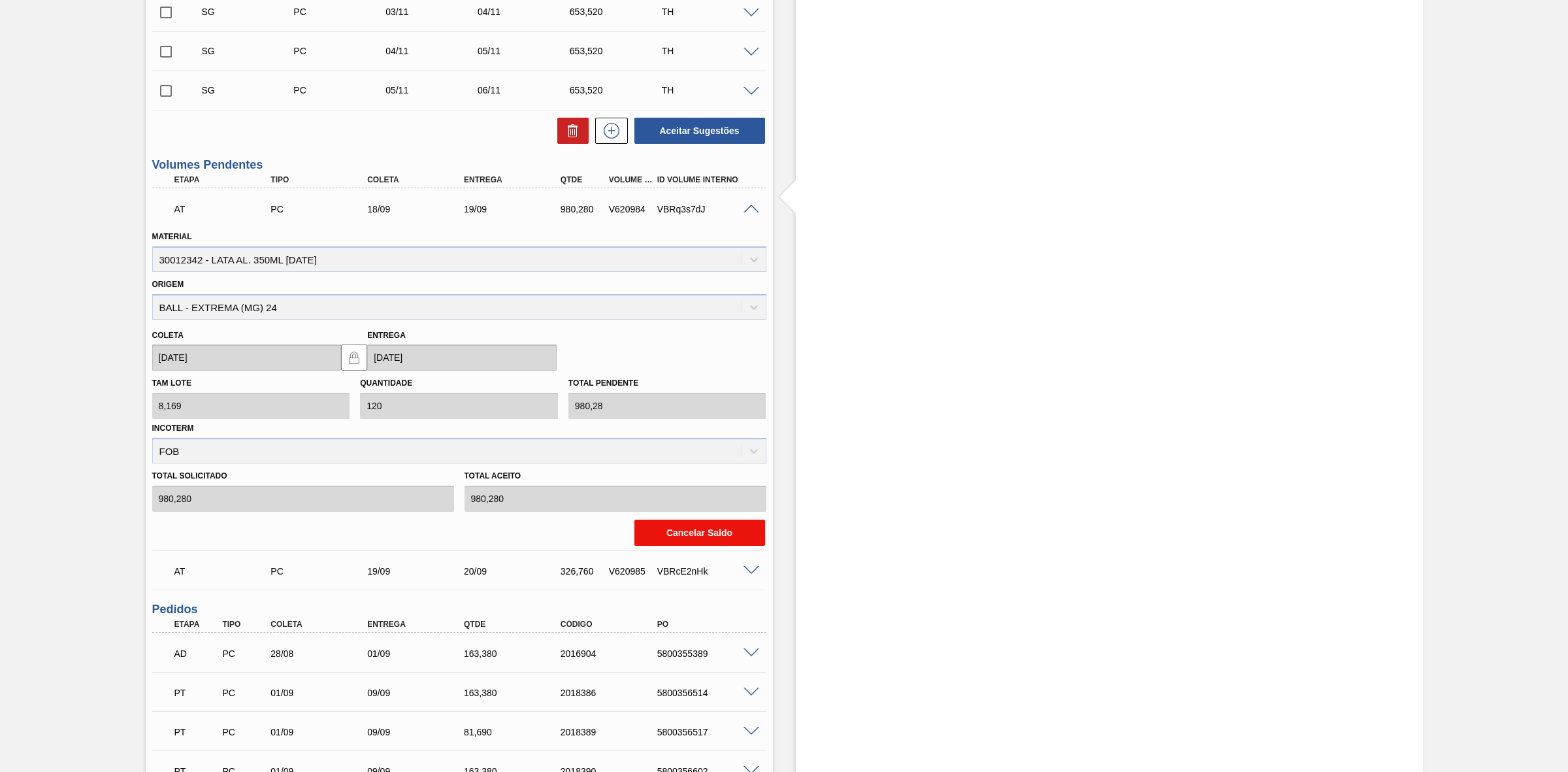
click at [687, 533] on button "Cancelar Saldo" at bounding box center [699, 532] width 131 height 26
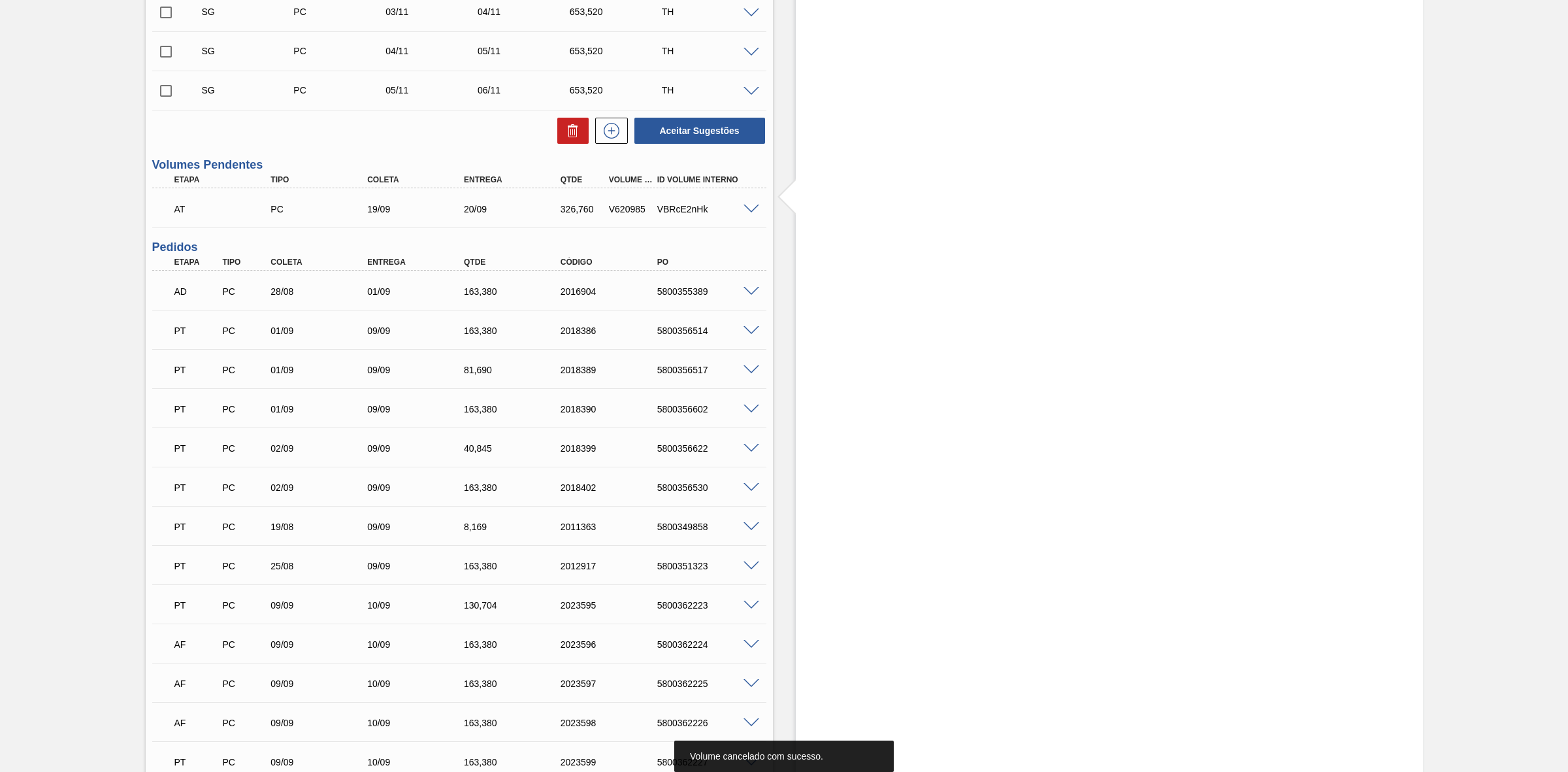
click at [747, 213] on span at bounding box center [751, 209] width 16 height 10
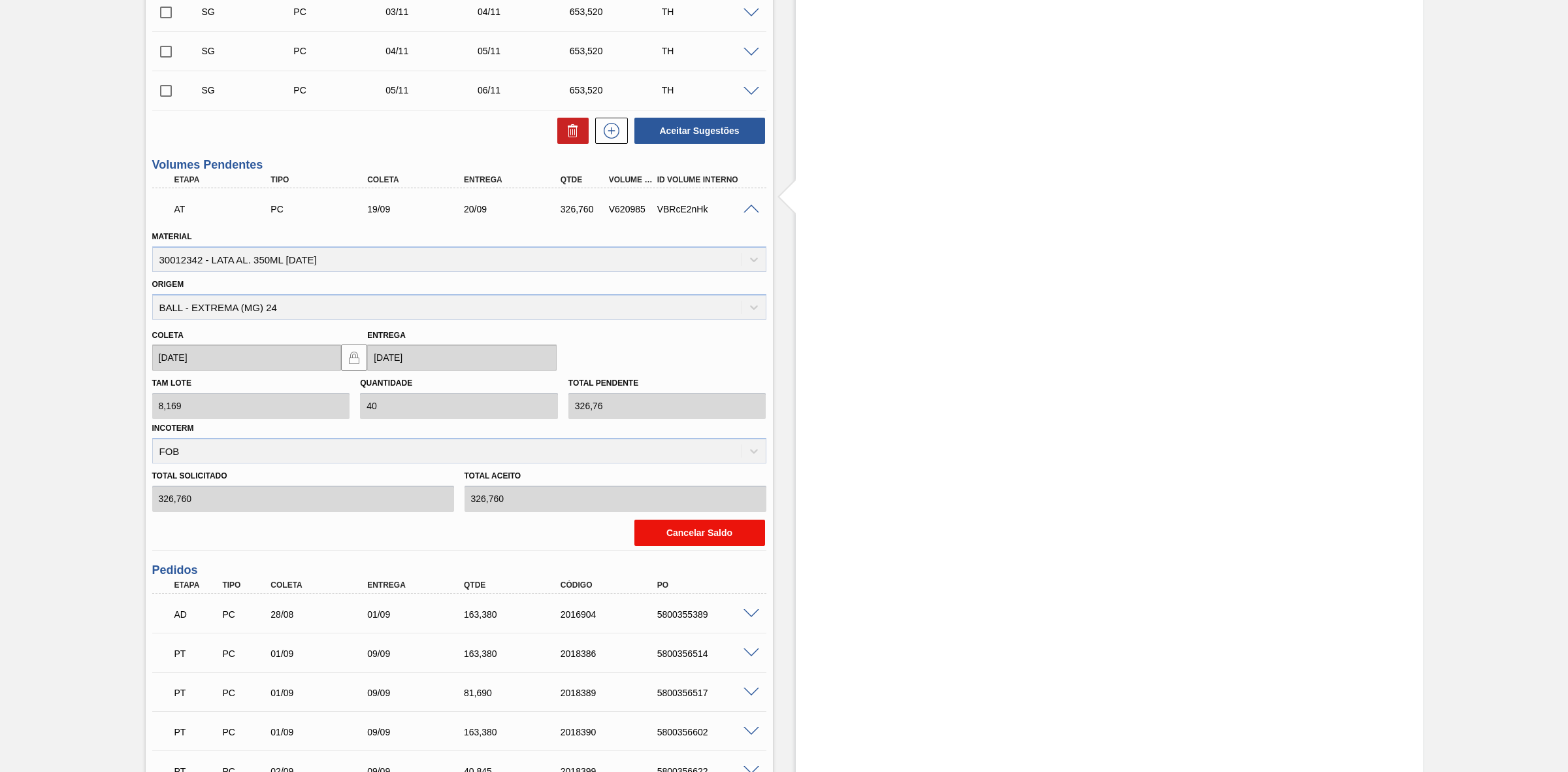
click at [664, 534] on button "Cancelar Saldo" at bounding box center [699, 532] width 131 height 26
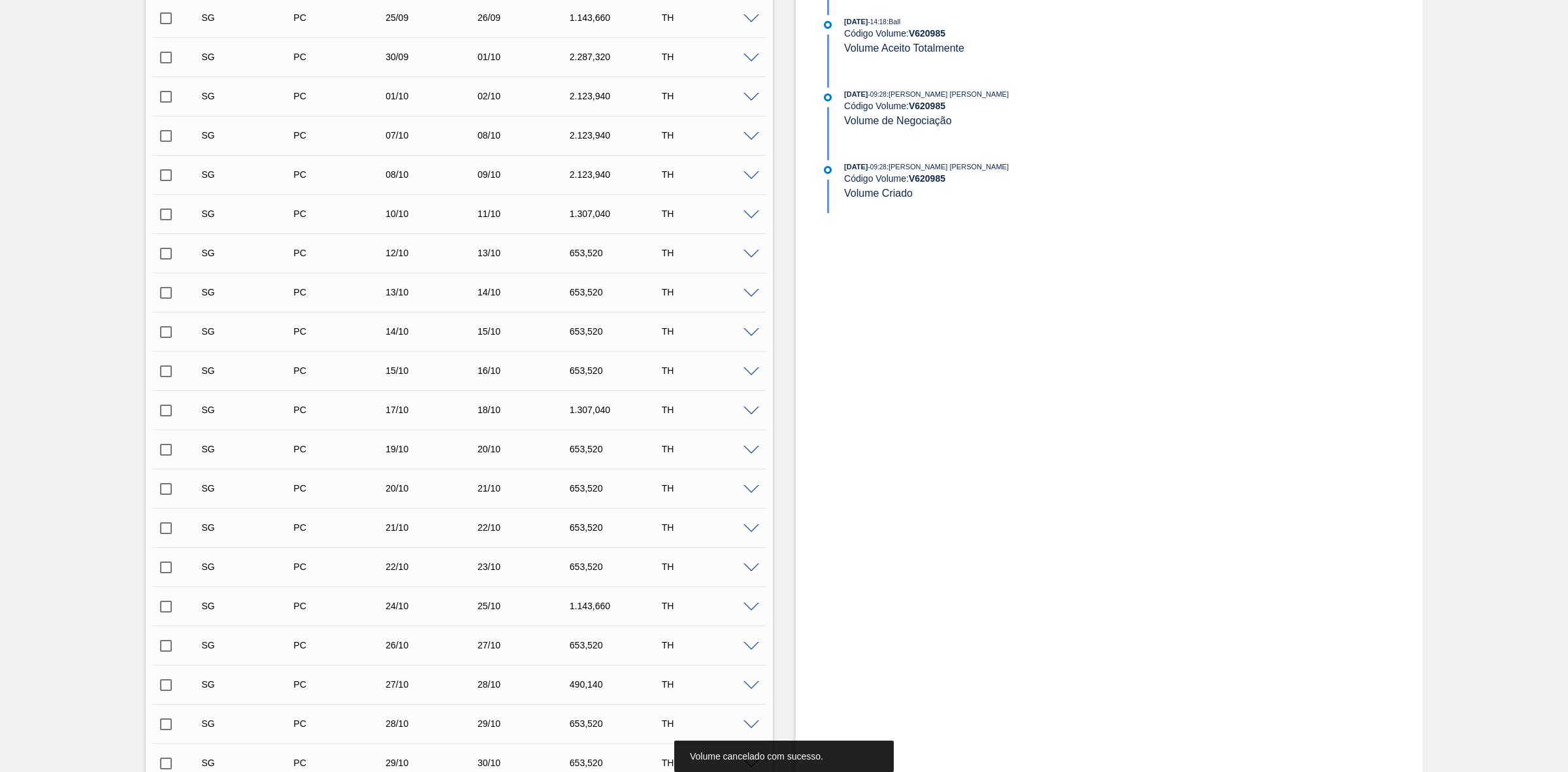
scroll to position [213, 0]
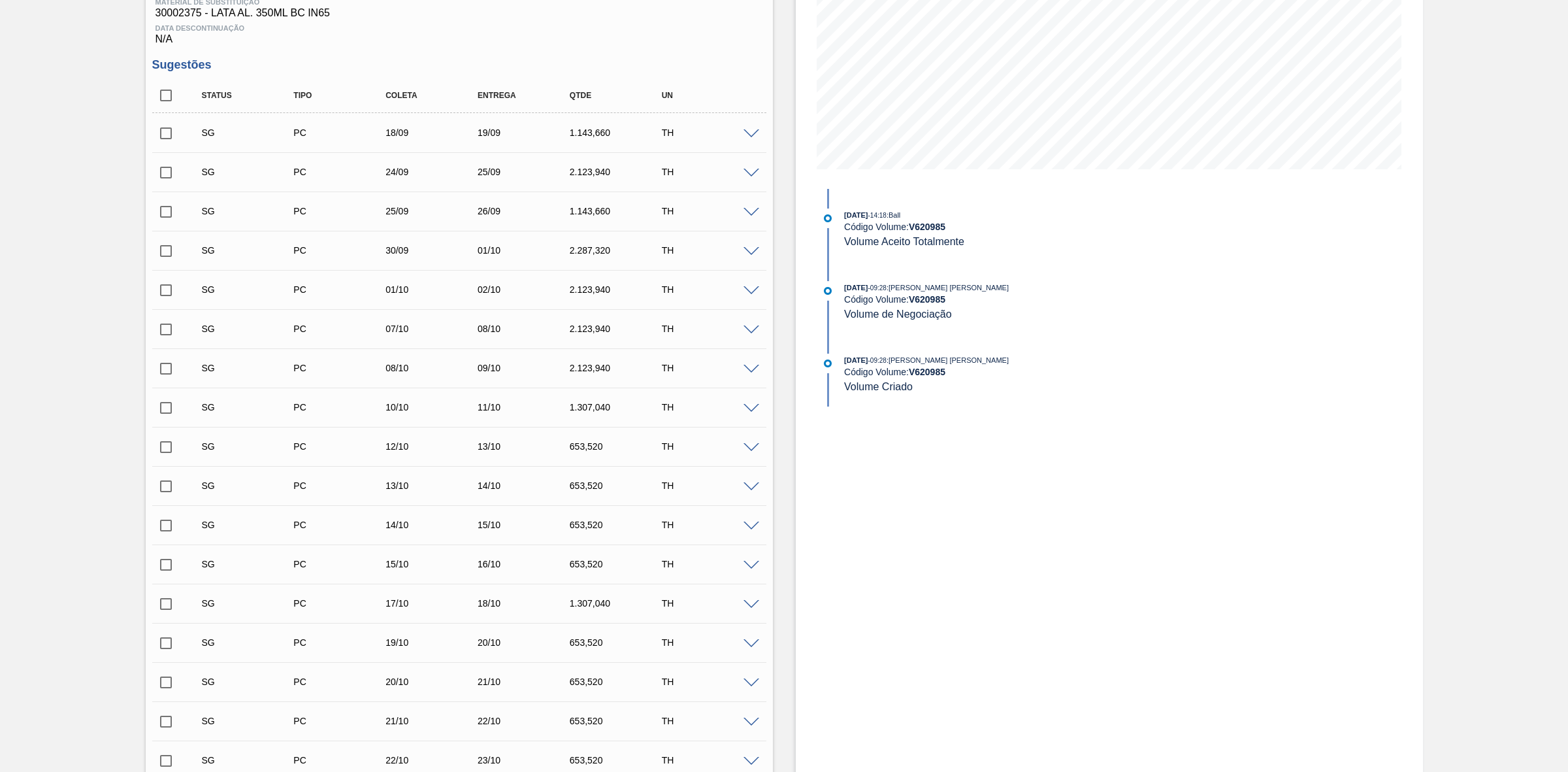
click at [753, 138] on span at bounding box center [751, 134] width 16 height 10
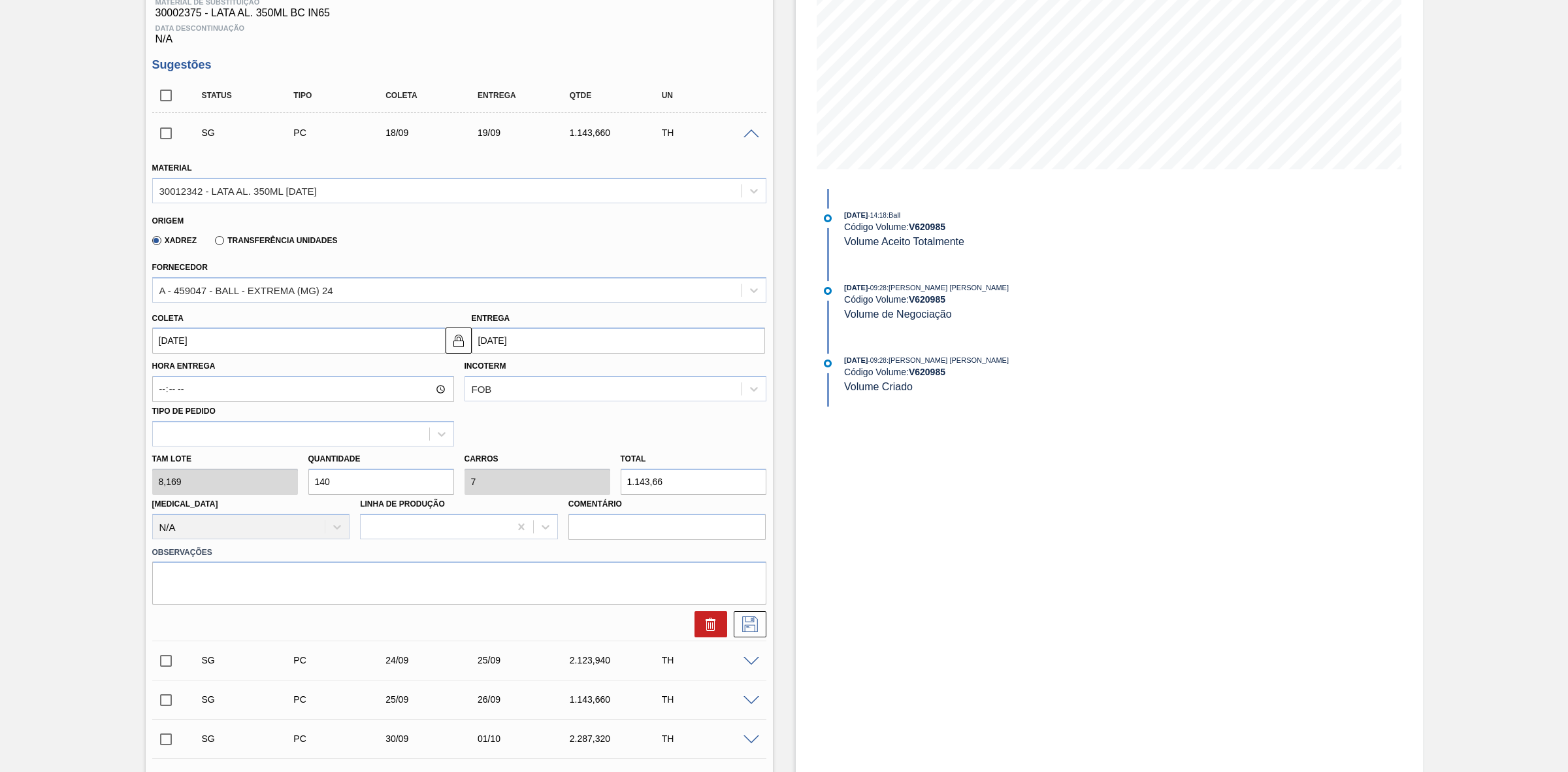
click at [375, 479] on input "140" at bounding box center [381, 481] width 146 height 26
type input "14"
type input "0,7"
type input "114,366"
type input "1"
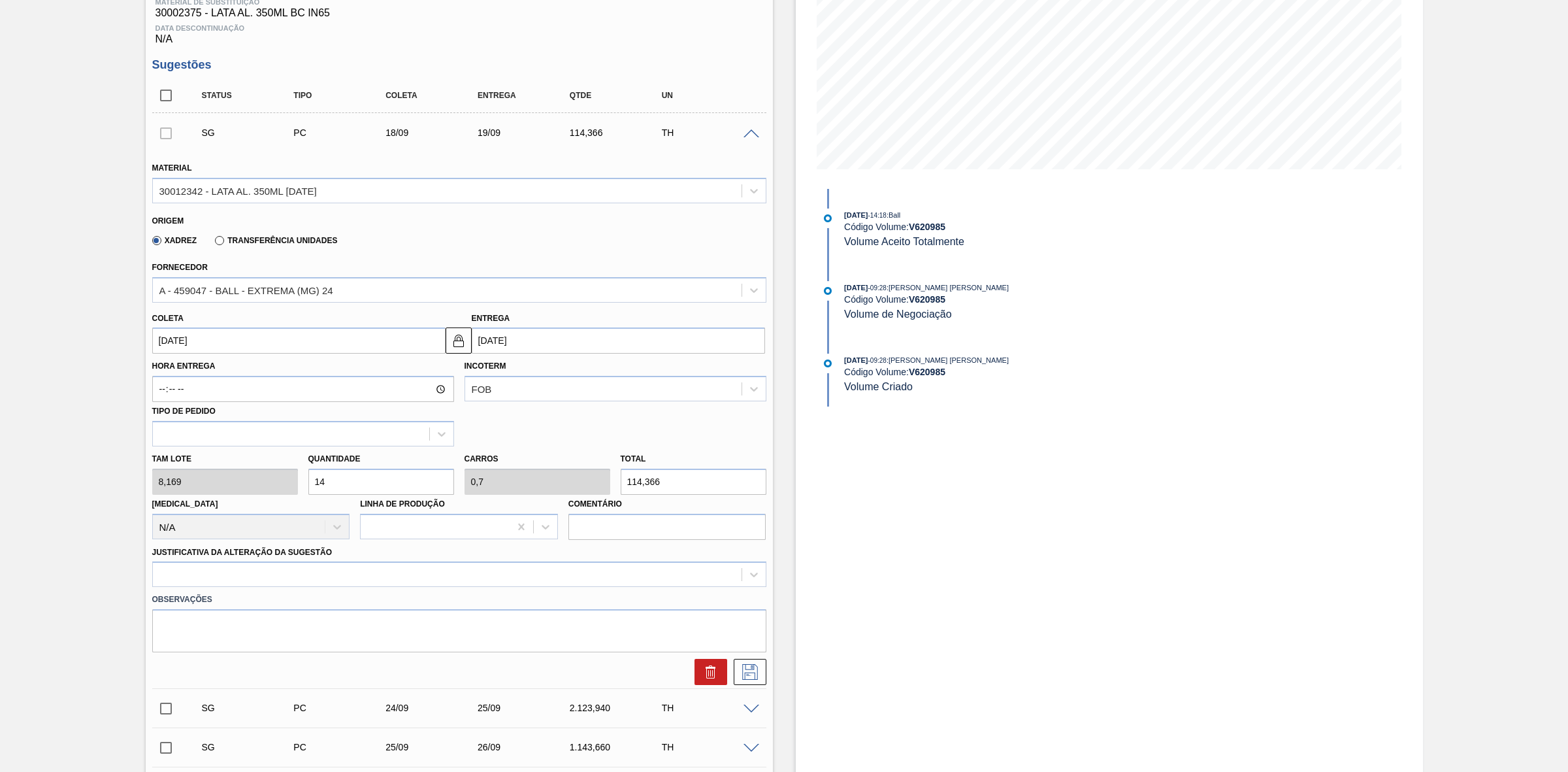
type input "0,05"
type input "8,169"
type input "12"
type input "0,6"
type input "98,028"
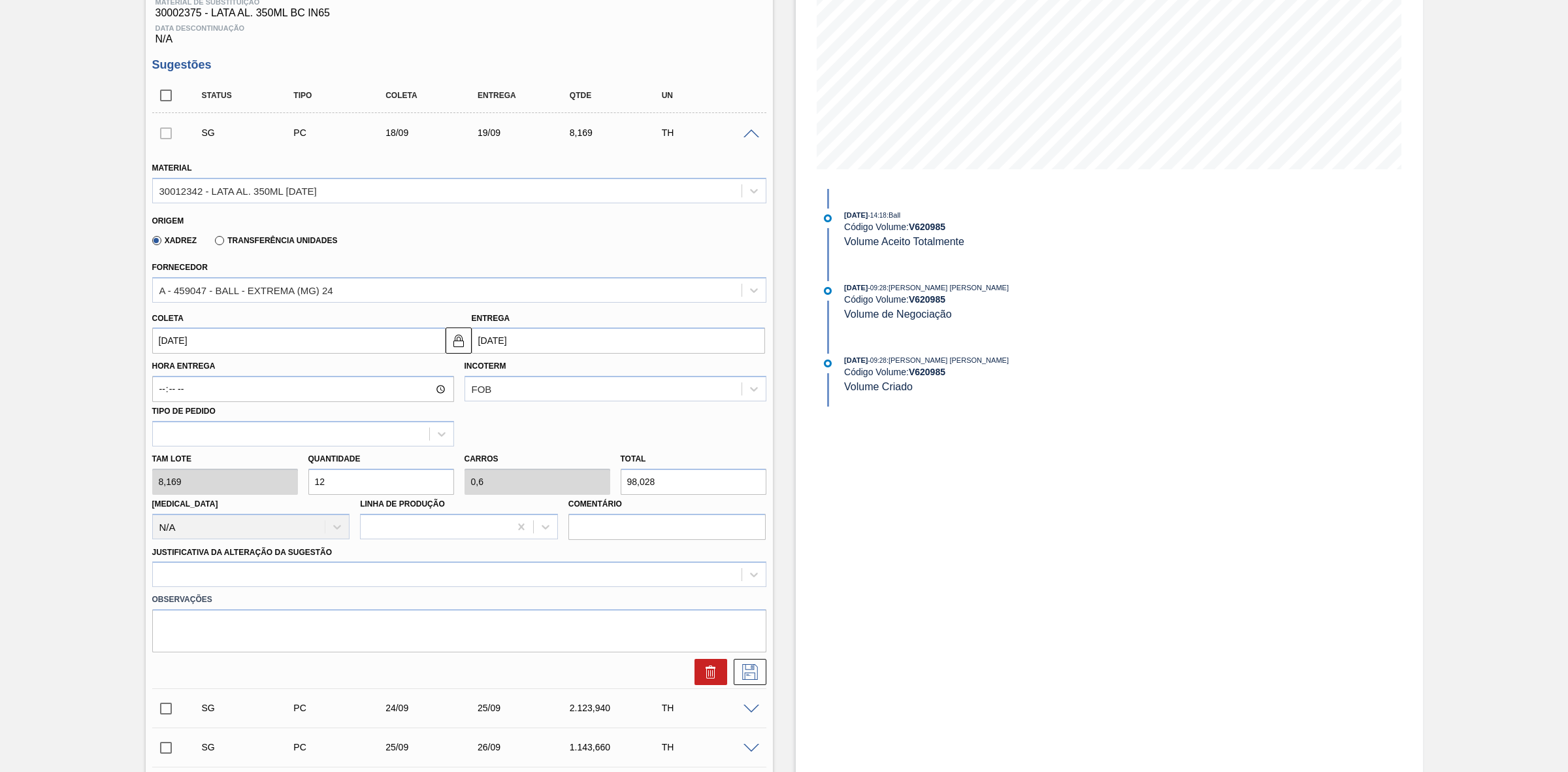
type input "120"
type input "6"
type input "980,28"
type input "120"
click at [299, 288] on div "A - 459047 - BALL - EXTREMA (MG) 24" at bounding box center [246, 289] width 174 height 11
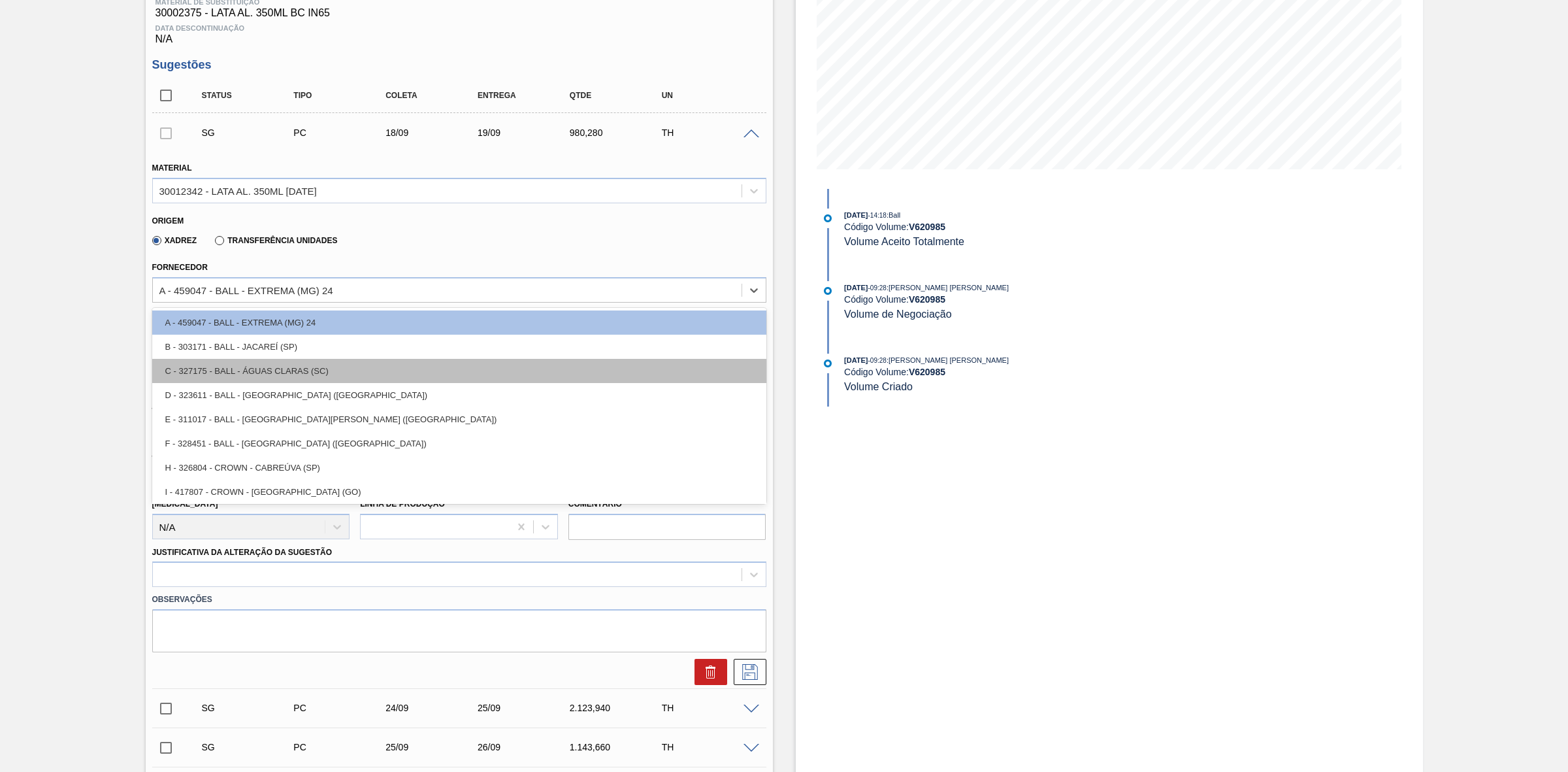
click at [316, 370] on div "C - 327175 - BALL - ÁGUAS CLARAS (SC)" at bounding box center [459, 370] width 614 height 24
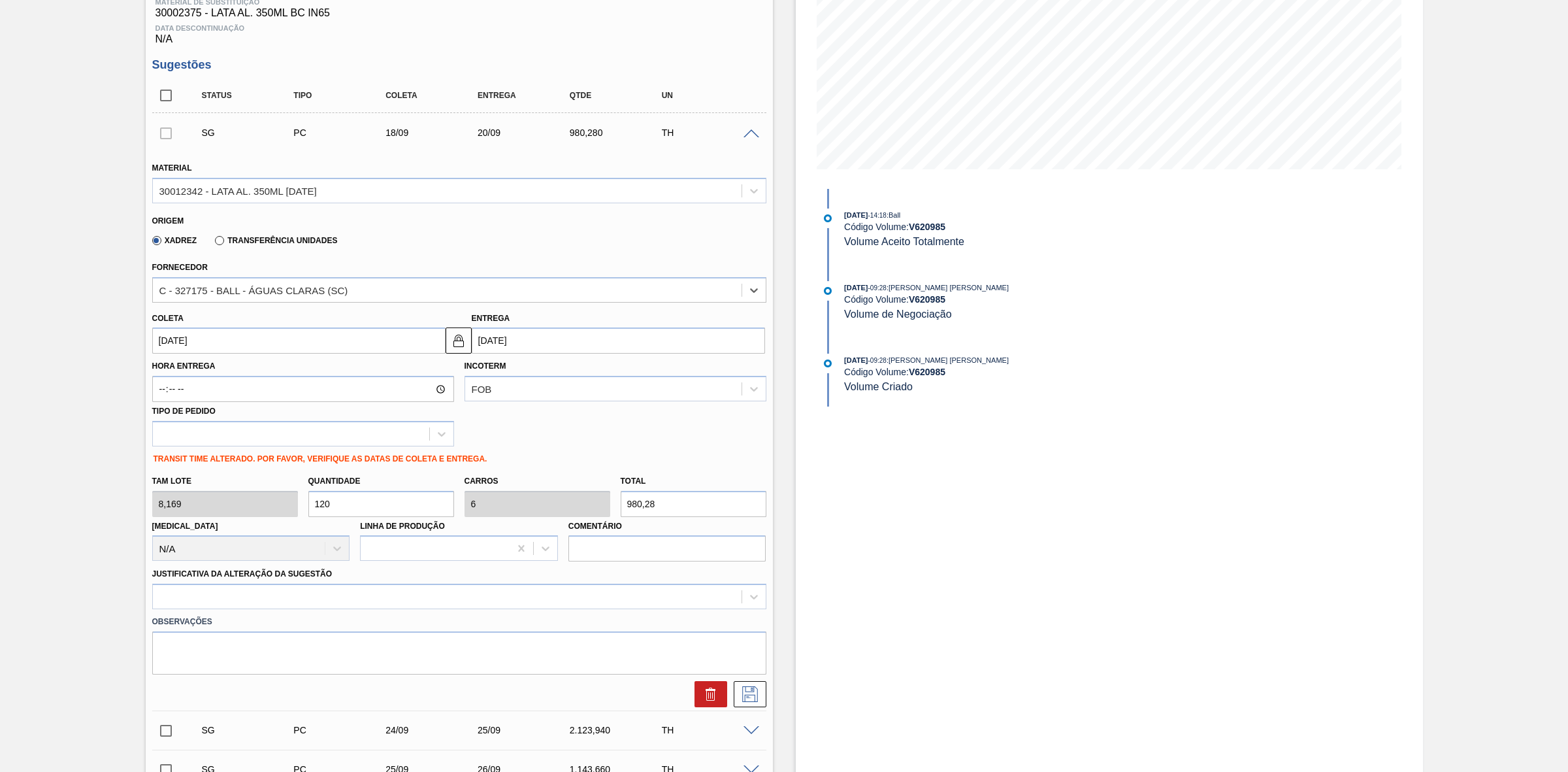
type input "[DATE]"
click at [516, 348] on input "[DATE]" at bounding box center [618, 340] width 294 height 26
click at [591, 455] on div "19" at bounding box center [593, 457] width 18 height 18
type input "[DATE]"
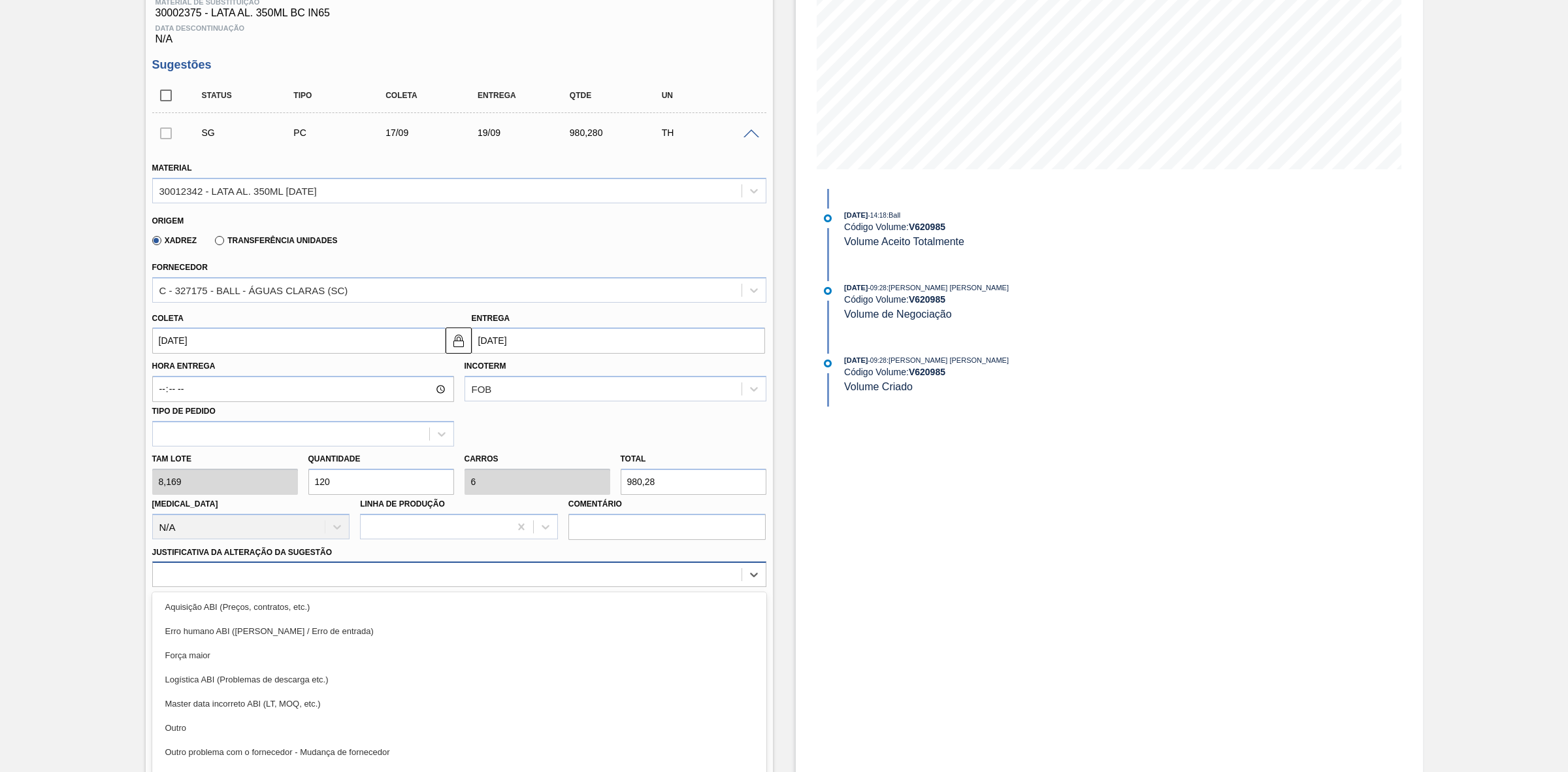
scroll to position [237, 0]
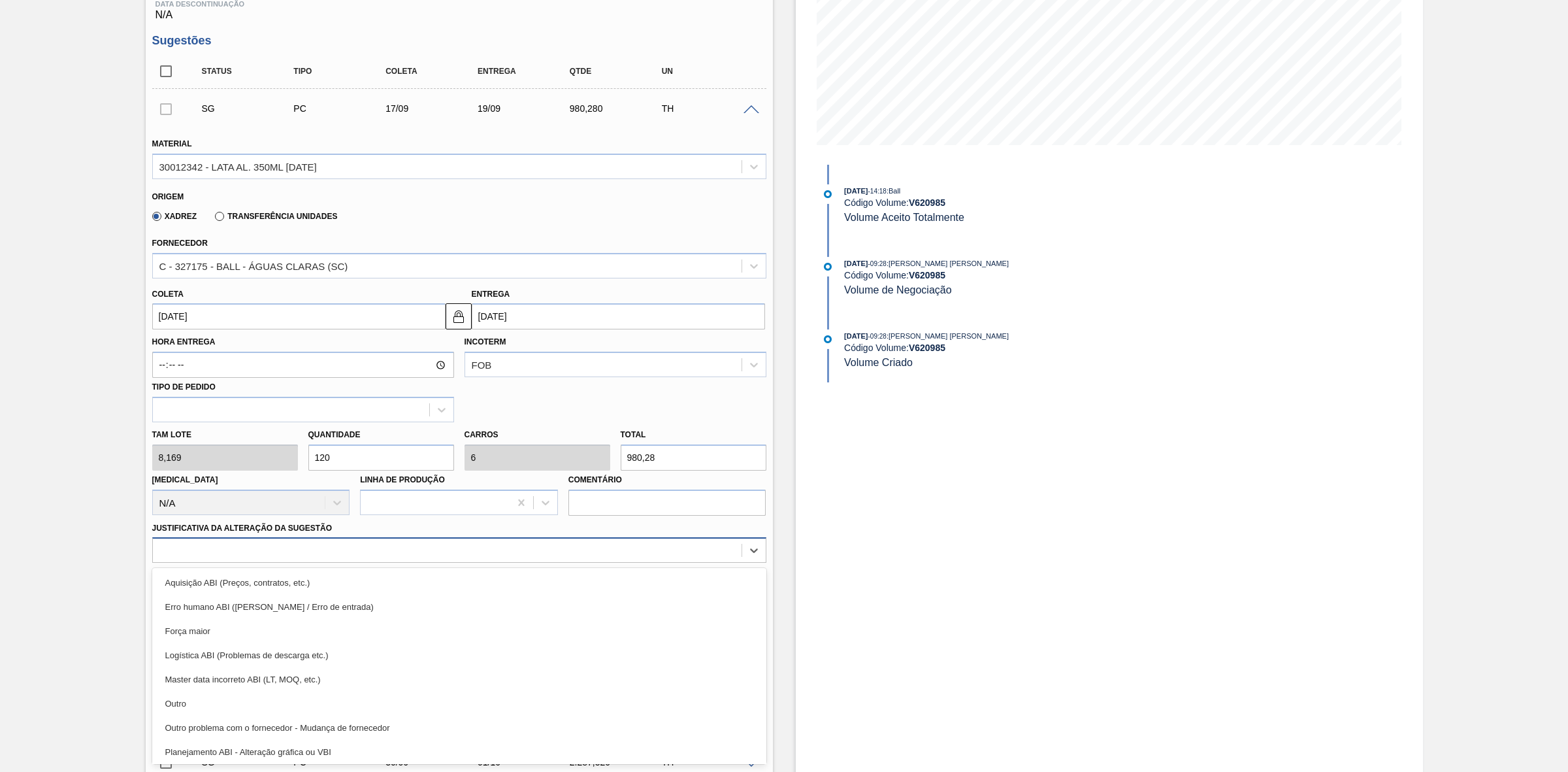
click at [392, 563] on div "option Aquisição ABI (Preços, contratos, etc.) focused, 1 of 18. 18 results ava…" at bounding box center [459, 549] width 614 height 26
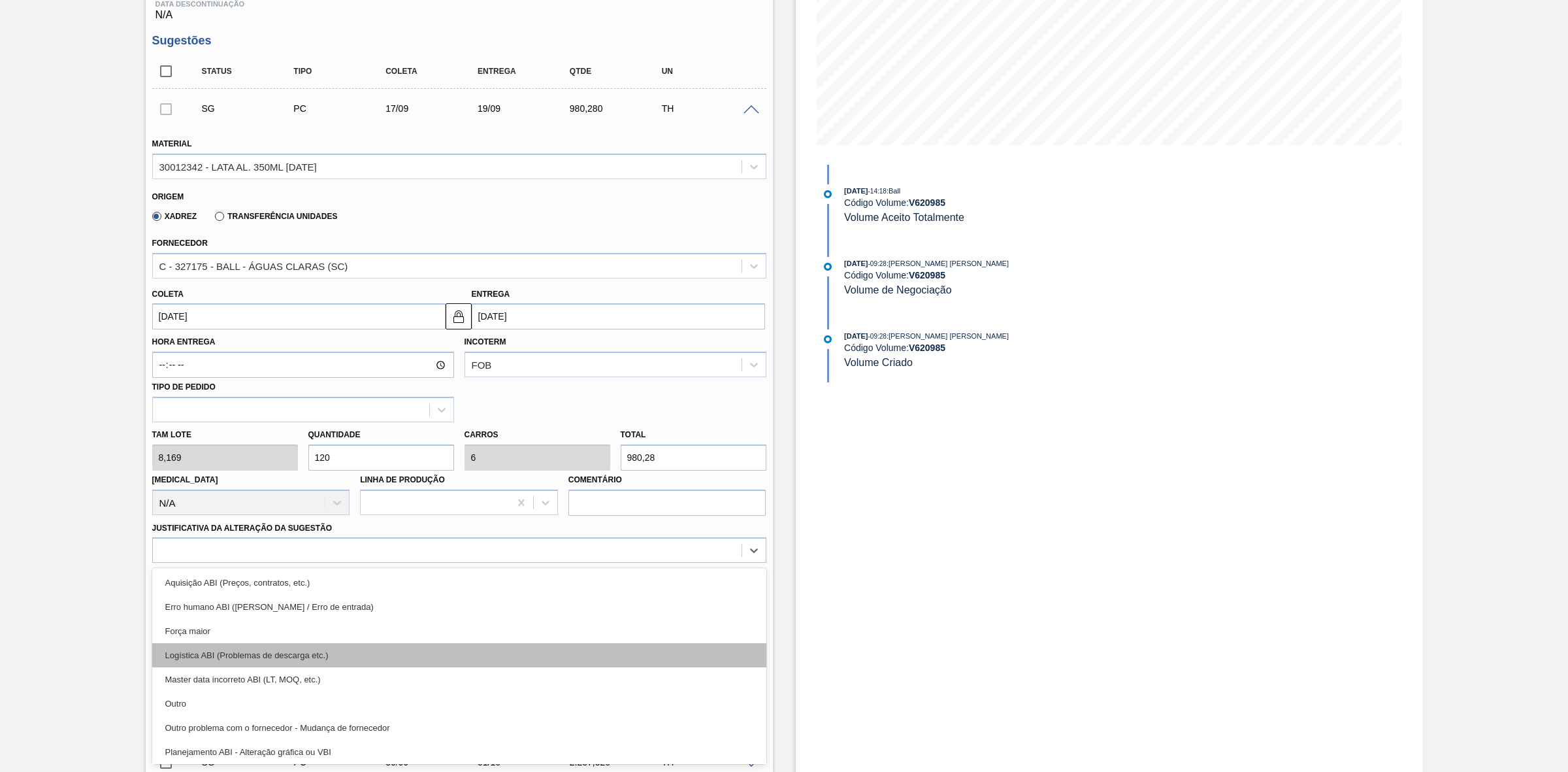
scroll to position [82, 0]
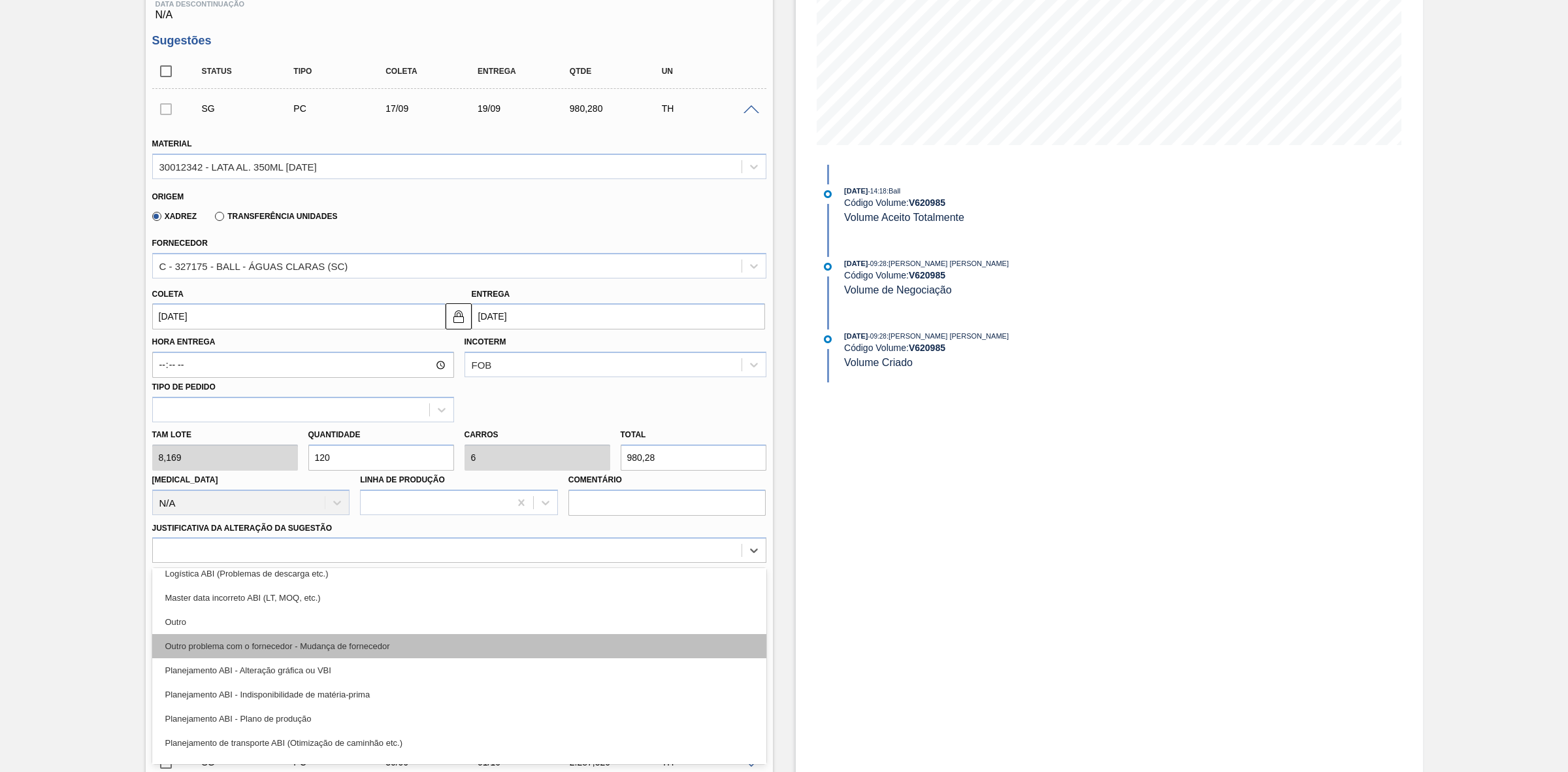
click at [397, 647] on div "Outro problema com o fornecedor - Mudança de fornecedor" at bounding box center [459, 646] width 614 height 24
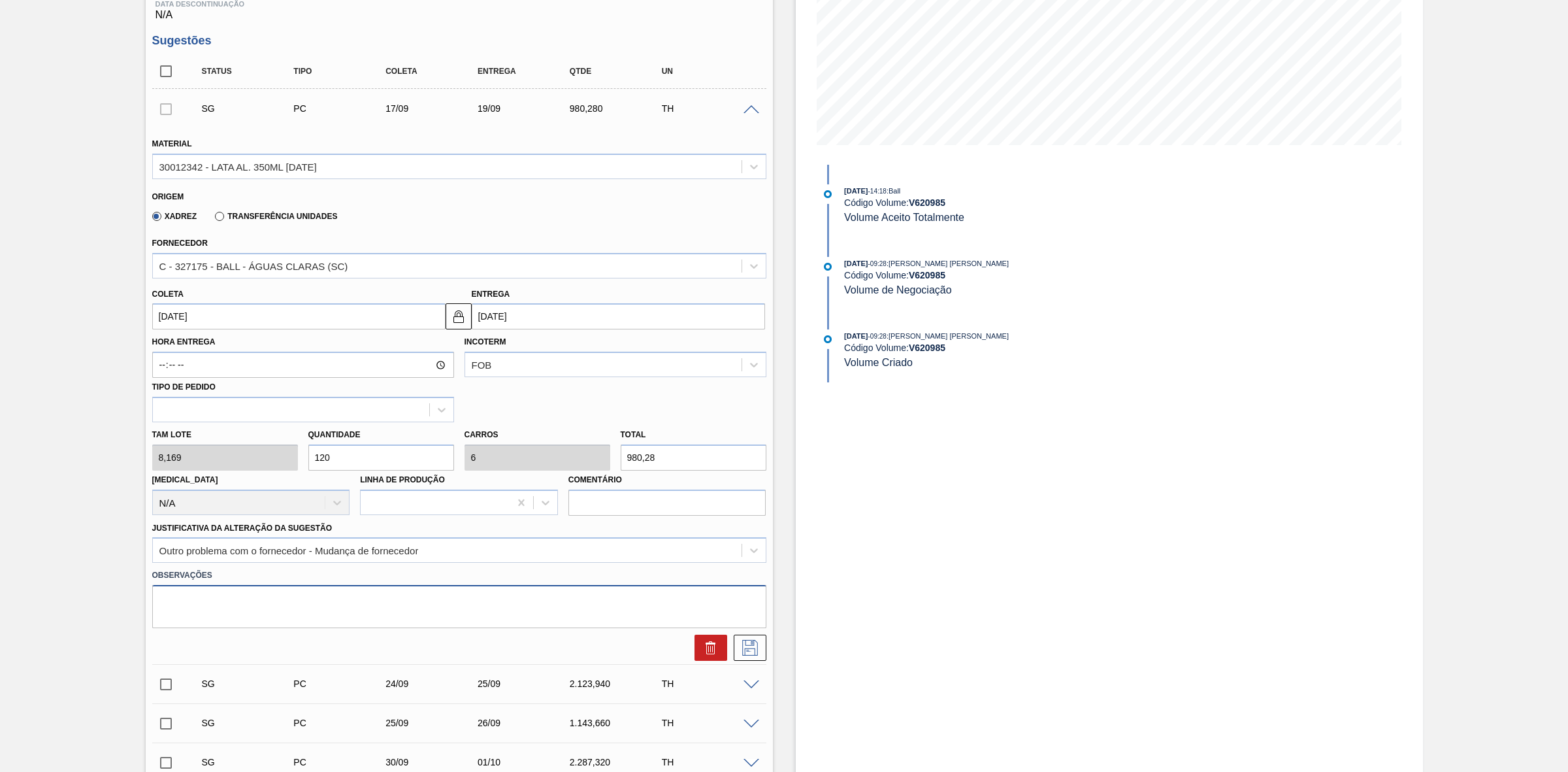
click at [363, 603] on textarea at bounding box center [459, 606] width 614 height 43
drag, startPoint x: 363, startPoint y: 603, endPoint x: 117, endPoint y: 563, distance: 249.2
type textarea "Alteração de planta - ajustes ABI"
click at [755, 645] on icon at bounding box center [749, 648] width 20 height 16
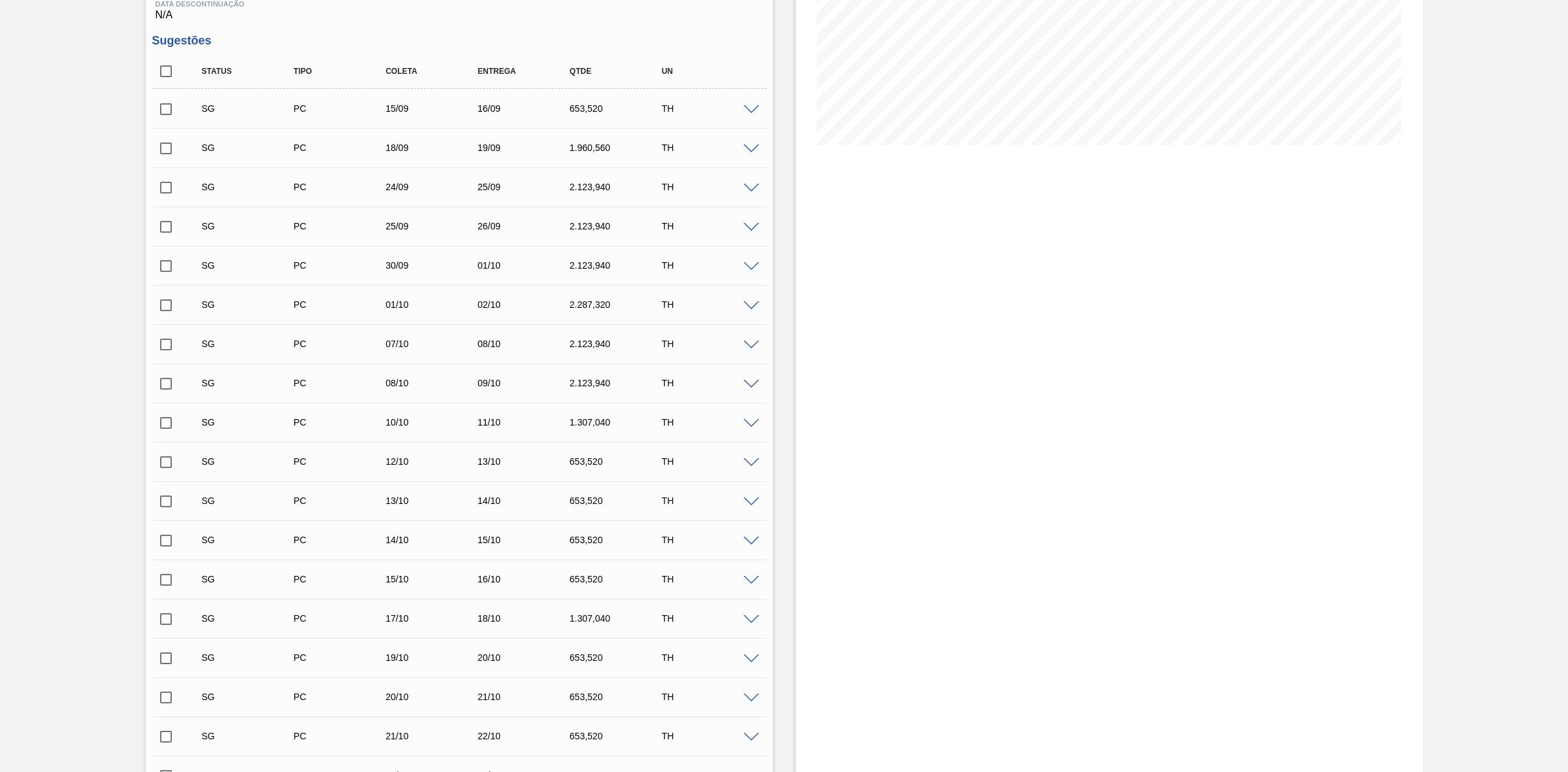
click at [753, 153] on span at bounding box center [751, 149] width 16 height 10
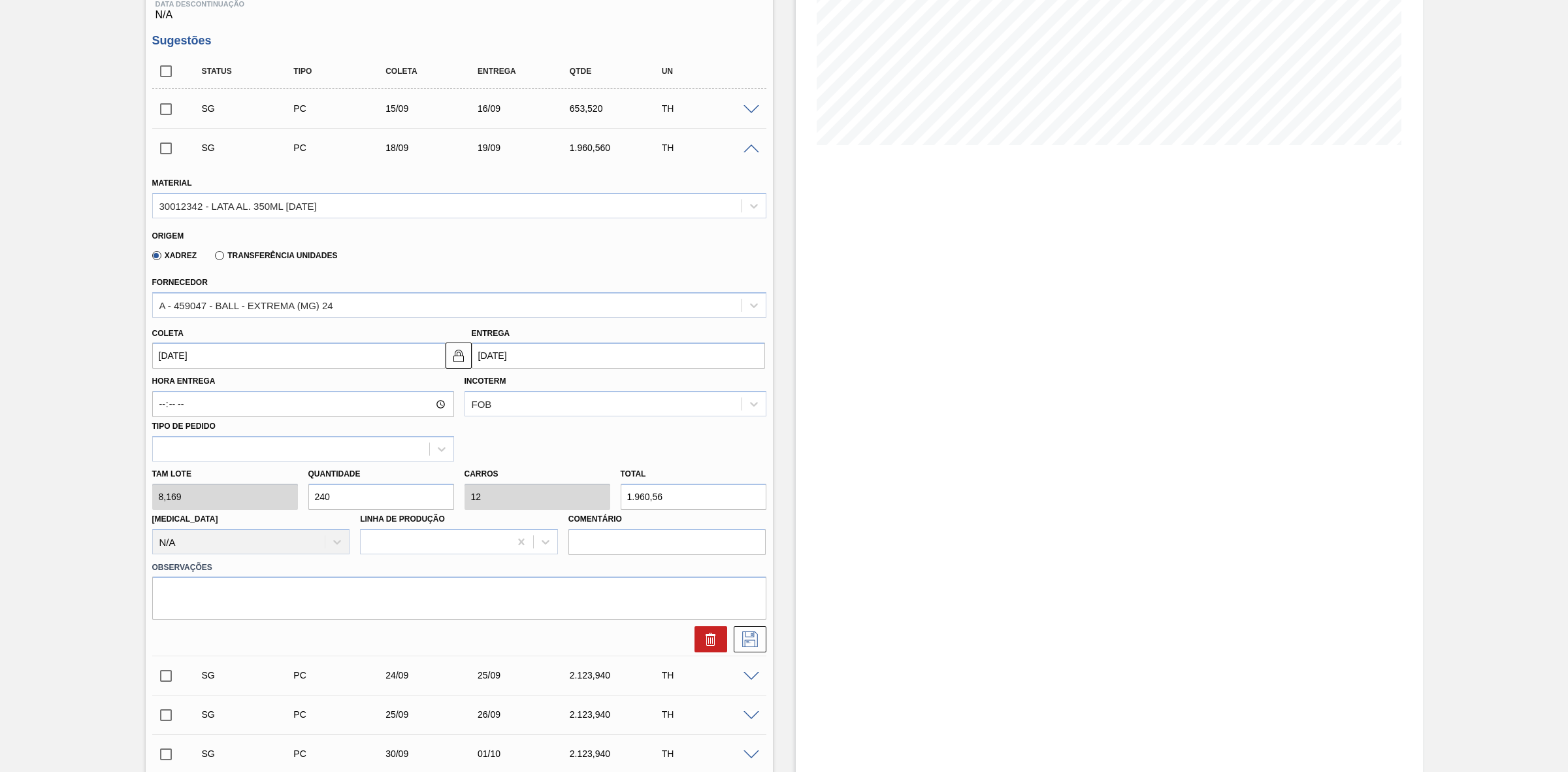
click at [753, 153] on span at bounding box center [751, 149] width 16 height 10
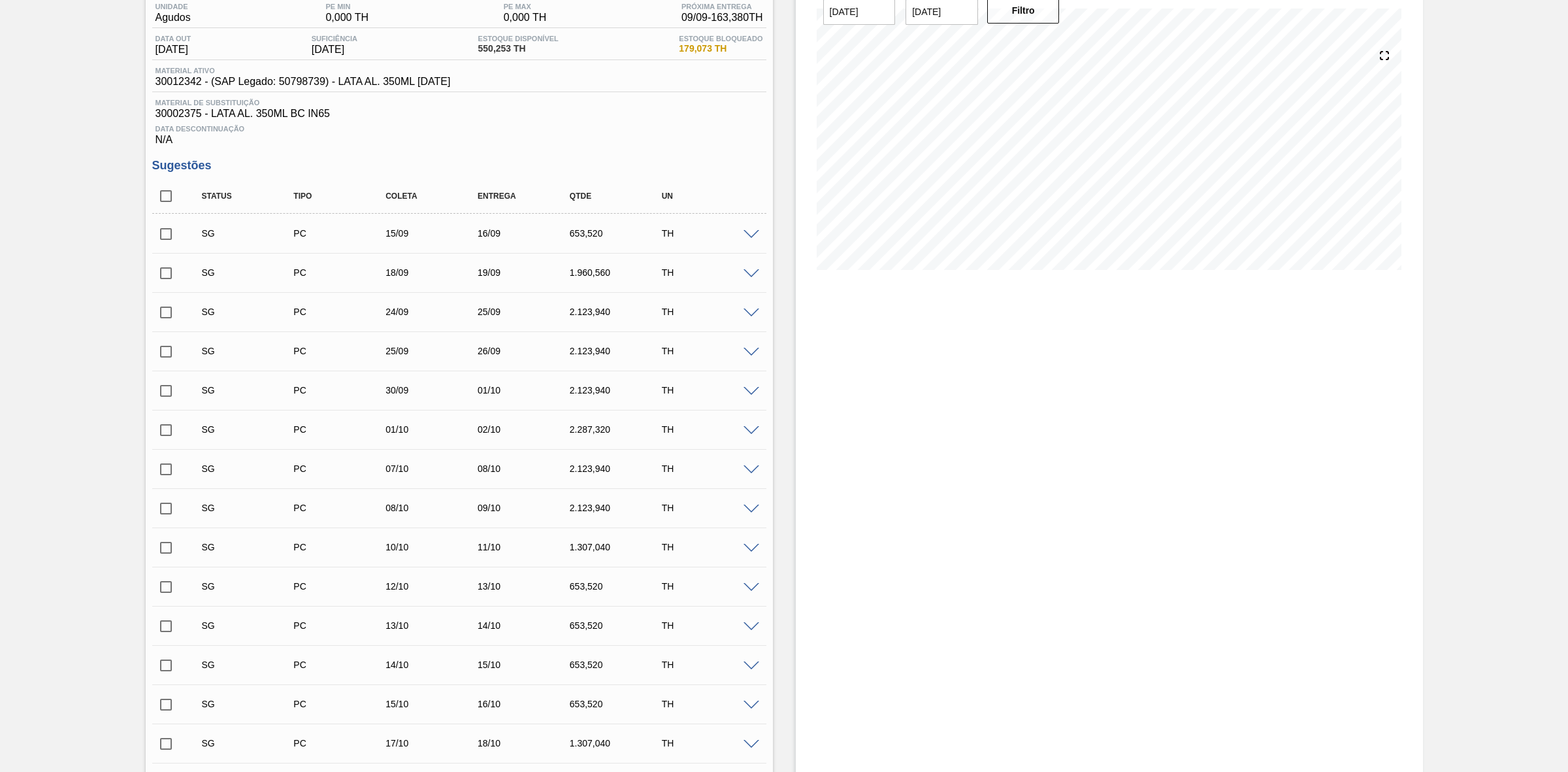
scroll to position [74, 0]
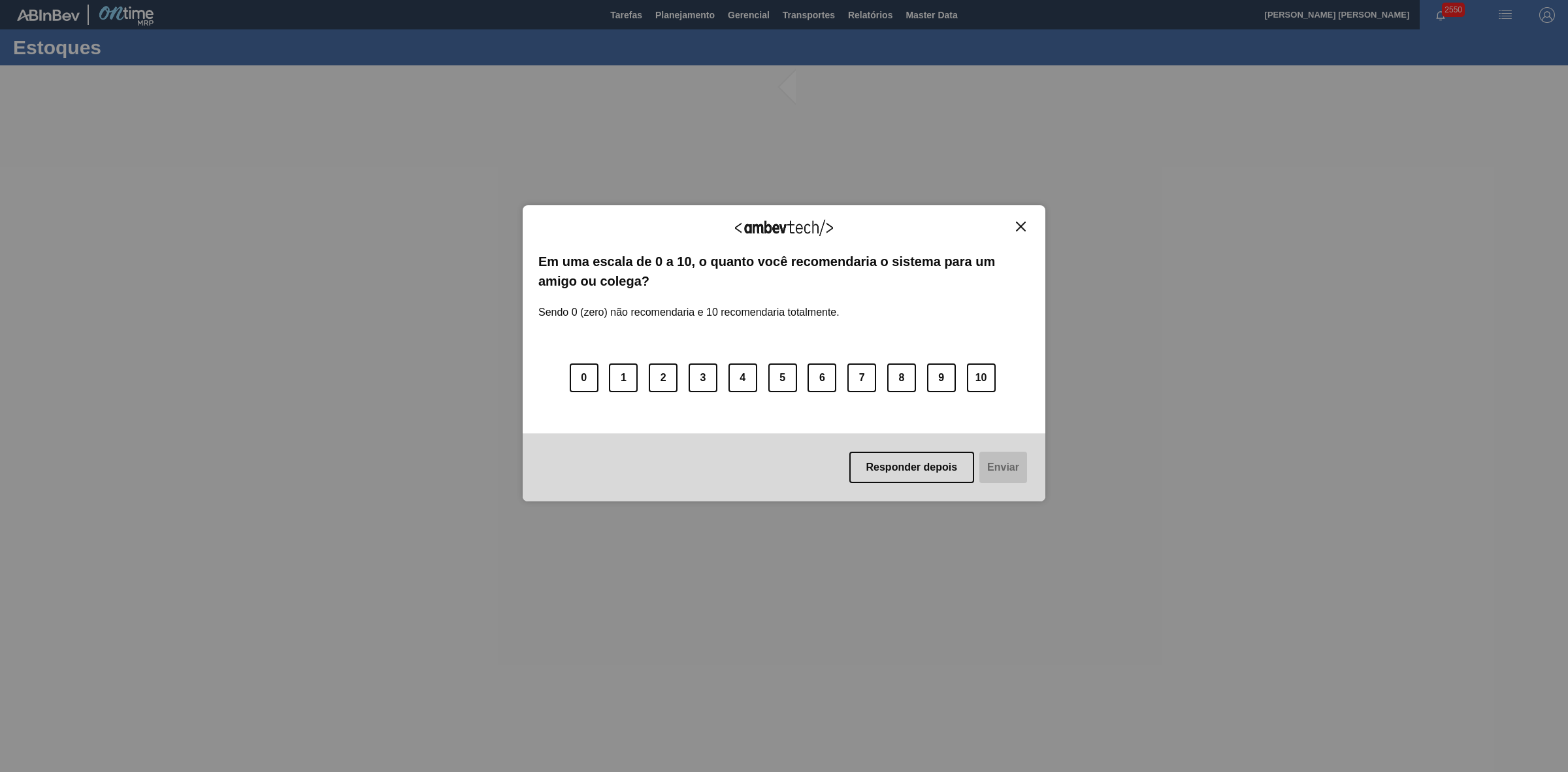
click at [1018, 226] on img "Close" at bounding box center [1020, 226] width 10 height 10
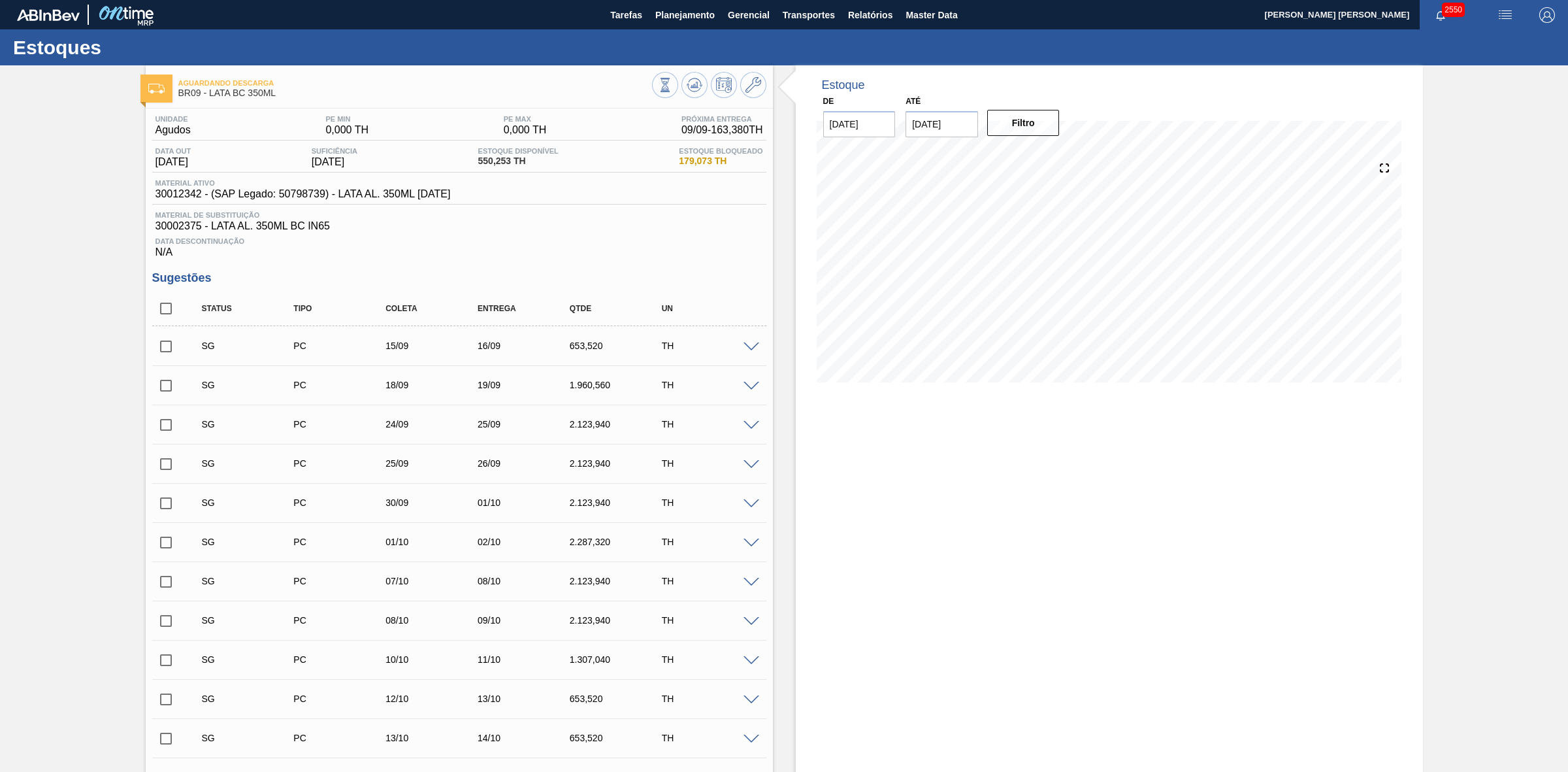
click at [750, 347] on span at bounding box center [751, 347] width 16 height 10
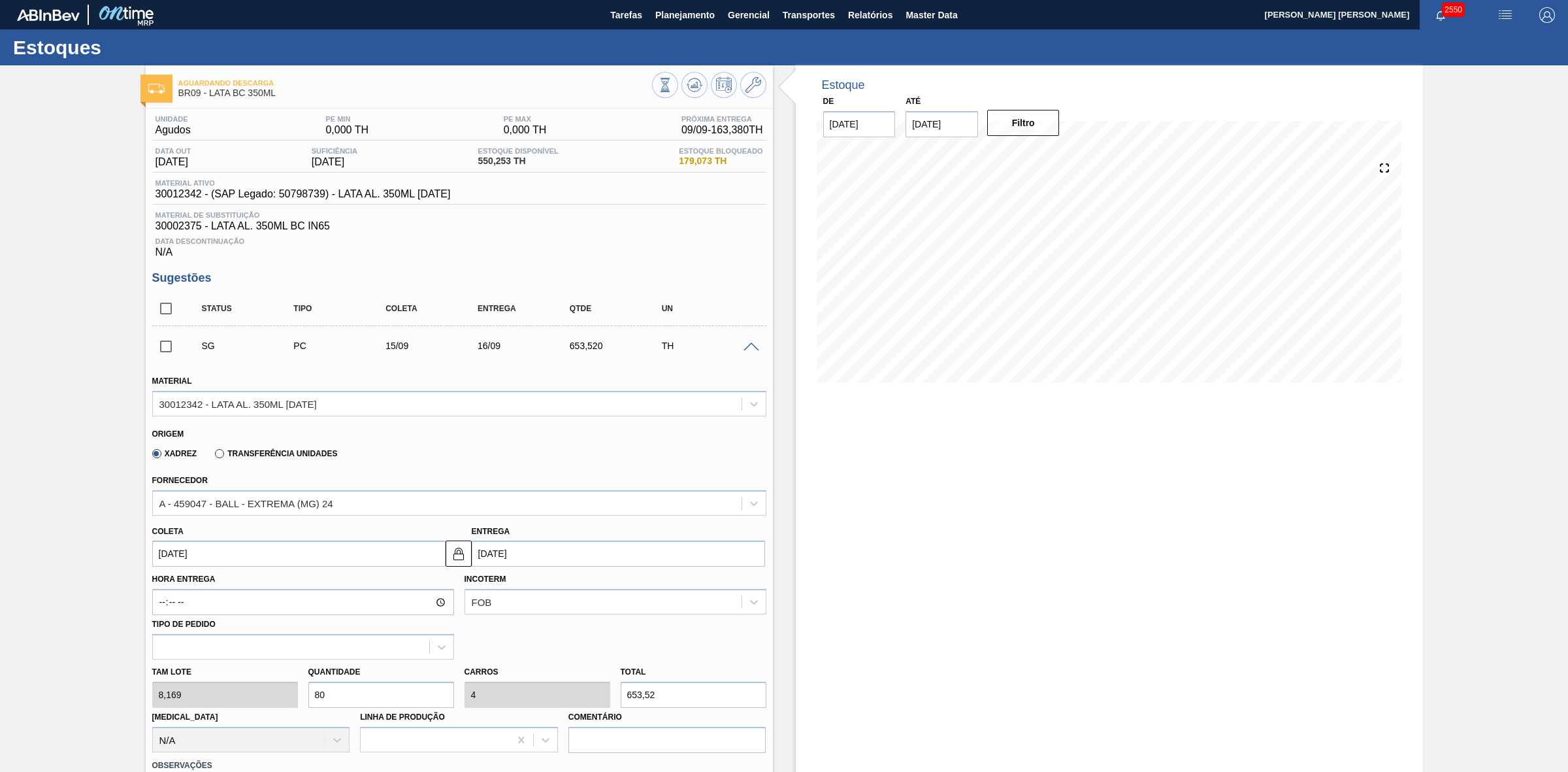
click at [297, 696] on div "[PERSON_NAME] 8,169 Quantidade 80 Carros 4 Total 653,52 [MEDICAL_DATA] N/A Linh…" at bounding box center [459, 706] width 625 height 93
type input "1"
type input "0,05"
type input "8,169"
type input "12"
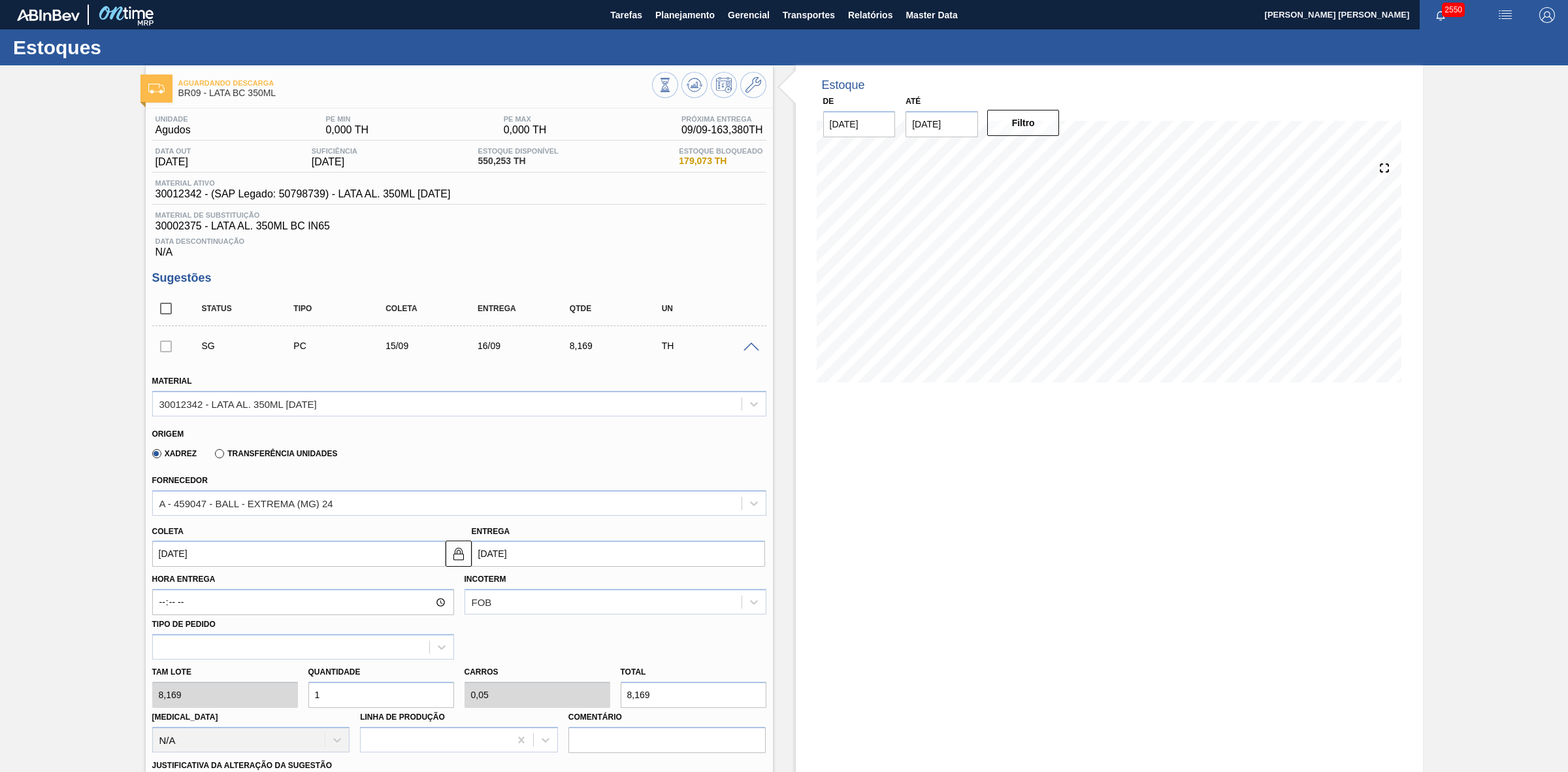
type input "0,6"
type input "98,028"
type input "120"
type input "6"
type input "980,28"
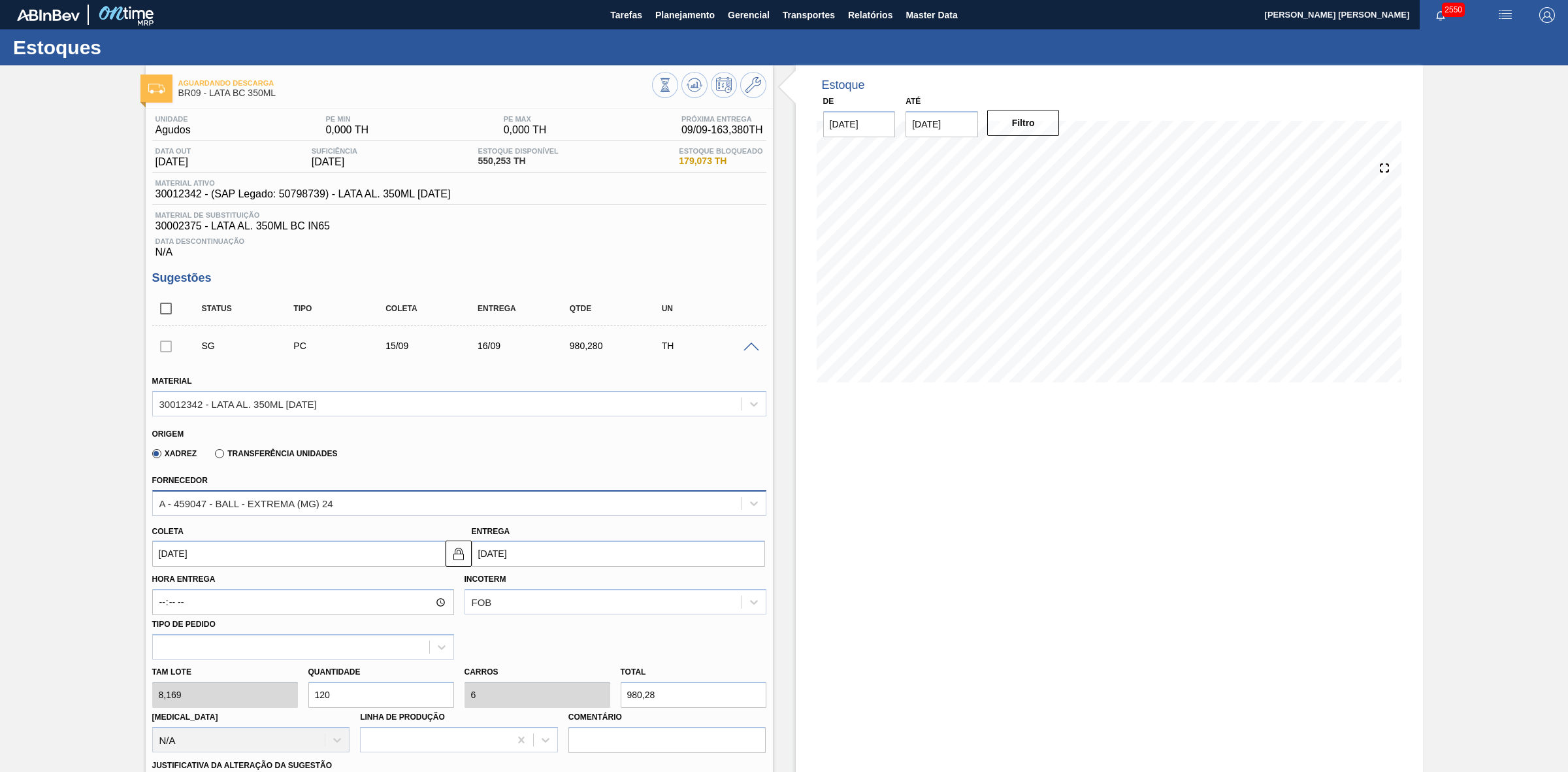
type input "120"
click at [353, 501] on div "A - 459047 - BALL - EXTREMA (MG) 24" at bounding box center [447, 502] width 588 height 19
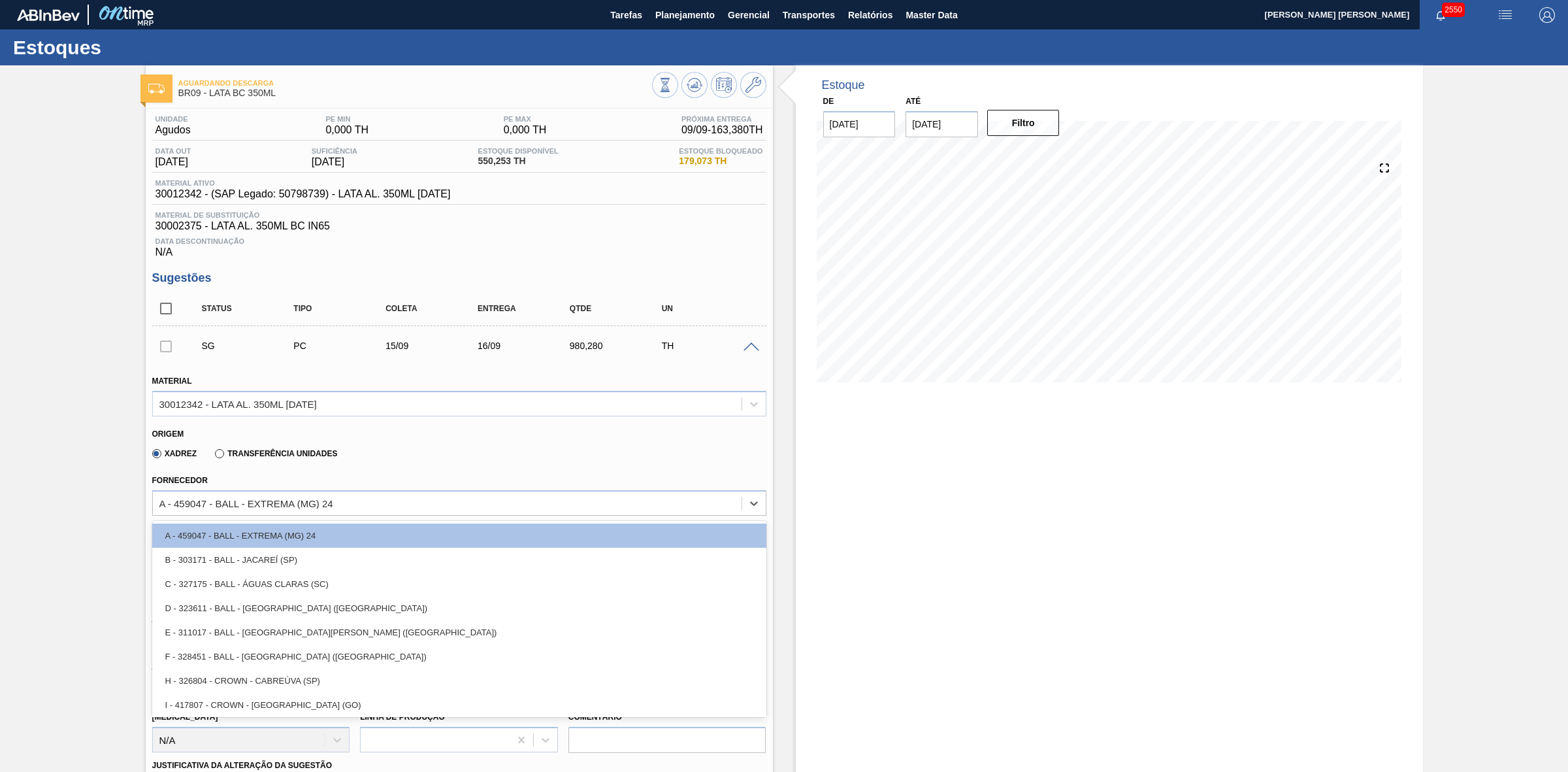
drag, startPoint x: 301, startPoint y: 579, endPoint x: 320, endPoint y: 579, distance: 19.0
click at [301, 579] on div "C - 327175 - BALL - ÁGUAS CLARAS (SC)" at bounding box center [459, 583] width 614 height 24
type input "[DATE]"
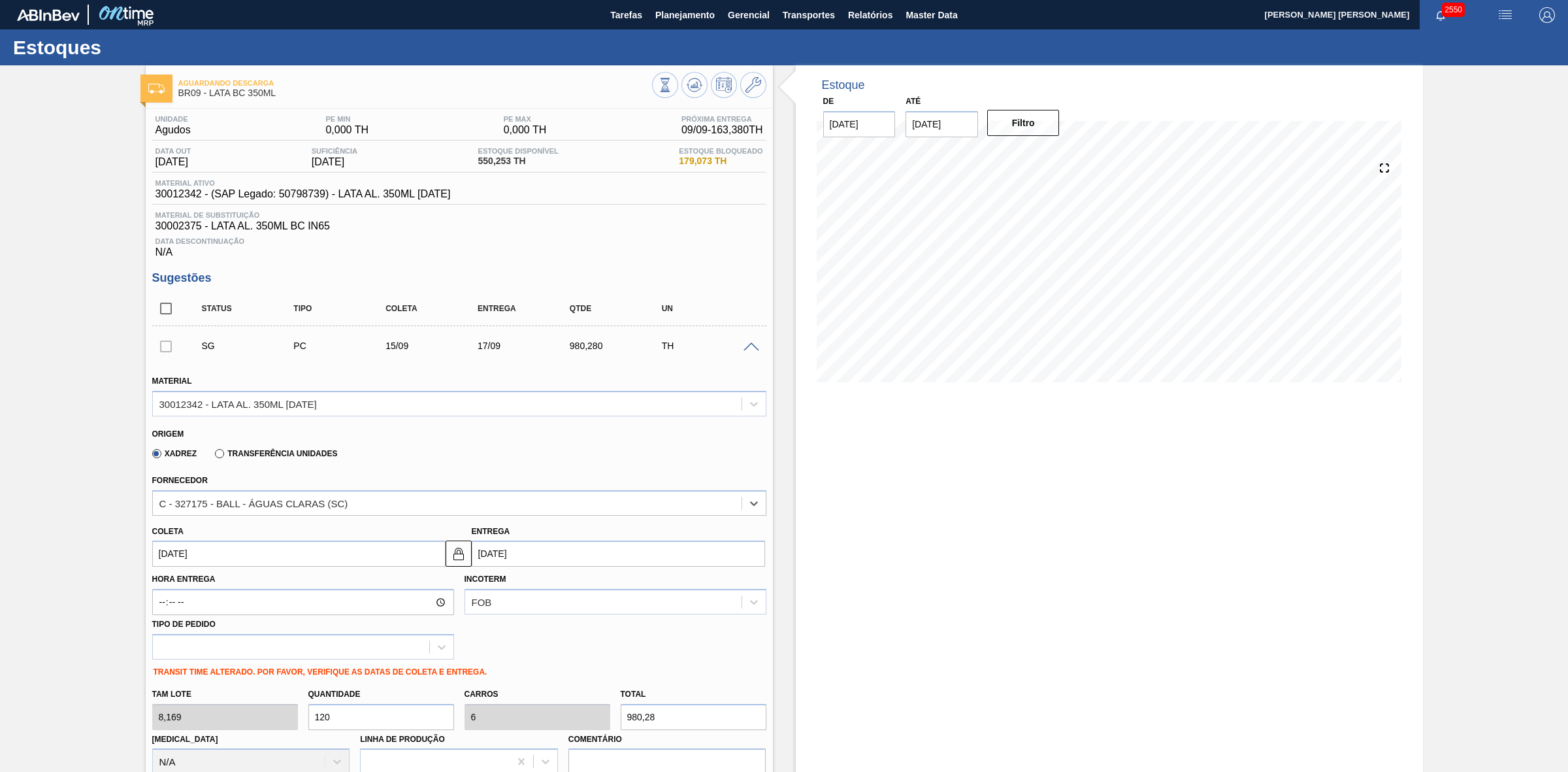
click at [530, 551] on input "[DATE]" at bounding box center [618, 553] width 294 height 26
click at [595, 677] on div "19" at bounding box center [593, 670] width 18 height 18
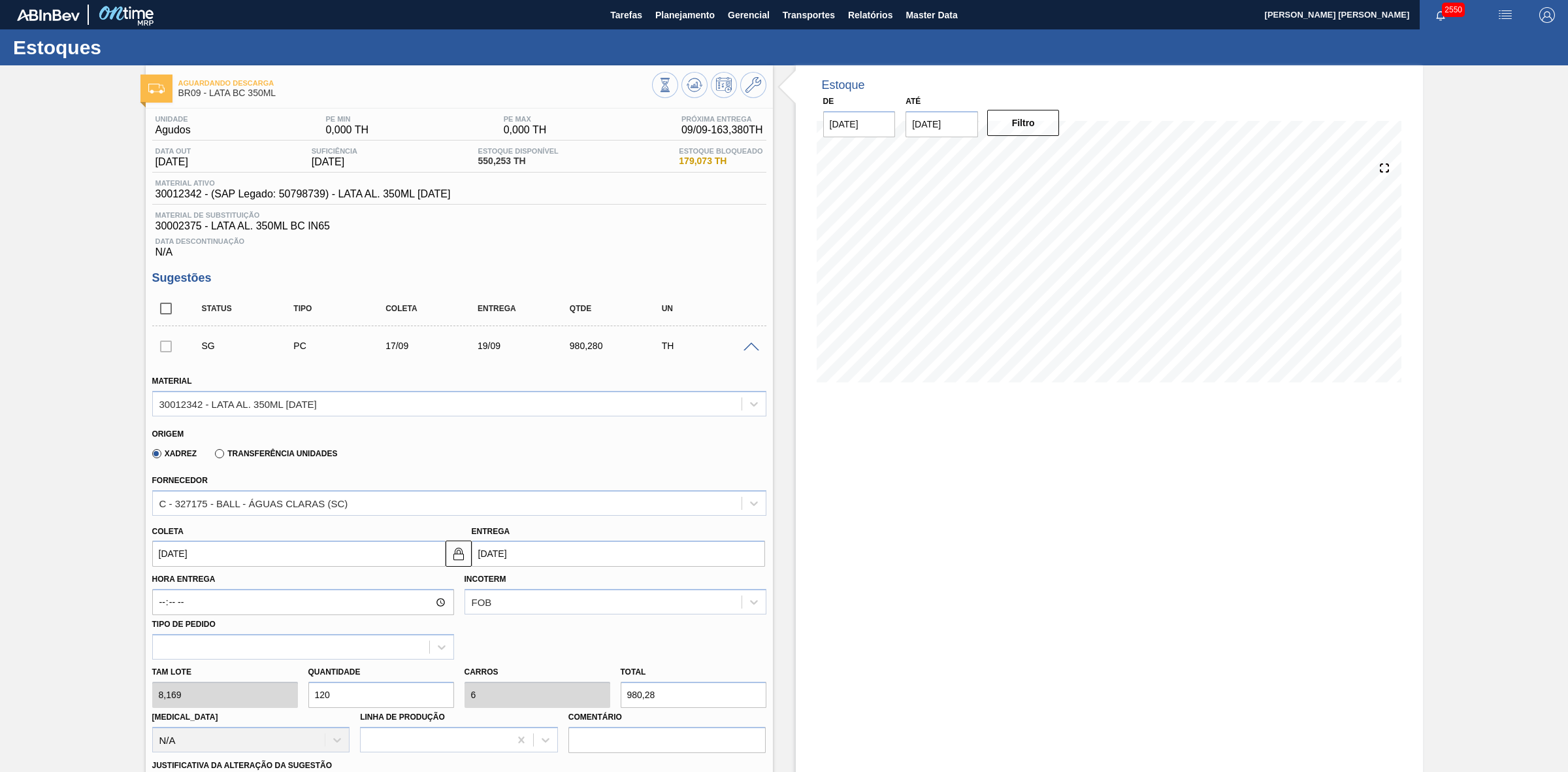
type input "[DATE]"
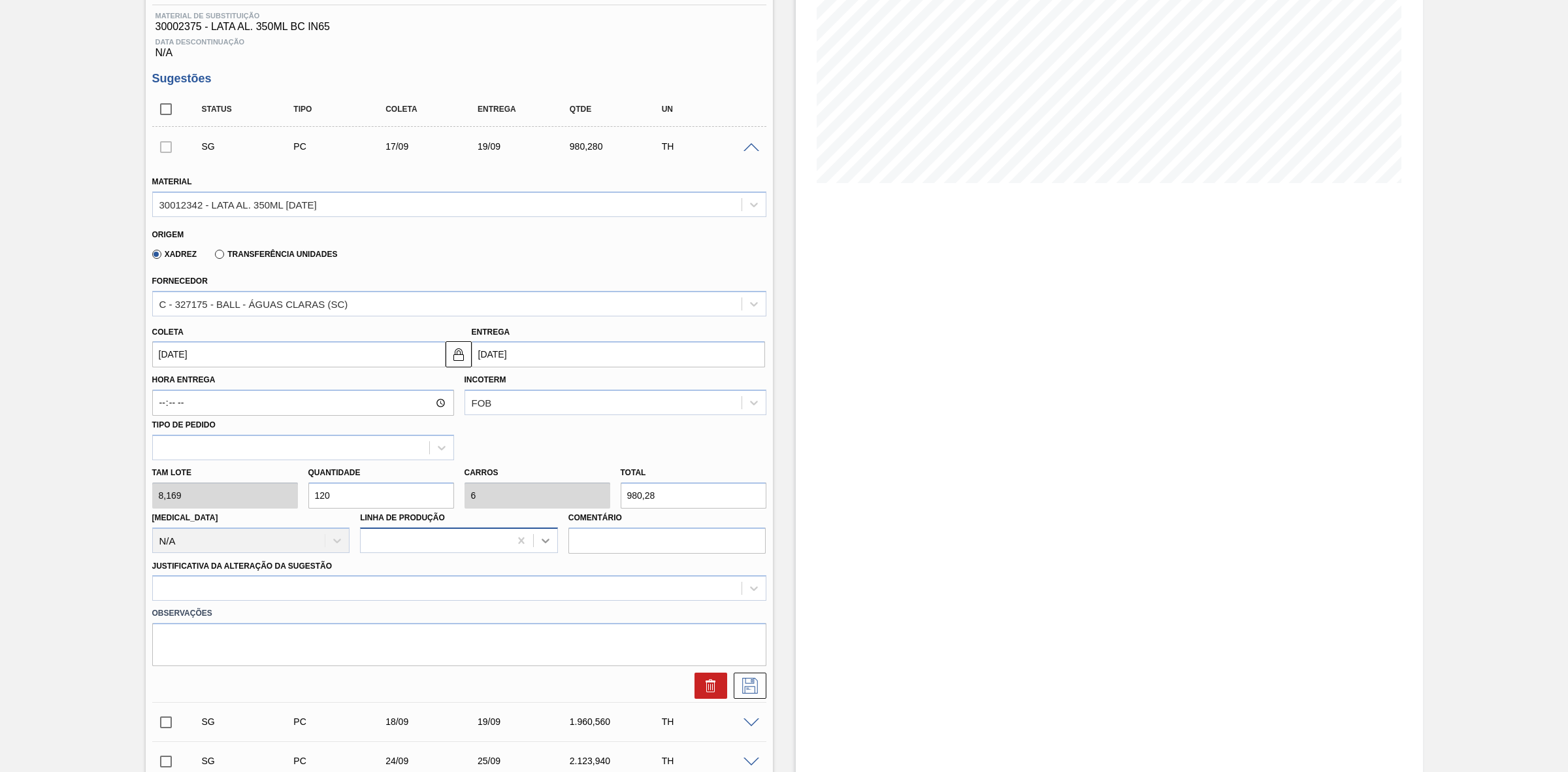
scroll to position [245, 0]
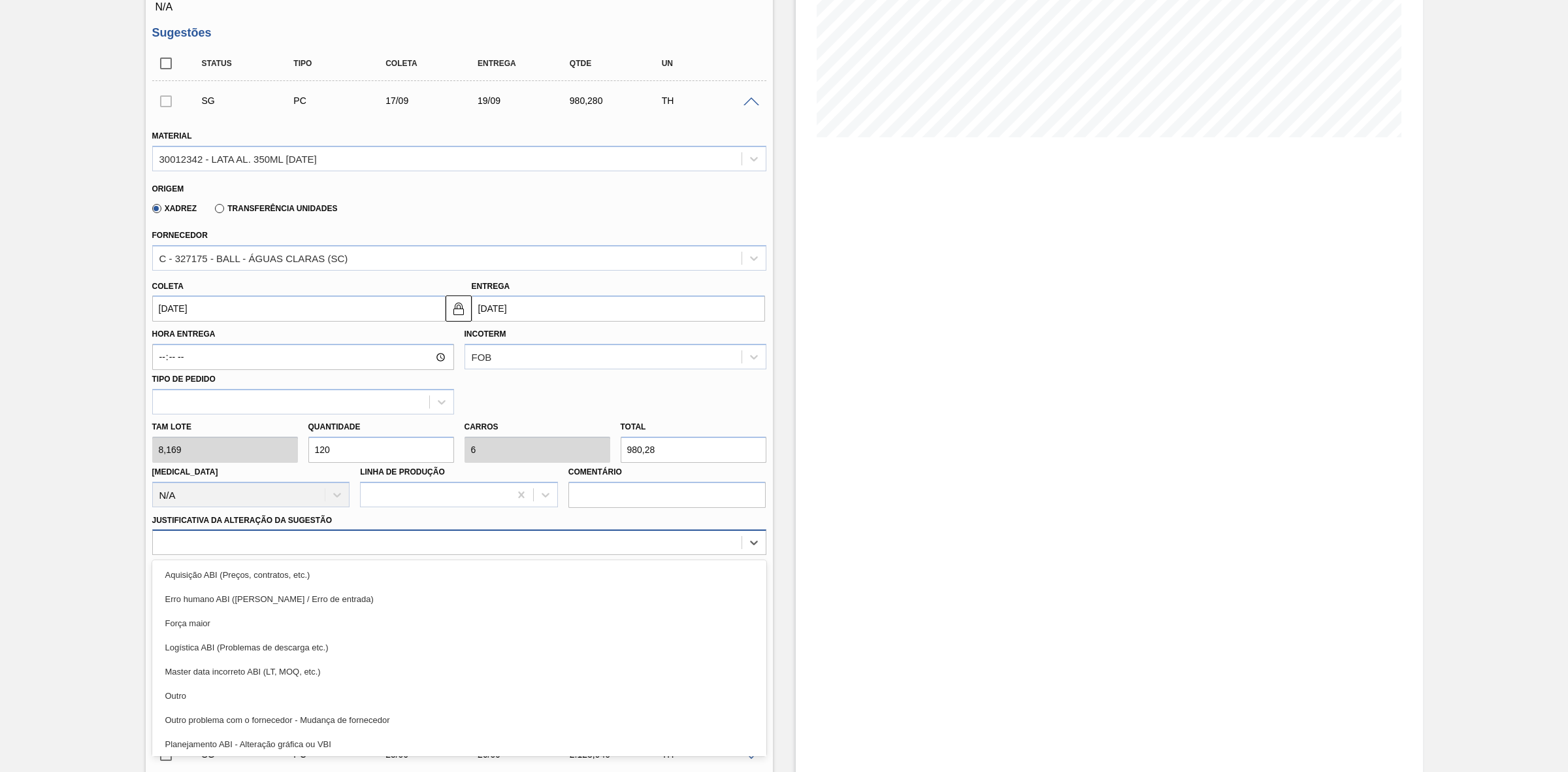
click at [355, 547] on div at bounding box center [447, 542] width 588 height 19
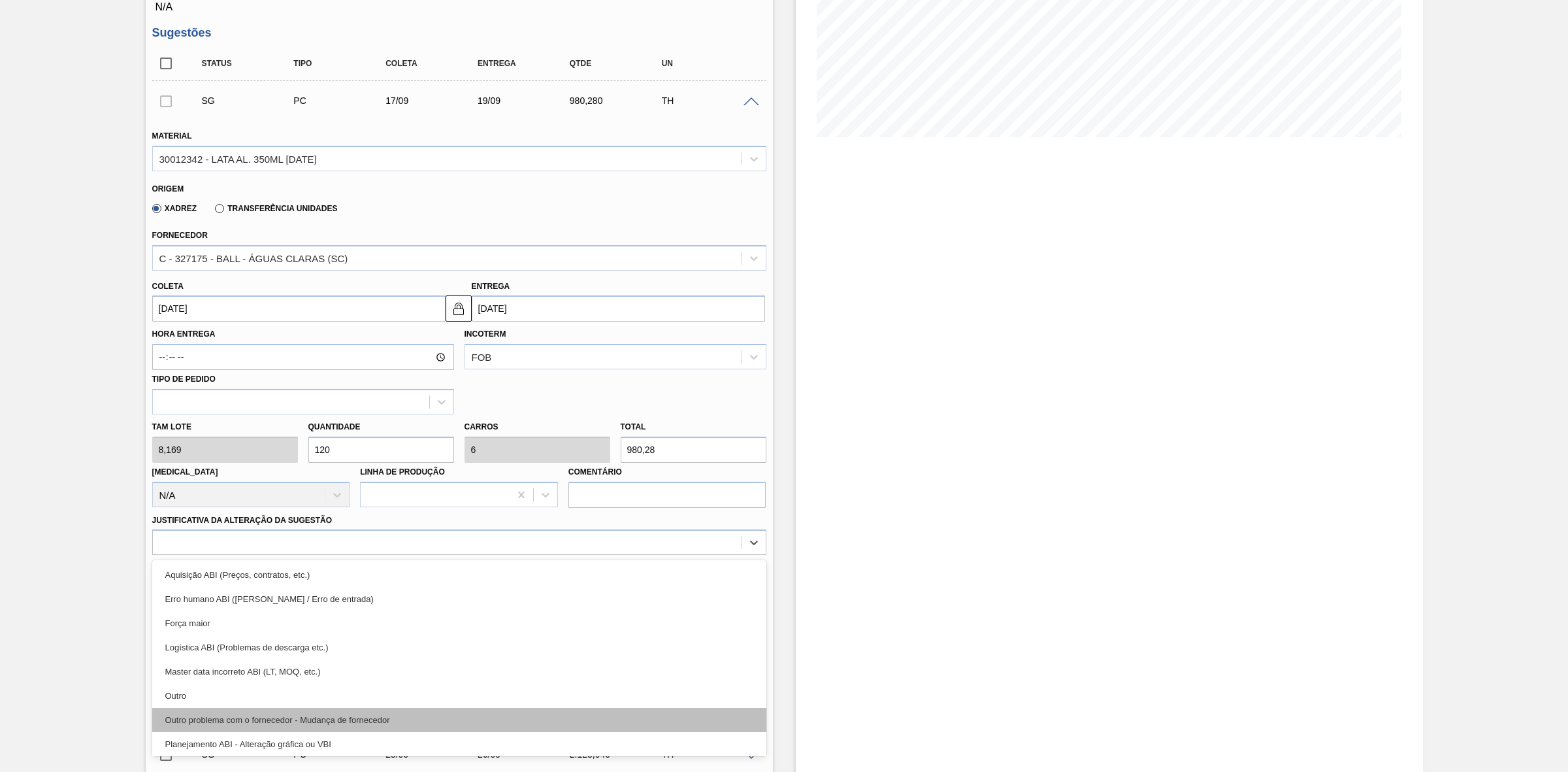
click at [371, 728] on div "Outro problema com o fornecedor - Mudança de fornecedor" at bounding box center [459, 719] width 614 height 24
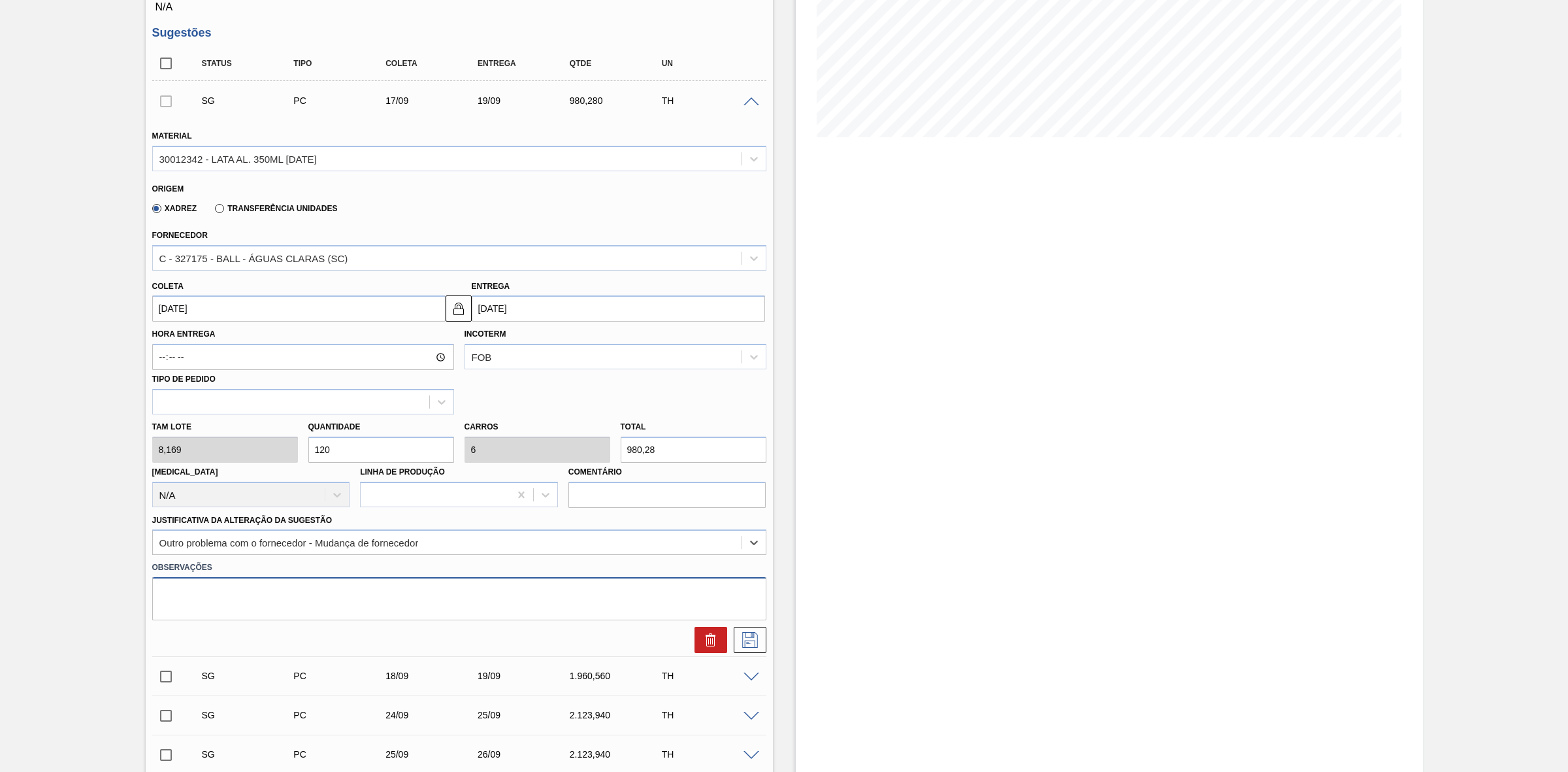
click at [321, 597] on textarea at bounding box center [459, 598] width 614 height 43
paste textarea "Alteração de planta - ajustes ABI"
type textarea "Alteração de planta - ajustes ABI"
click at [740, 641] on icon at bounding box center [749, 640] width 20 height 16
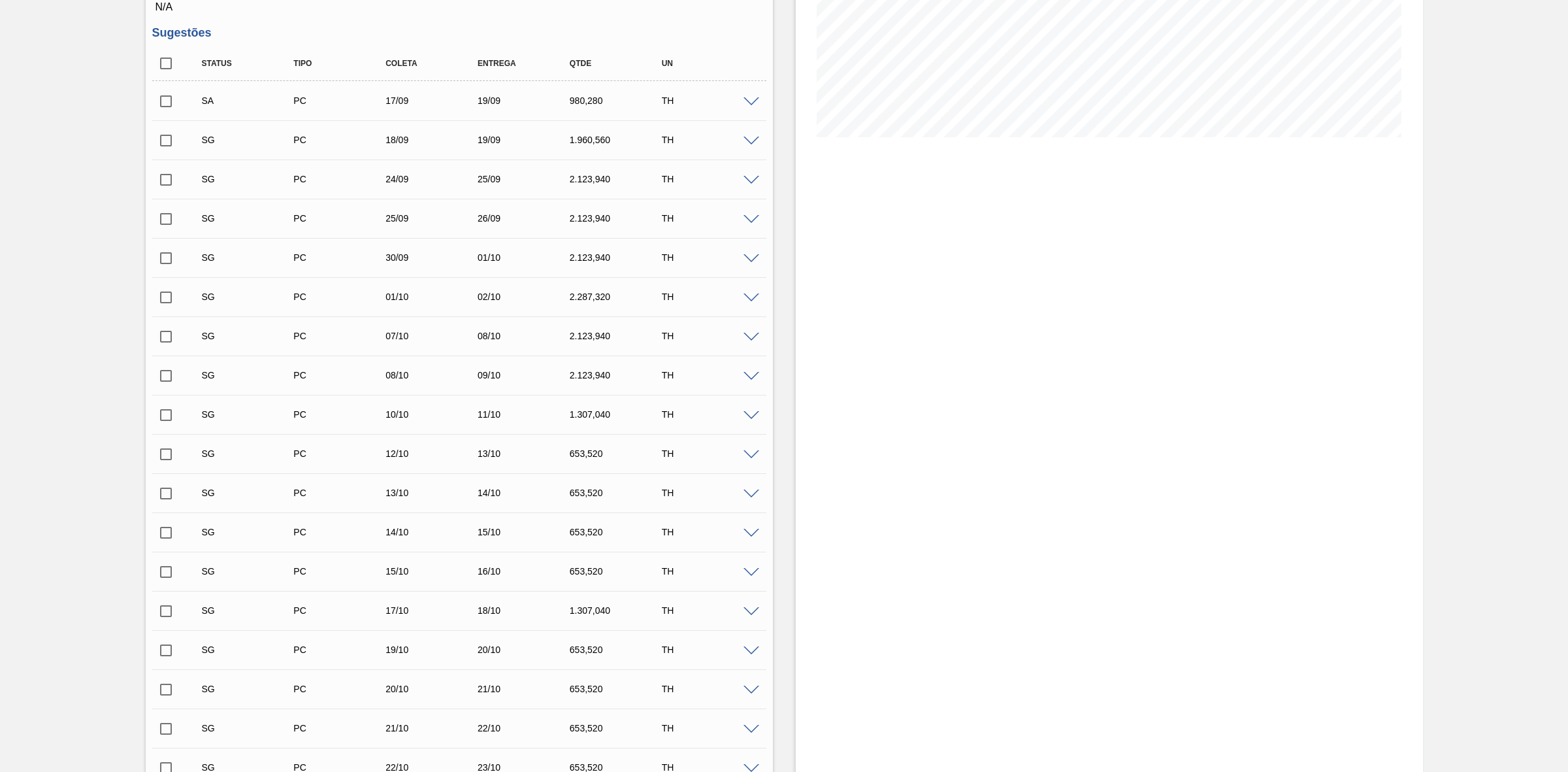
click at [747, 145] on span at bounding box center [751, 141] width 16 height 10
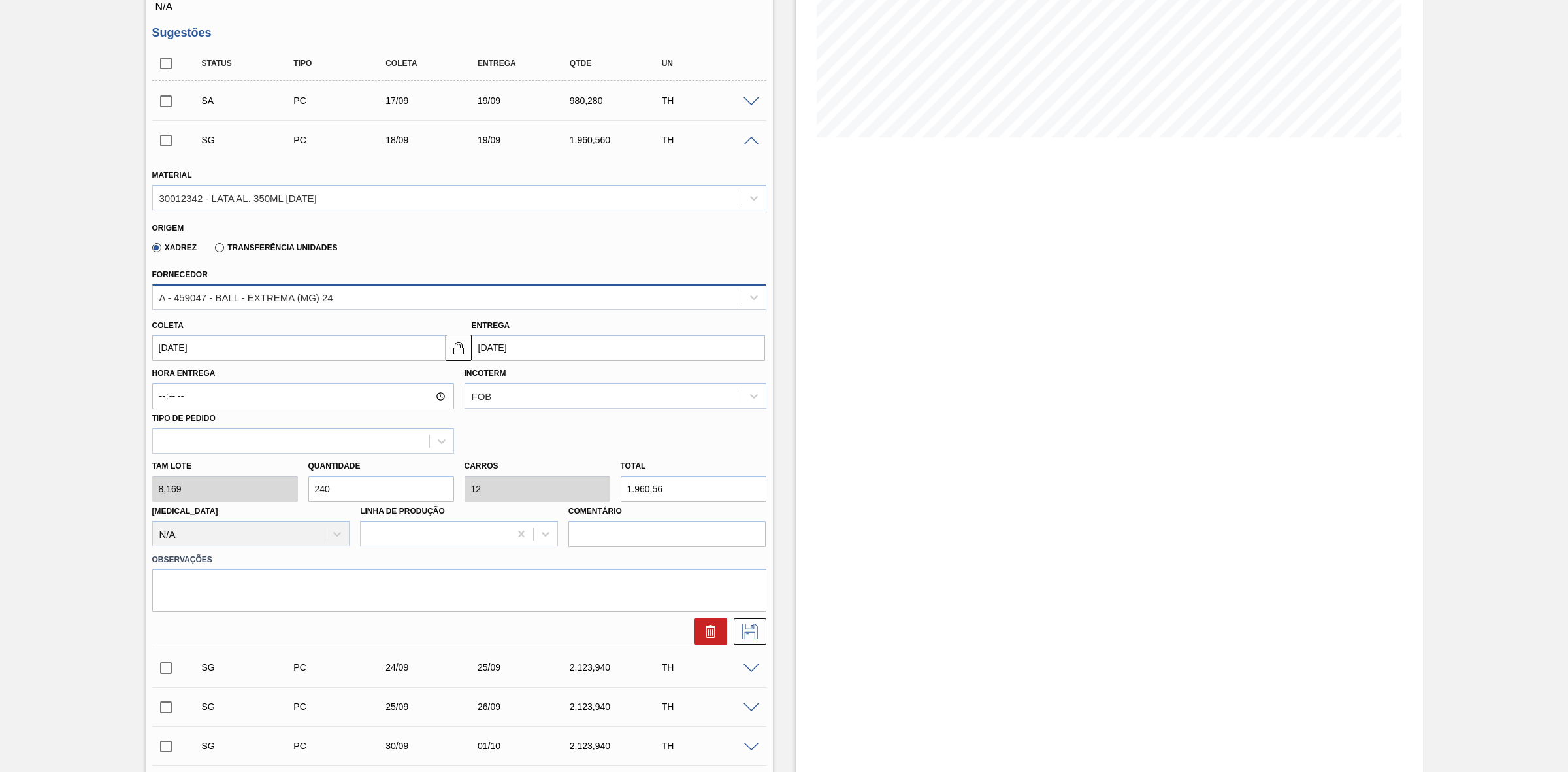
click at [345, 304] on div "A - 459047 - BALL - EXTREMA (MG) 24" at bounding box center [447, 297] width 588 height 19
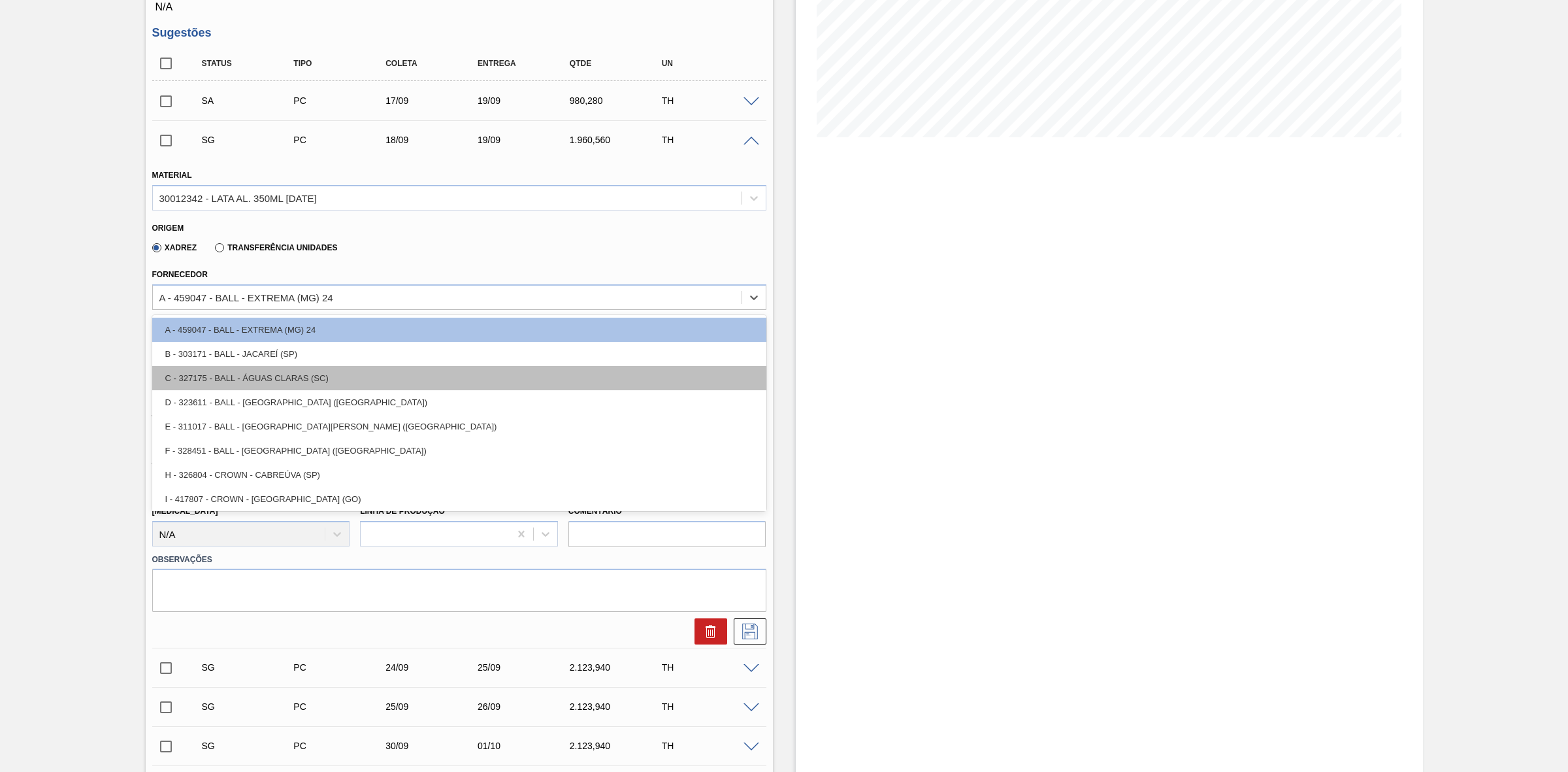
click at [320, 379] on div "C - 327175 - BALL - ÁGUAS CLARAS (SC)" at bounding box center [459, 378] width 614 height 24
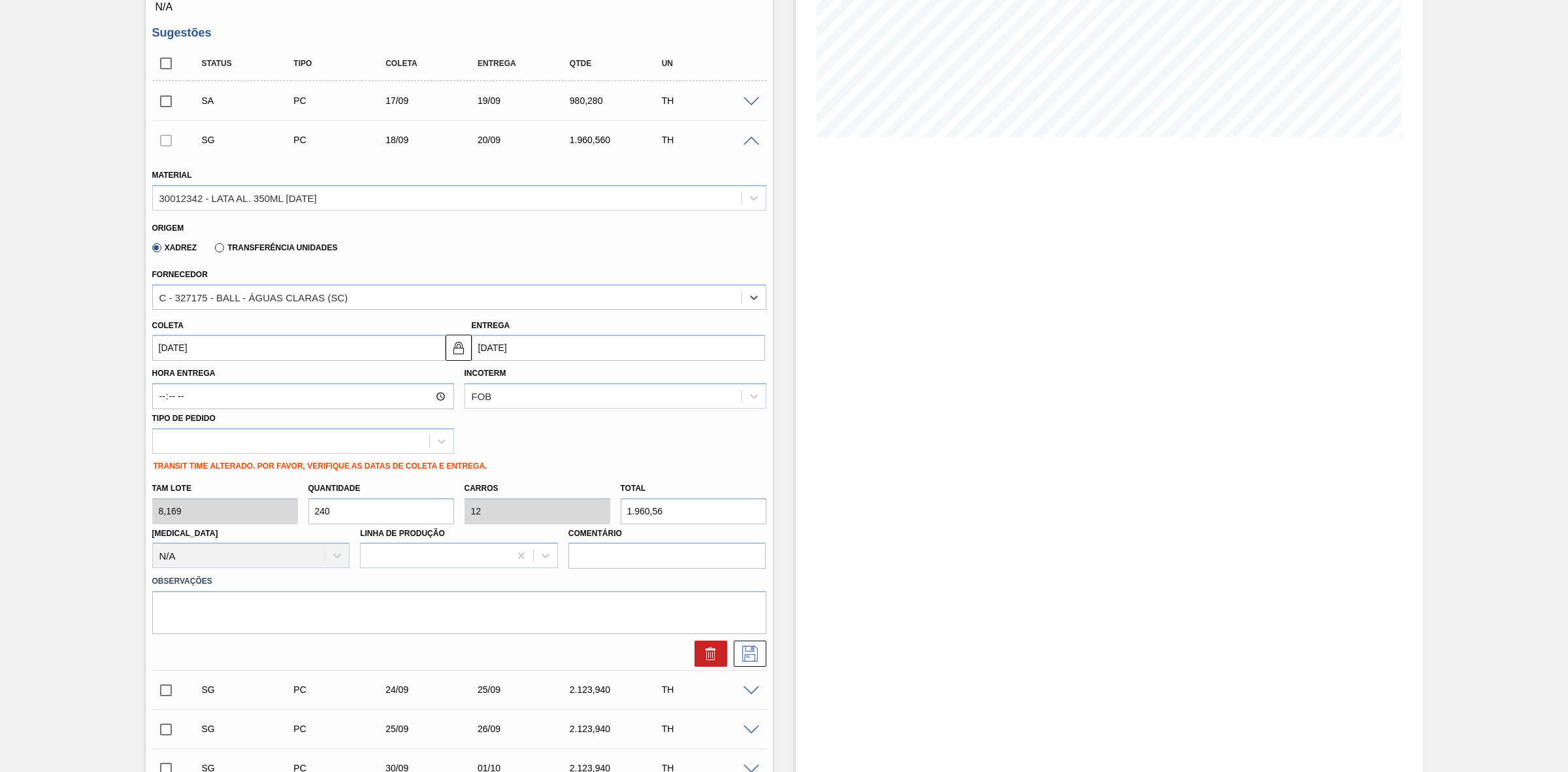
type input "[DATE]"
click at [288, 510] on div "[PERSON_NAME] 8,169 Quantidade 240 Carros 12 Total 1.960,56 [MEDICAL_DATA] N/A …" at bounding box center [459, 522] width 625 height 93
type input "4"
type input "0,2"
type input "32,676"
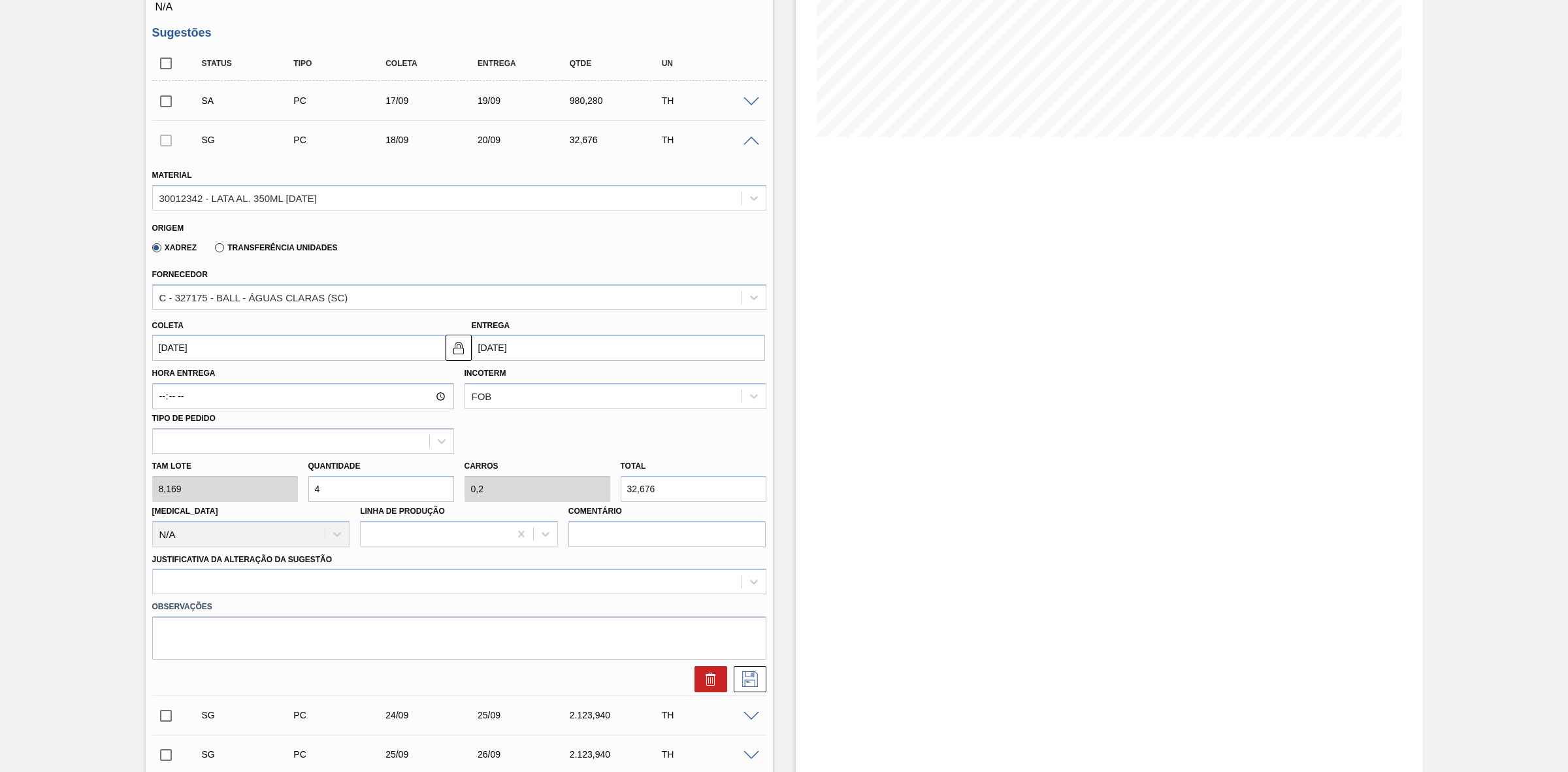
type input "40"
type input "2"
type input "326,76"
type input "40"
click at [291, 582] on div at bounding box center [459, 581] width 614 height 26
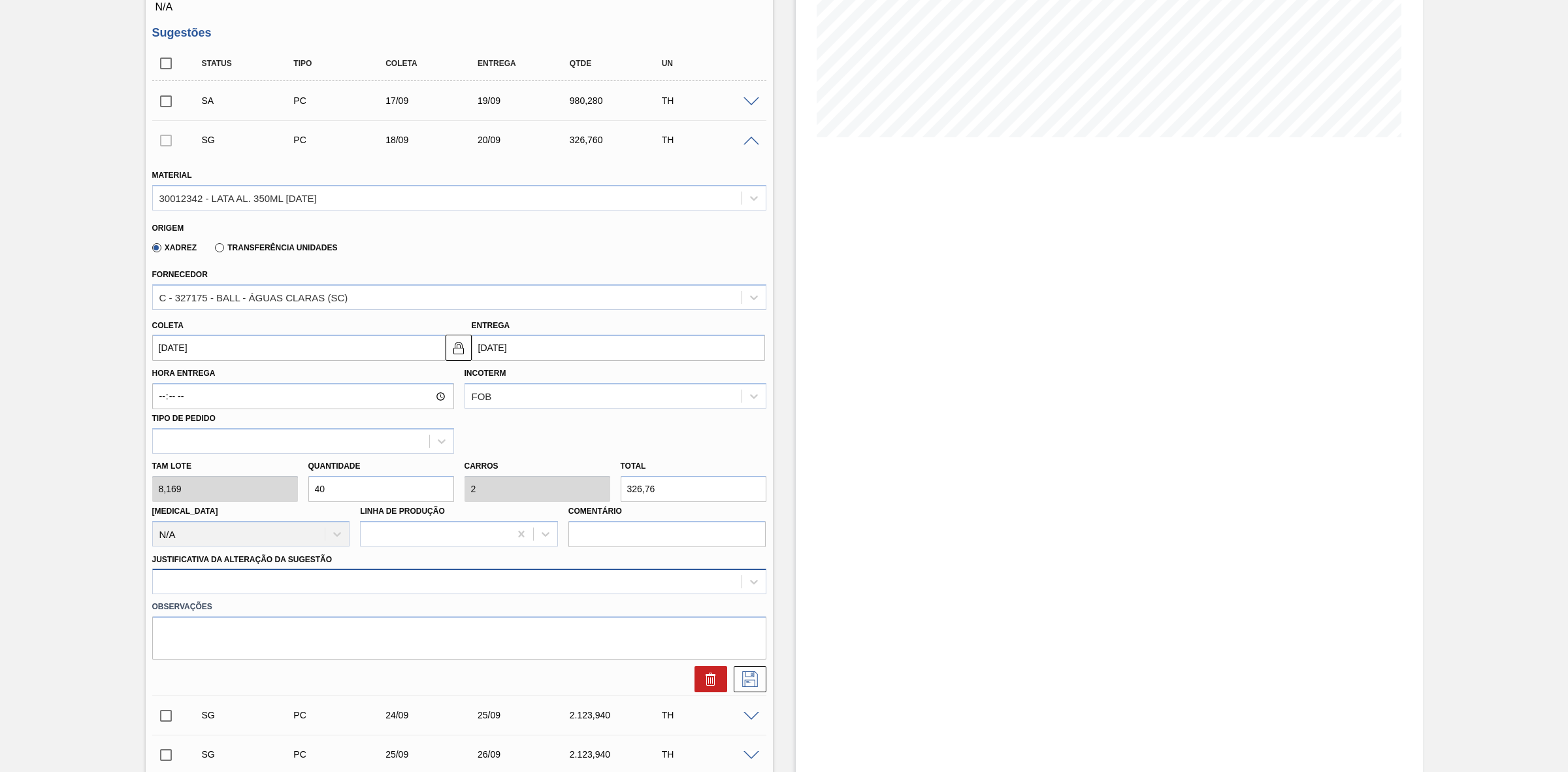
scroll to position [276, 0]
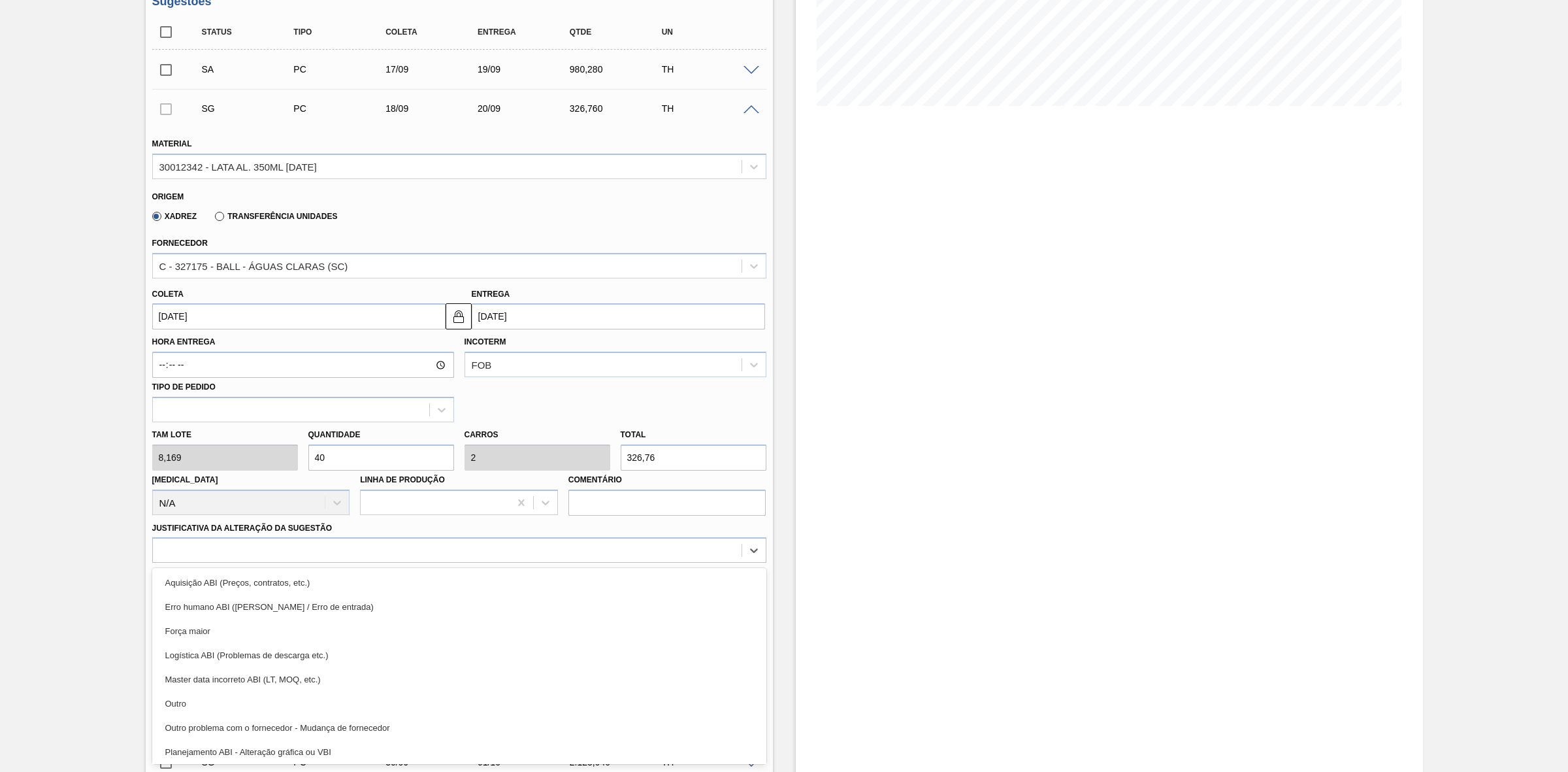
click at [340, 723] on div "Outro problema com o fornecedor - Mudança de fornecedor" at bounding box center [459, 727] width 614 height 24
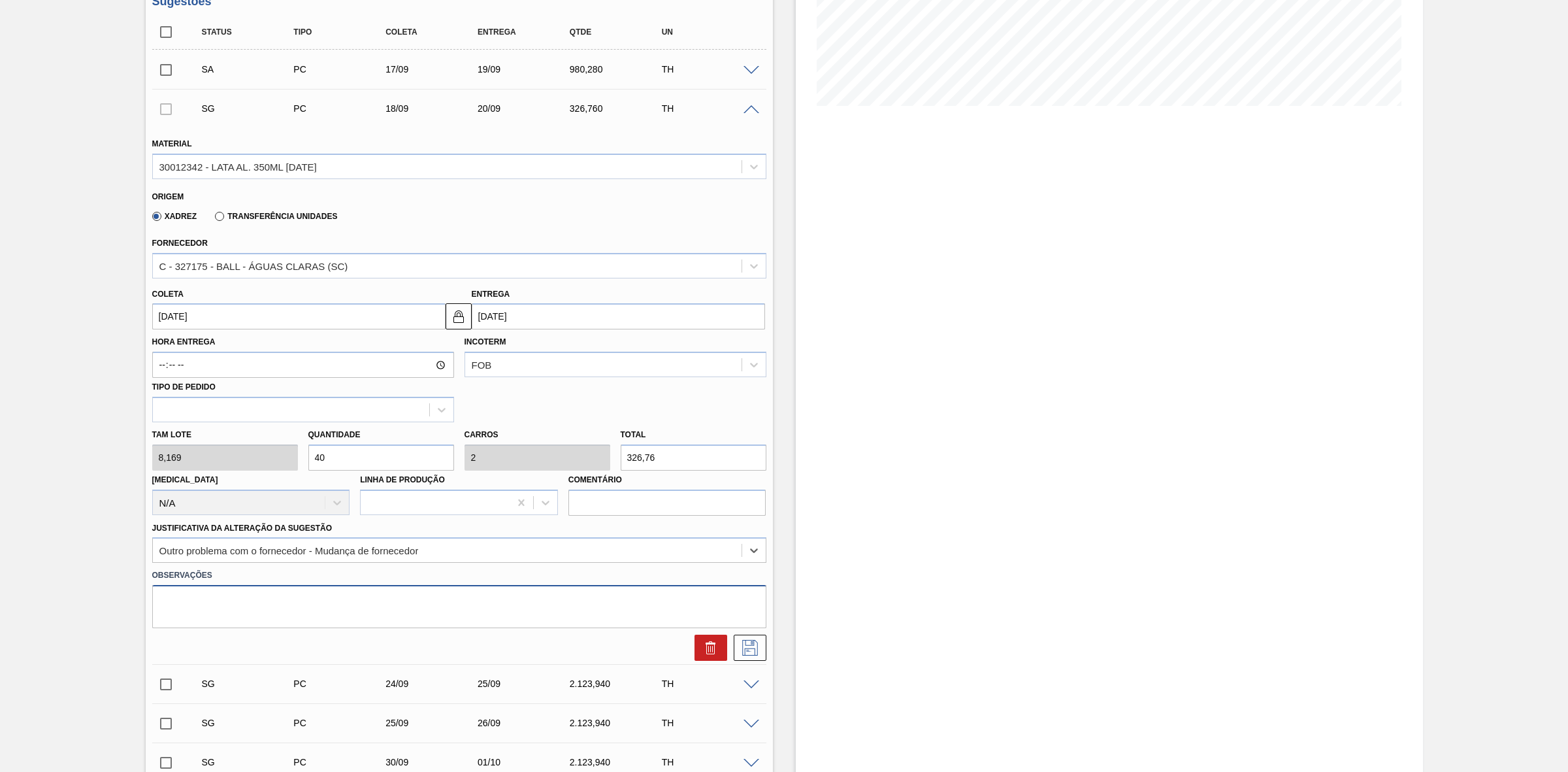
click at [401, 597] on textarea at bounding box center [459, 606] width 614 height 43
paste textarea "Alteração de planta - ajustes ABI"
type textarea "Alteração de planta - ajustes ABI"
click at [746, 650] on icon at bounding box center [749, 648] width 20 height 16
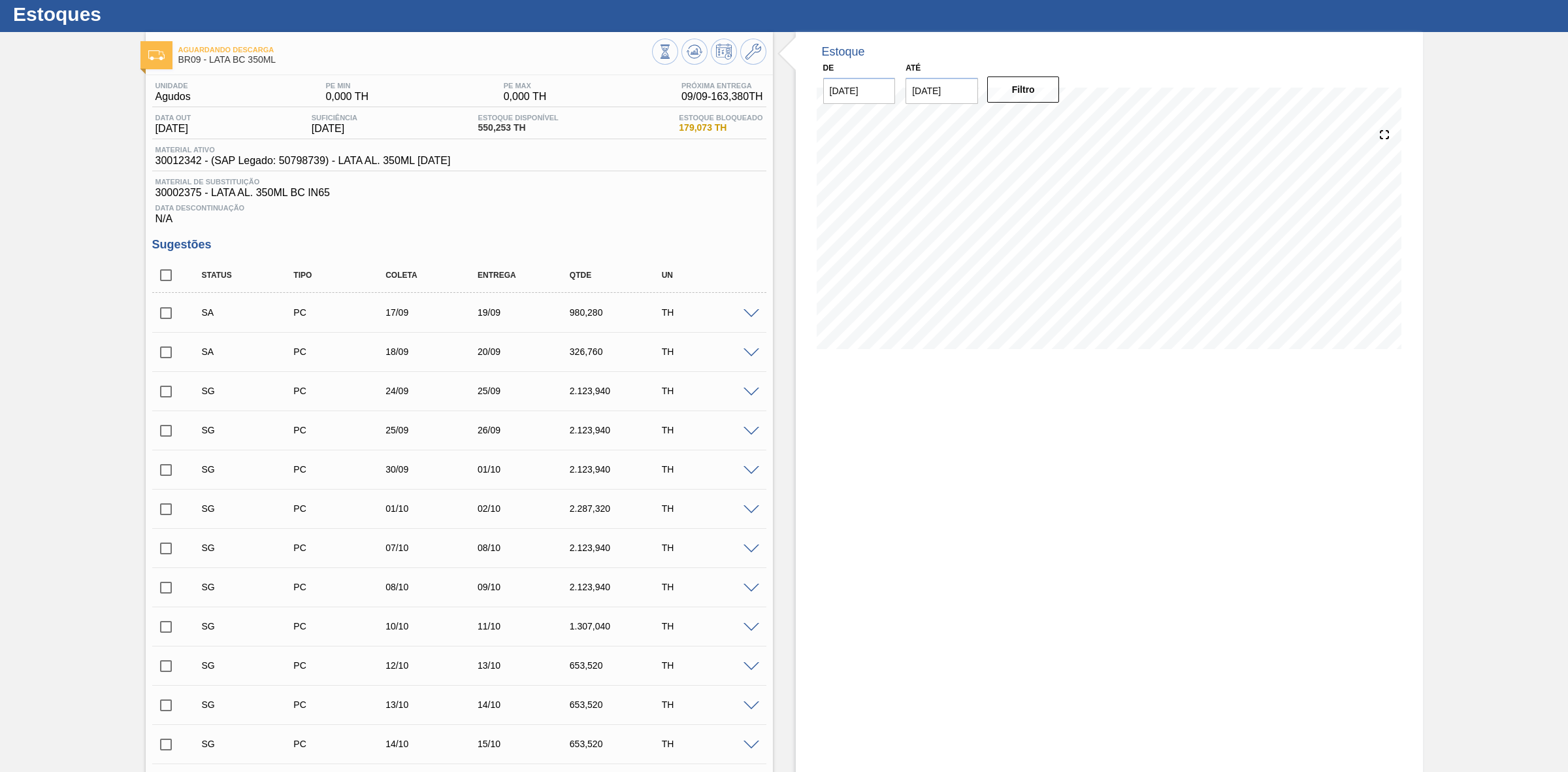
scroll to position [31, 0]
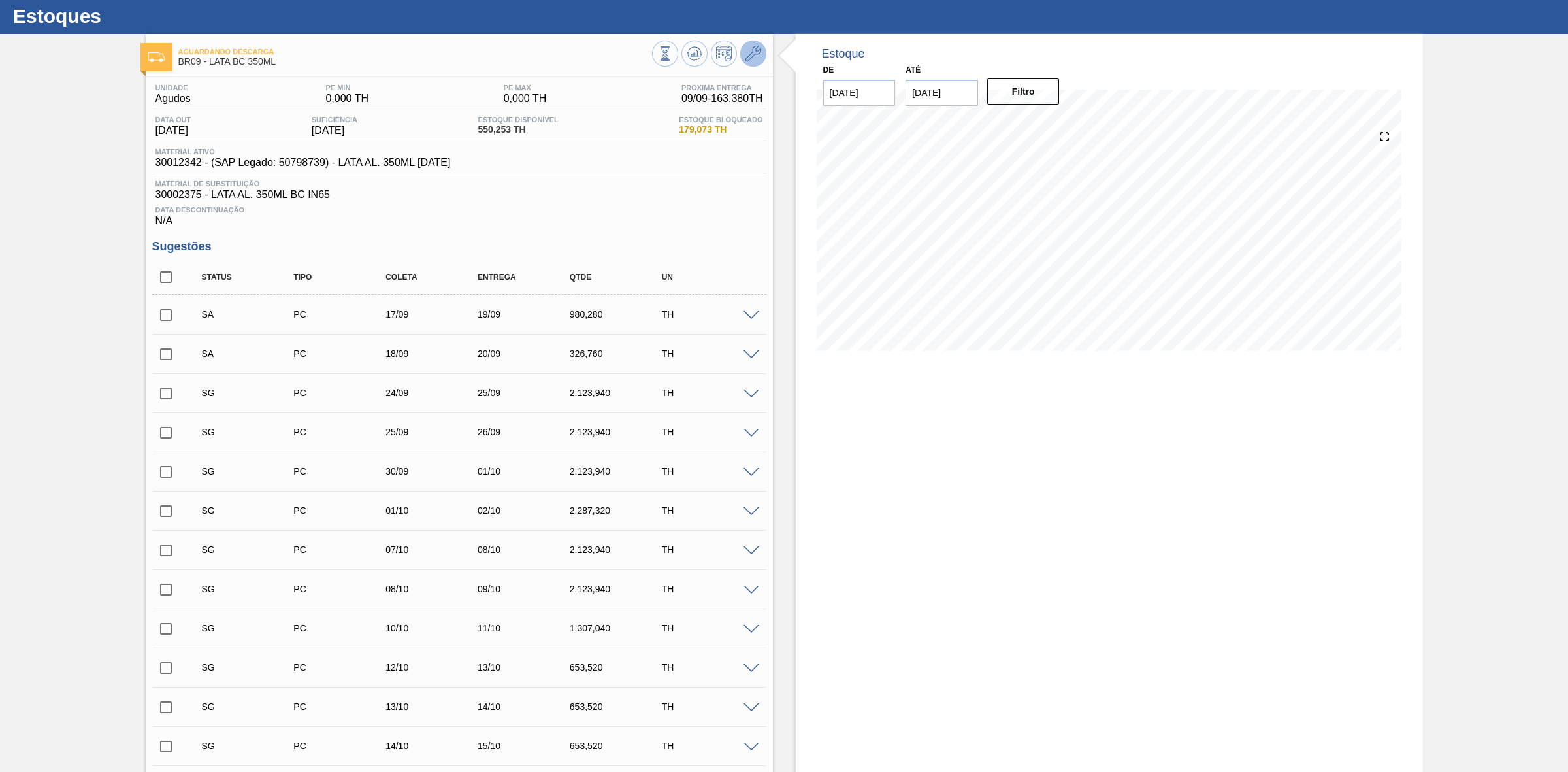
click at [753, 48] on icon at bounding box center [753, 53] width 16 height 16
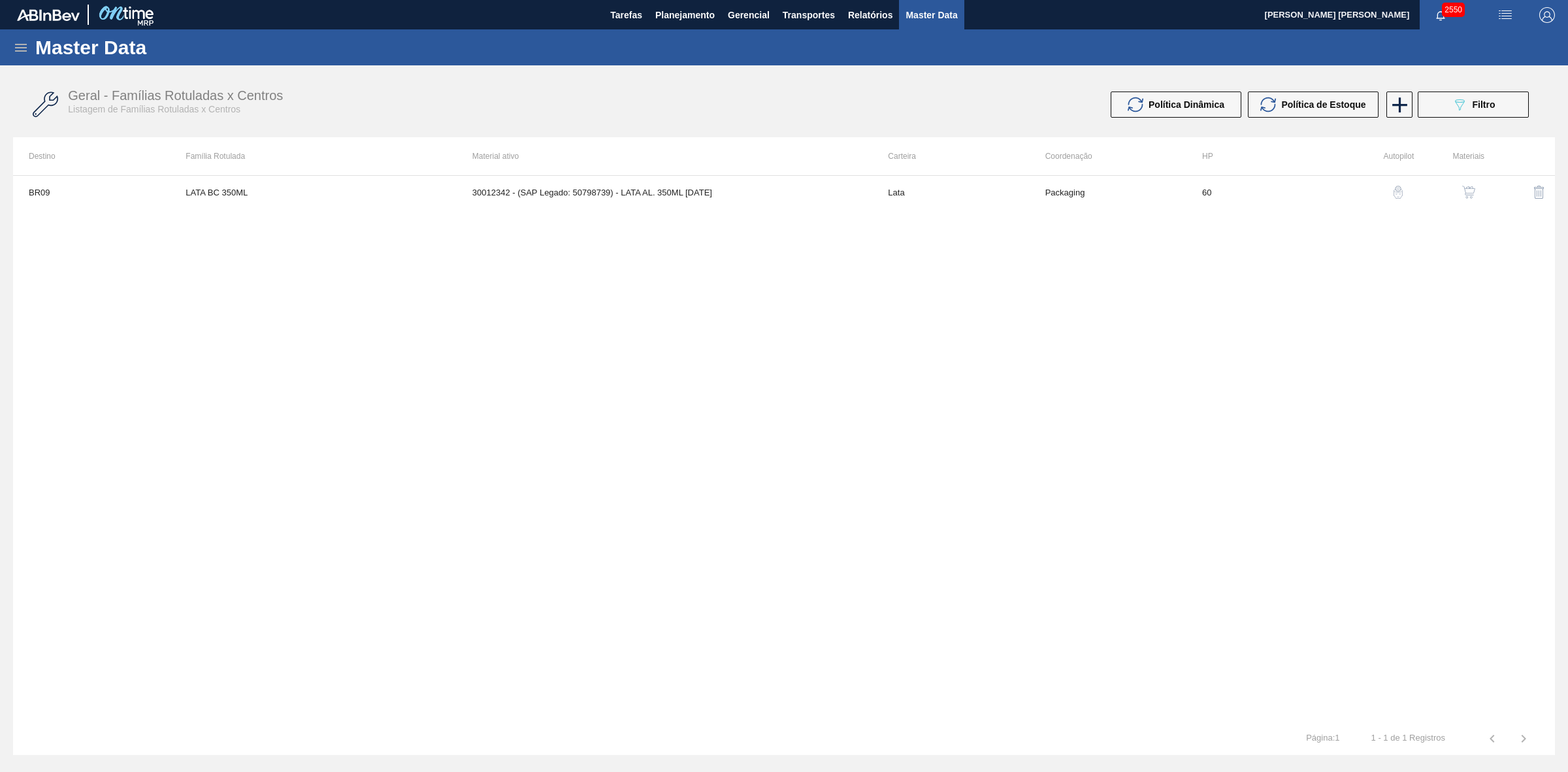
click at [1465, 194] on img "button" at bounding box center [1468, 191] width 13 height 13
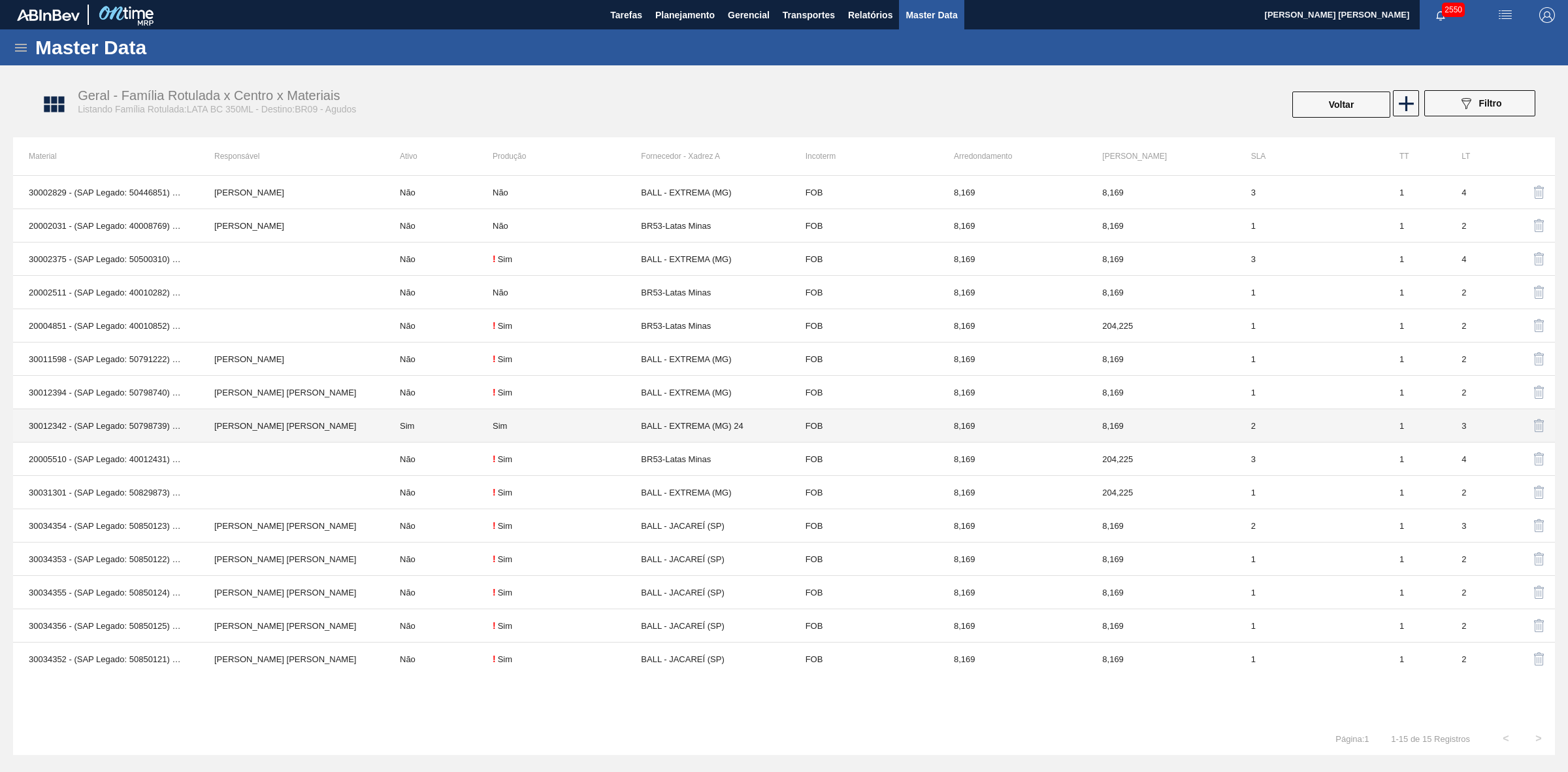
click at [424, 426] on td "Sim" at bounding box center [439, 425] width 109 height 33
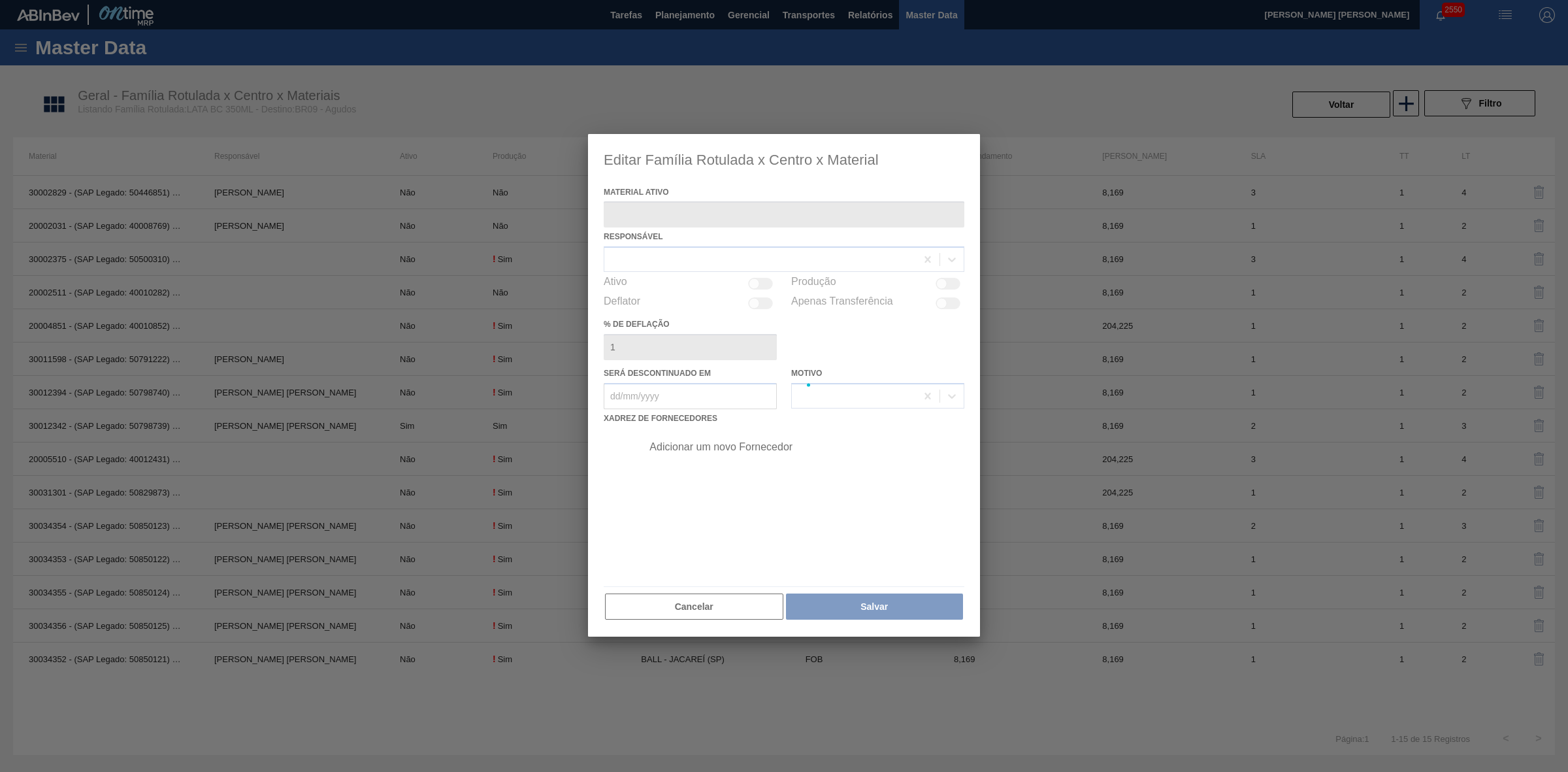
type ativo "30012342 - (SAP Legado: 50798739) - LATA AL. 350ML [DATE]"
checkbox input "true"
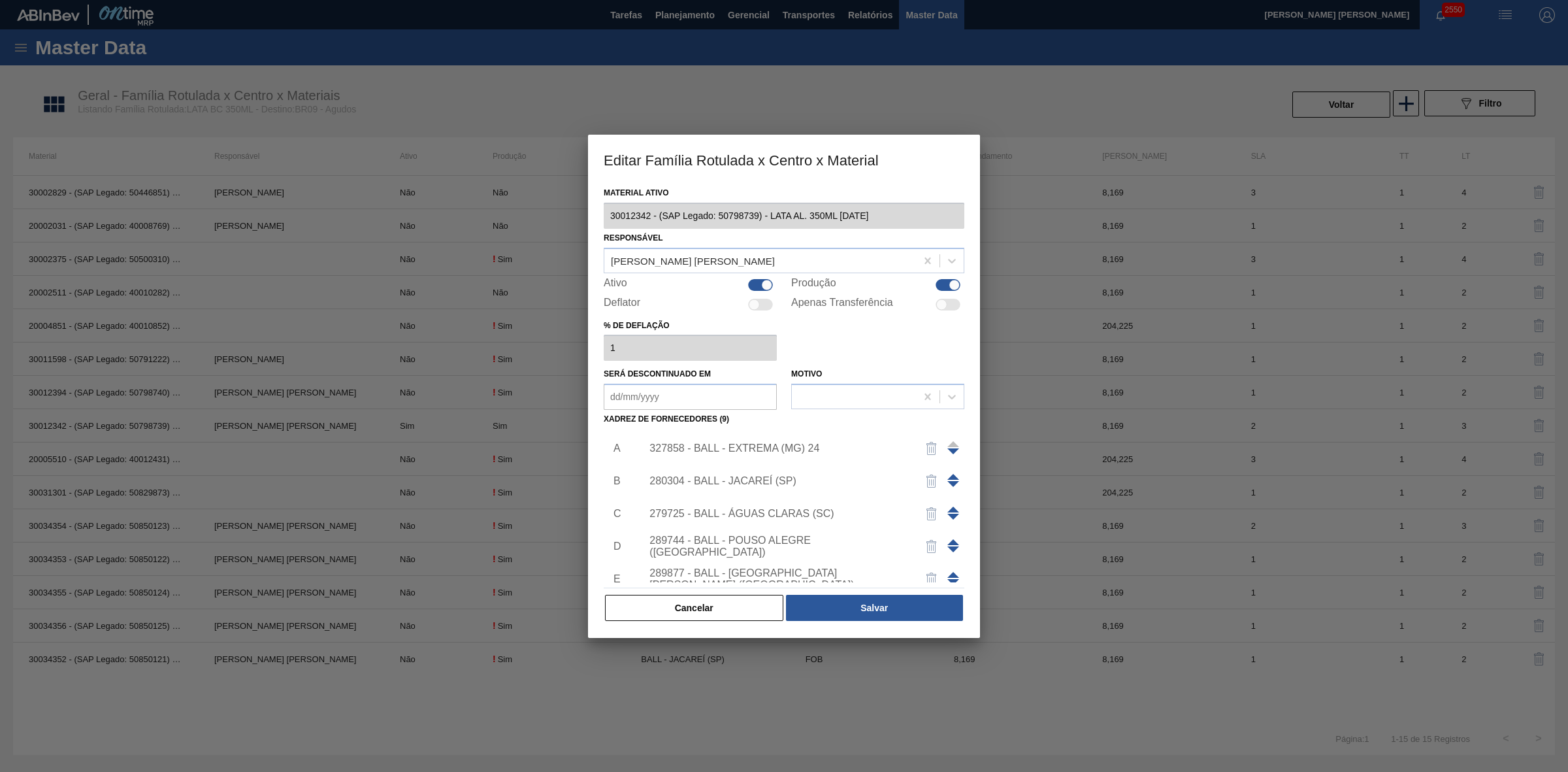
click at [771, 517] on div "279725 - BALL - ÁGUAS CLARAS (SC)" at bounding box center [778, 513] width 256 height 12
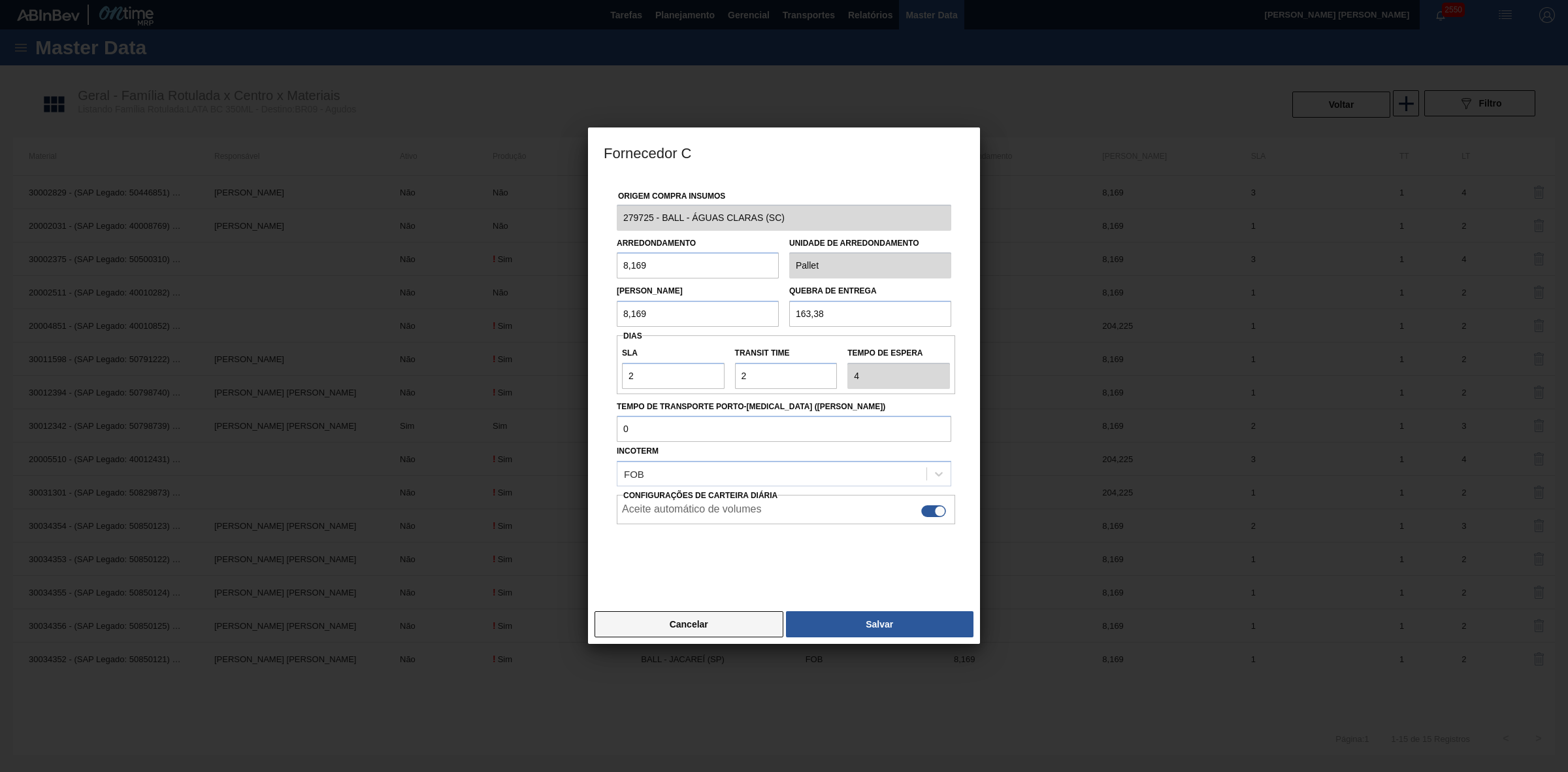
click at [701, 625] on button "Cancelar" at bounding box center [689, 623] width 189 height 26
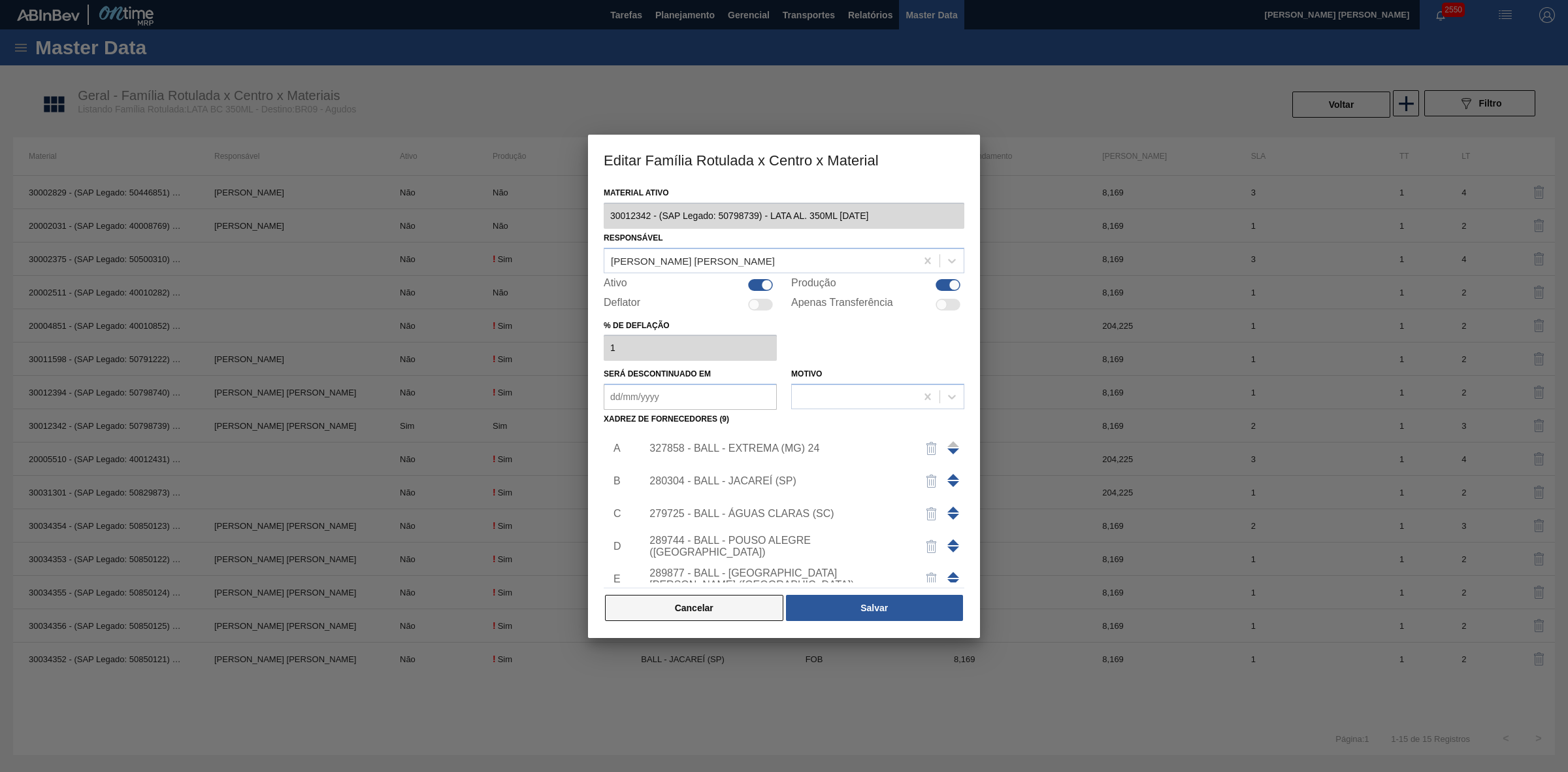
click at [690, 605] on button "Cancelar" at bounding box center [694, 607] width 178 height 26
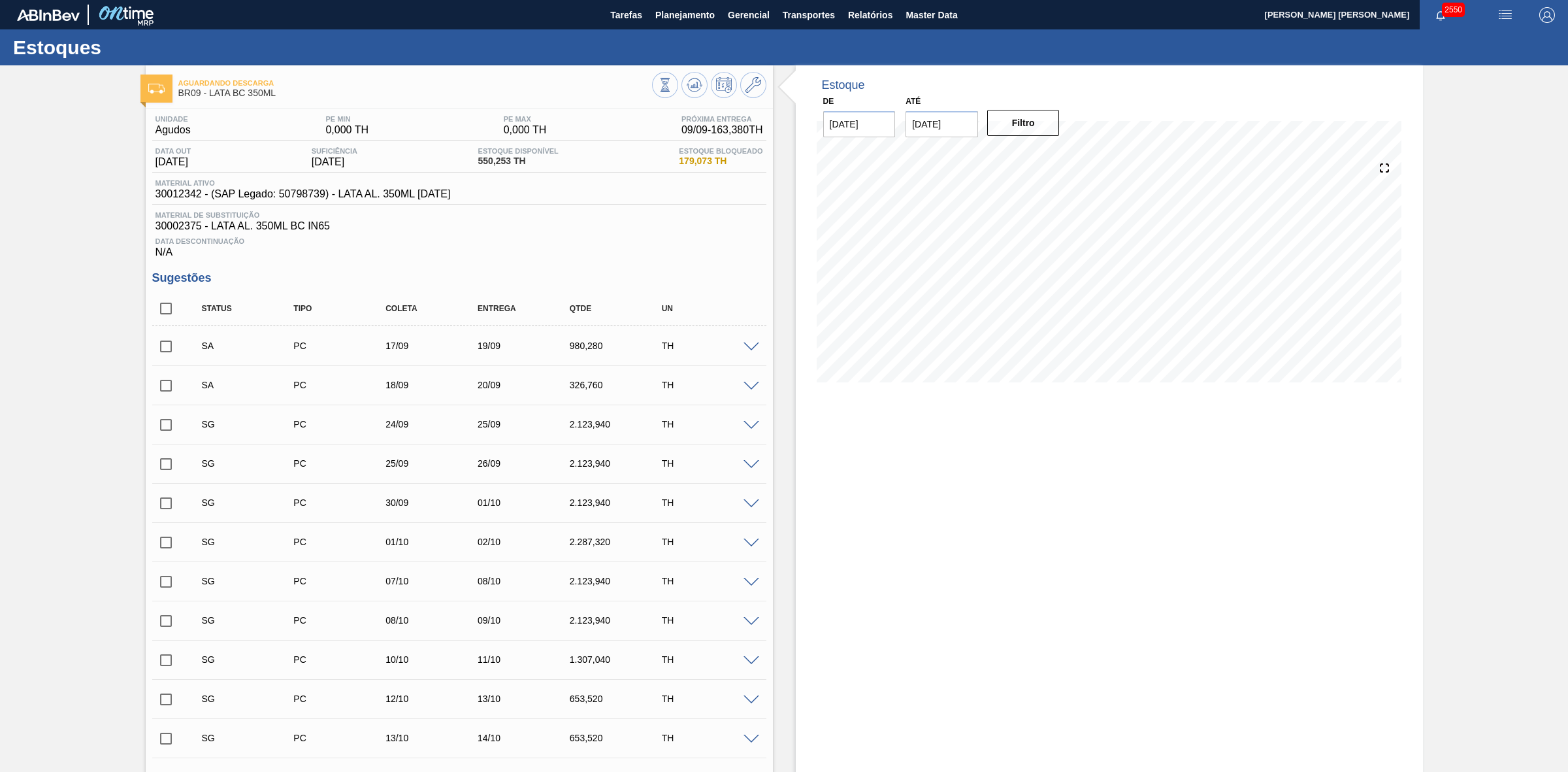
click at [167, 350] on input "checkbox" at bounding box center [166, 346] width 28 height 28
checkbox input "true"
click at [166, 389] on input "checkbox" at bounding box center [166, 386] width 28 height 28
checkbox input "true"
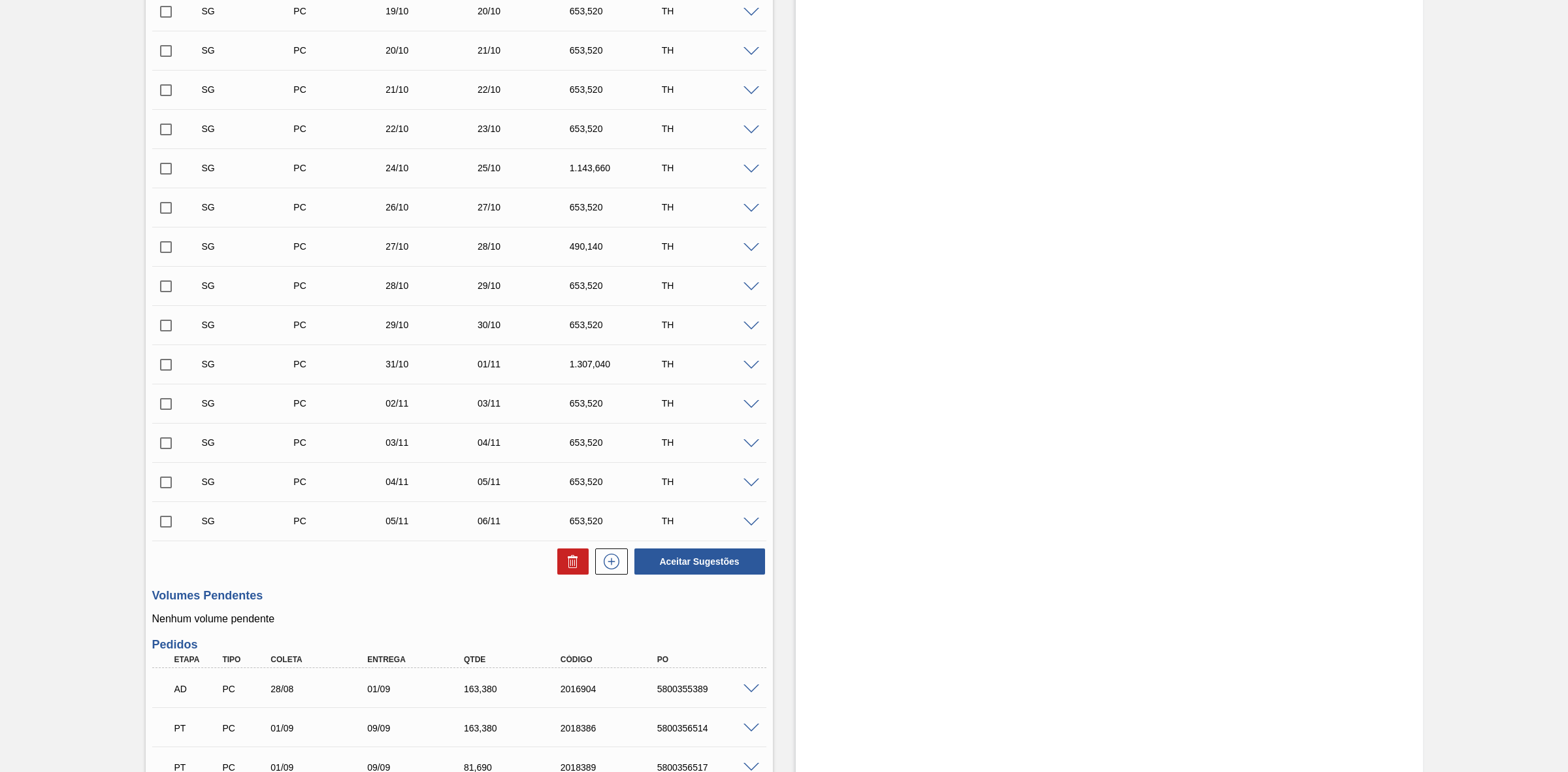
scroll to position [1062, 0]
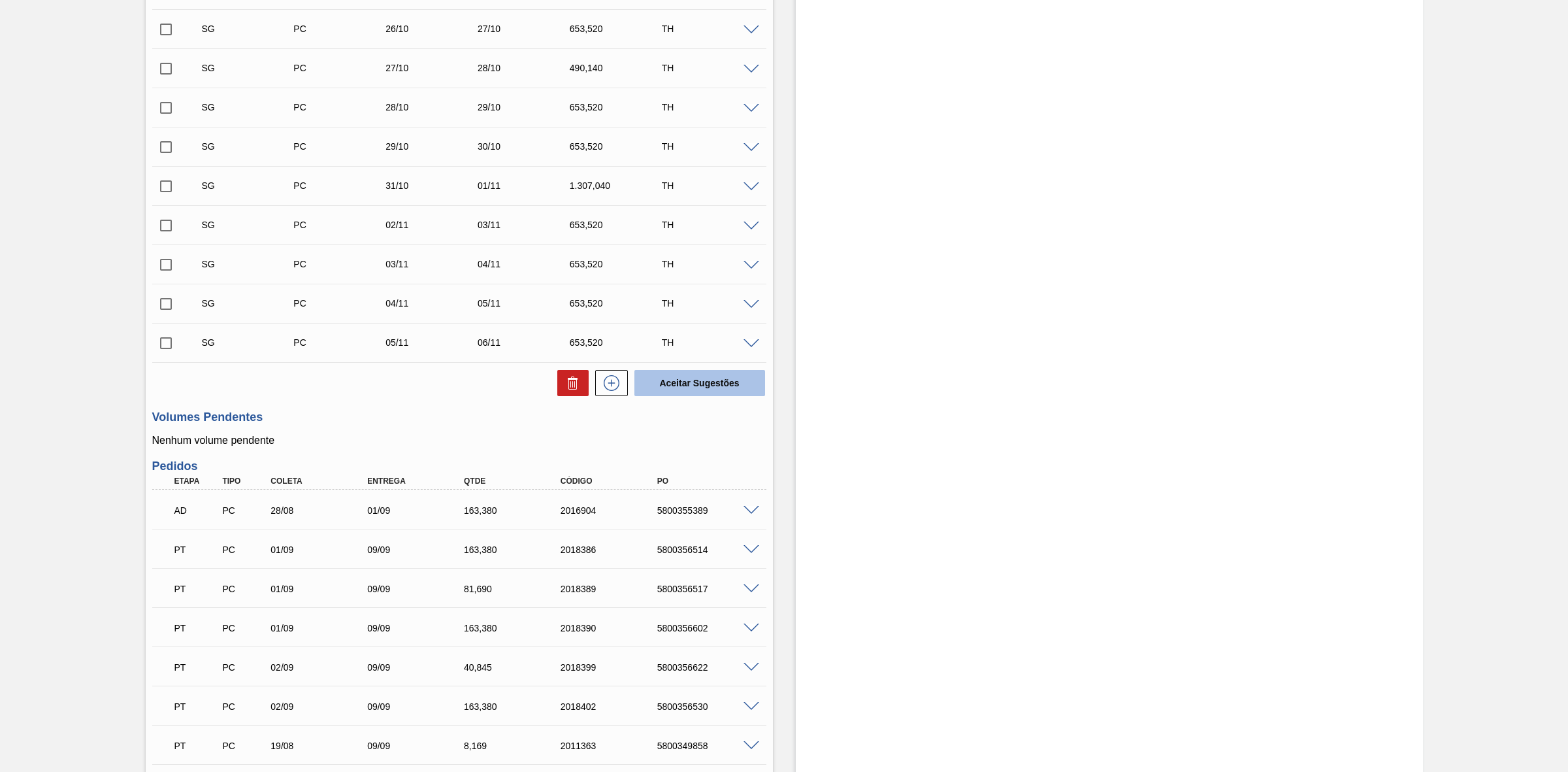
click at [682, 390] on button "Aceitar Sugestões" at bounding box center [699, 382] width 131 height 26
checkbox input "false"
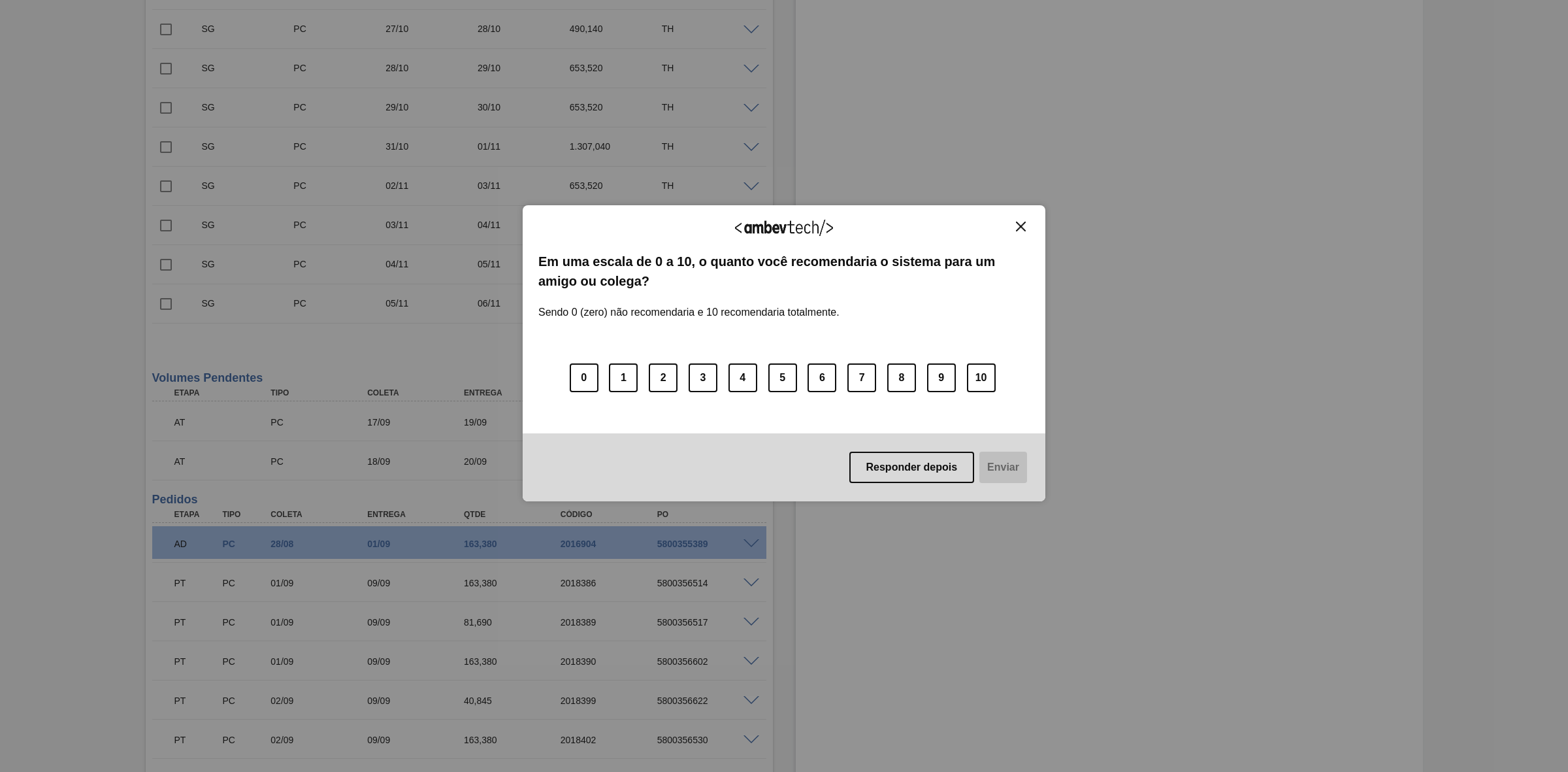
click at [1022, 223] on img "Close" at bounding box center [1020, 226] width 10 height 10
